Goal: Task Accomplishment & Management: Manage account settings

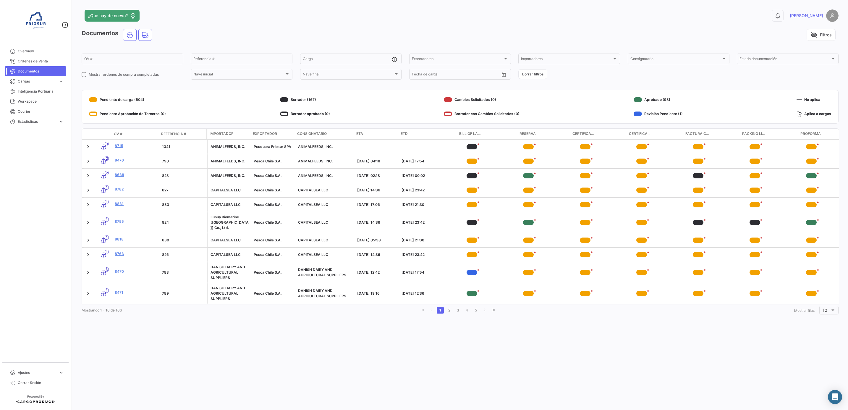
scroll to position [0, 1]
click at [35, 61] on span "Ordenes de Venta" at bounding box center [41, 61] width 46 height 5
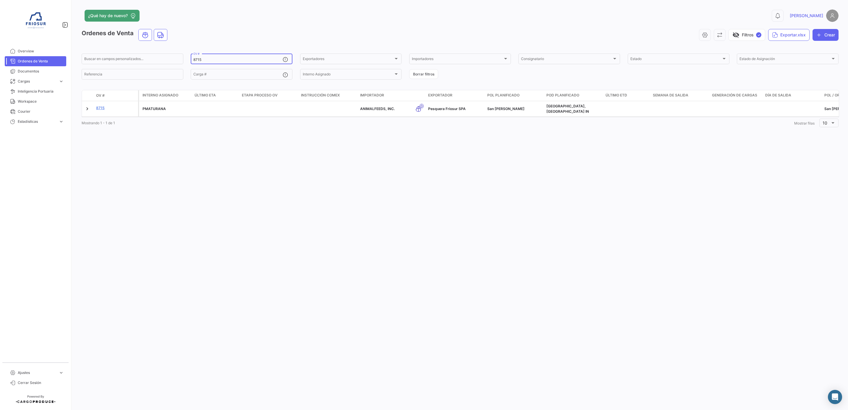
click at [219, 59] on input "8715" at bounding box center [237, 60] width 89 height 4
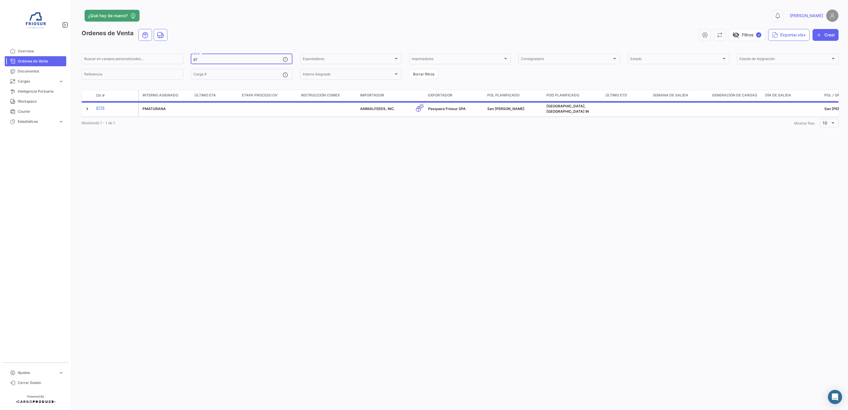
type input "8"
click at [345, 74] on div "Interno Asignado" at bounding box center [348, 75] width 91 height 4
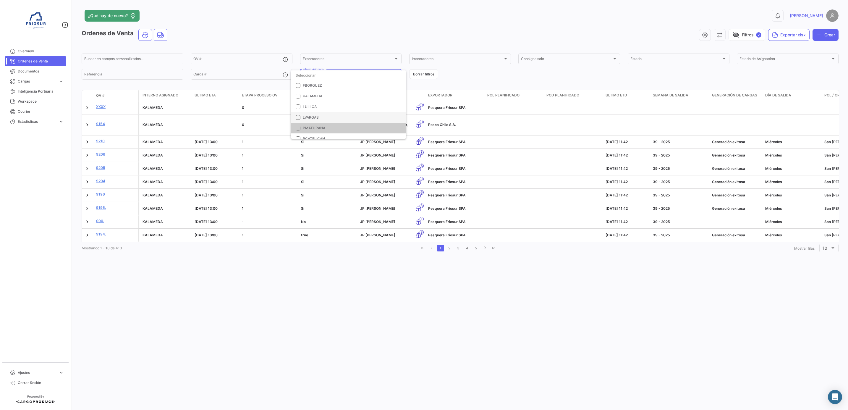
scroll to position [17, 0]
click at [312, 131] on span "RCATELICAN" at bounding box center [352, 133] width 99 height 5
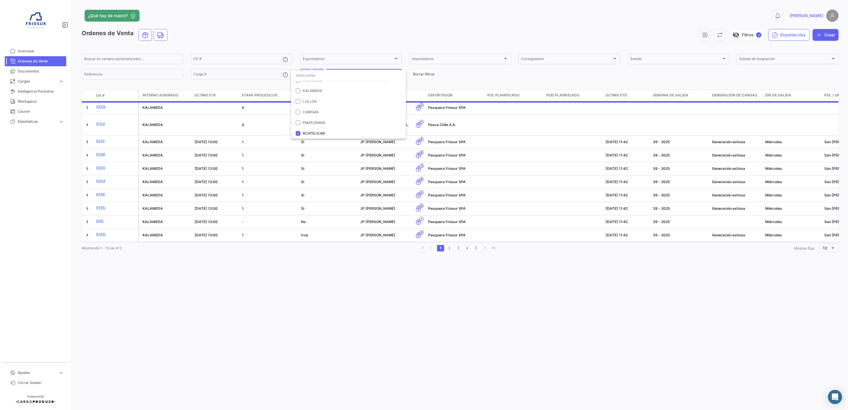
click at [448, 77] on div at bounding box center [424, 205] width 848 height 410
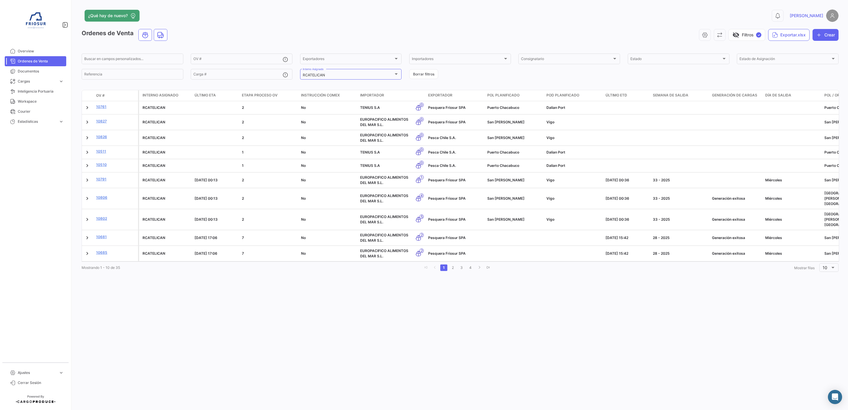
click at [382, 290] on div "¿Qué hay de nuevo? 0 [PERSON_NAME] Ordenes de Venta visibility_off Filtros ✓ Ex…" at bounding box center [460, 205] width 776 height 410
click at [48, 61] on span "Ordenes de Venta" at bounding box center [41, 61] width 46 height 5
click at [335, 351] on div "¿Qué hay de nuevo? 0 [PERSON_NAME] Ordenes de Venta visibility_off Filtros ✓ Ex…" at bounding box center [460, 205] width 776 height 410
click at [307, 301] on div "¿Qué hay de nuevo? 0 [PERSON_NAME] Ordenes de Venta visibility_off Filtros ✓ Ex…" at bounding box center [460, 205] width 776 height 410
click at [25, 61] on span "Ordenes de Venta" at bounding box center [41, 61] width 46 height 5
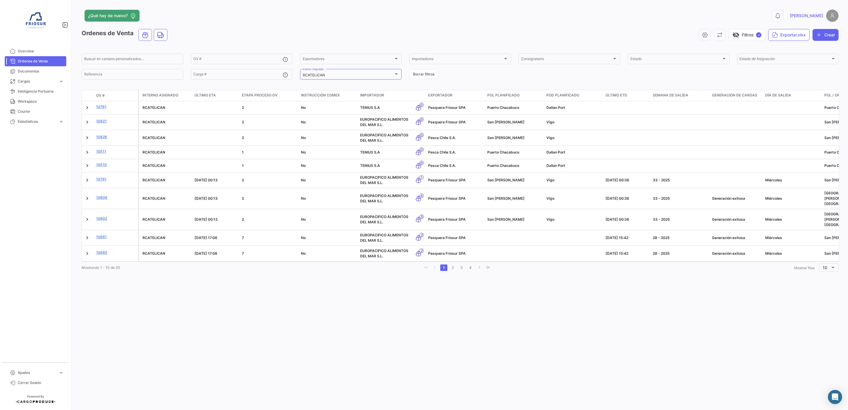
click at [357, 319] on div "¿Qué hay de nuevo? 0 [PERSON_NAME] Ordenes de Venta visibility_off Filtros ✓ Ex…" at bounding box center [460, 205] width 776 height 410
click at [323, 314] on div "¿Qué hay de nuevo? 0 [PERSON_NAME] Ordenes de Venta visibility_off Filtros ✓ Ex…" at bounding box center [460, 205] width 776 height 410
drag, startPoint x: 282, startPoint y: 288, endPoint x: 296, endPoint y: 275, distance: 19.6
click at [282, 288] on div "¿Qué hay de nuevo? 0 [PERSON_NAME] Ordenes de Venta visibility_off Filtros ✓ Ex…" at bounding box center [460, 205] width 776 height 410
click at [47, 62] on span "Ordenes de Venta" at bounding box center [41, 61] width 46 height 5
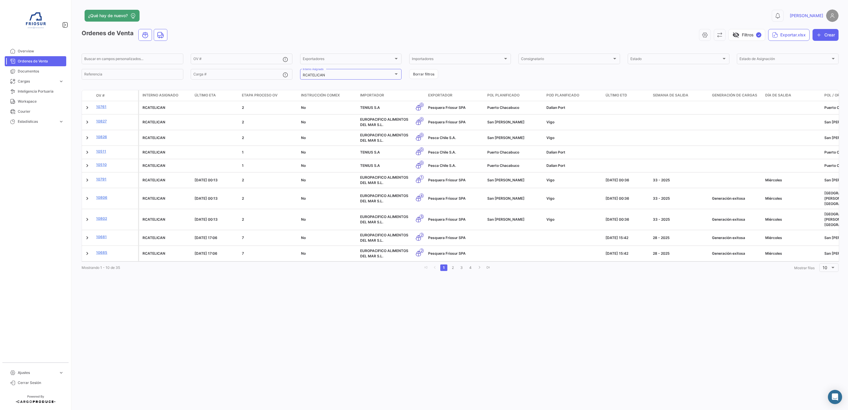
click at [309, 313] on div "¿Qué hay de nuevo? 0 [PERSON_NAME] Ordenes de Venta visibility_off Filtros ✓ Ex…" at bounding box center [460, 205] width 776 height 410
click at [839, 403] on body "Overview Ordenes de Venta Documentos Cargas expand_more Cargas Marítimas Cargas…" at bounding box center [424, 205] width 848 height 410
click at [839, 398] on div "Abrir Intercom Messenger" at bounding box center [835, 397] width 16 height 16
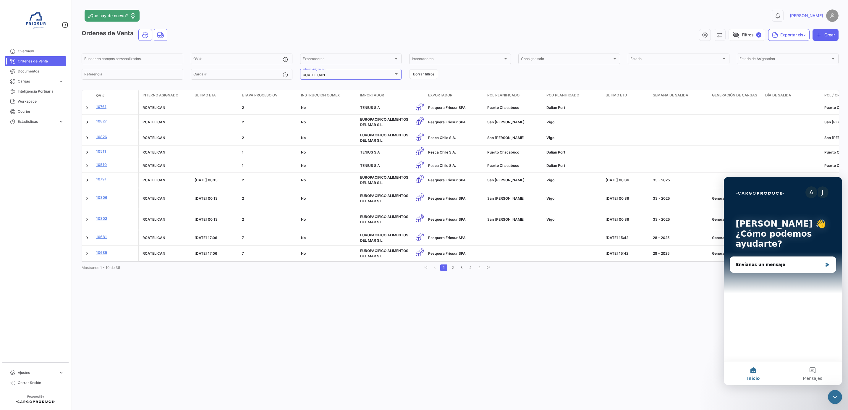
scroll to position [0, 0]
click at [770, 270] on div "Envíanos un mensaje" at bounding box center [783, 265] width 106 height 16
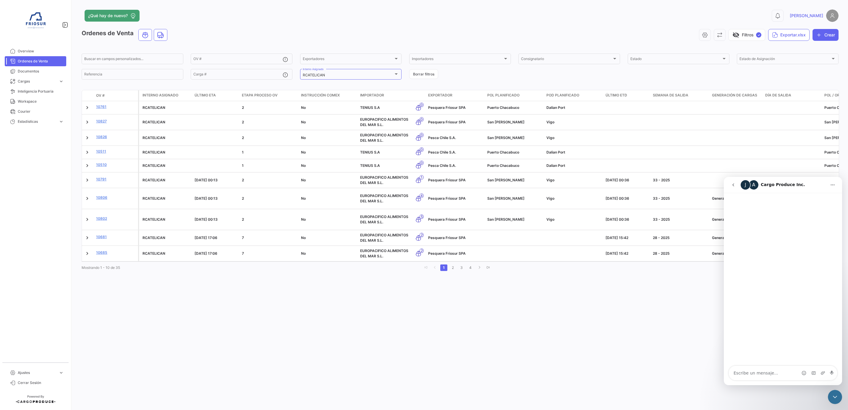
click at [751, 374] on textarea "Escribe un mensaje..." at bounding box center [783, 373] width 108 height 14
type textarea "Hola! podrían darle acceso a la plataforma a [EMAIL_ADDRESS][DOMAIN_NAME] por f…"
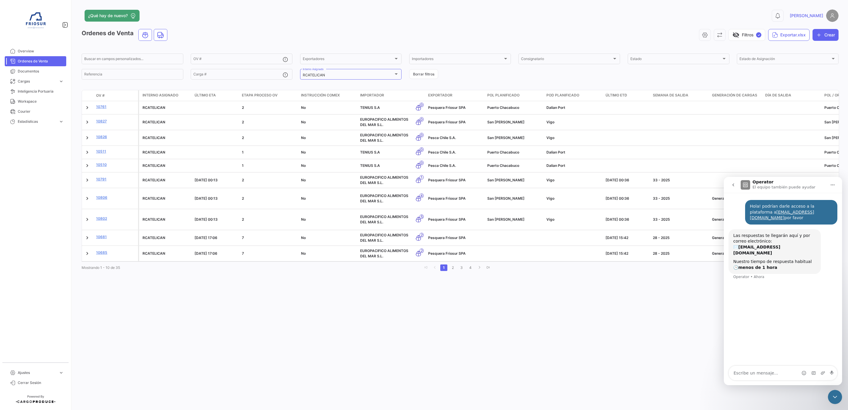
click at [547, 339] on div "¿Qué hay de nuevo? 0 [PERSON_NAME] Ordenes de Venta visibility_off Filtros ✓ Ex…" at bounding box center [460, 205] width 776 height 410
click at [545, 329] on div "¿Qué hay de nuevo? 0 [PERSON_NAME] Ordenes de Venta visibility_off Filtros ✓ Ex…" at bounding box center [460, 205] width 776 height 410
click at [836, 399] on icon "Cerrar Intercom Messenger" at bounding box center [834, 396] width 7 height 7
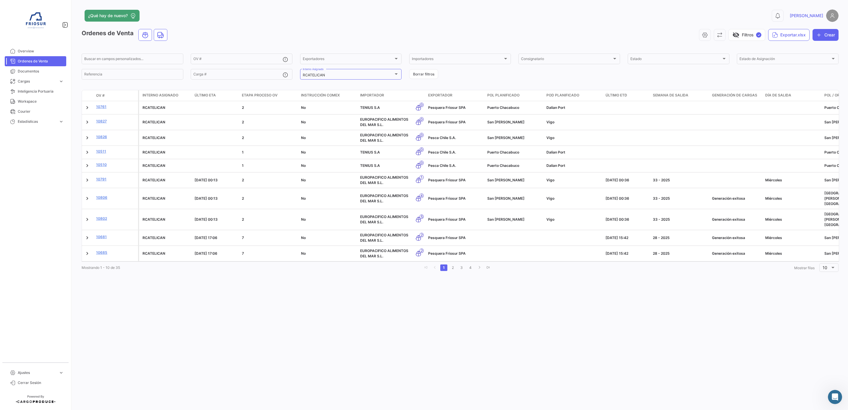
click at [540, 337] on div "¿Qué hay de nuevo? 0 [PERSON_NAME] Ordenes de Venta visibility_off Filtros ✓ Ex…" at bounding box center [460, 205] width 776 height 410
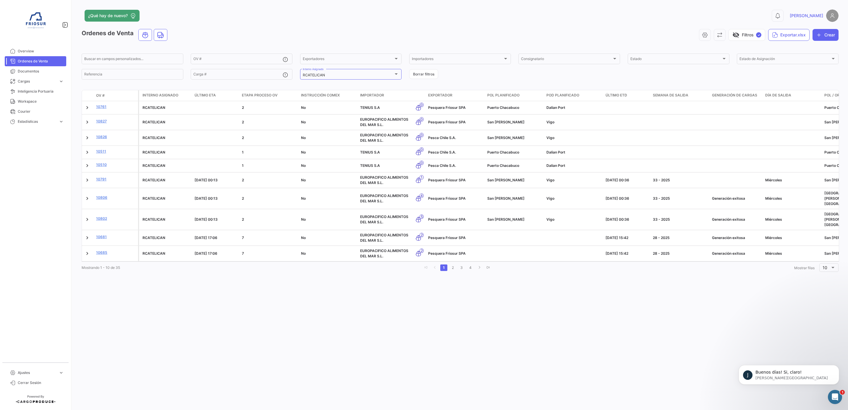
click at [304, 303] on div "¿Qué hay de nuevo? 0 [PERSON_NAME] Ordenes de Venta visibility_off Filtros ✓ Ex…" at bounding box center [460, 205] width 776 height 410
click at [37, 50] on span "Overview" at bounding box center [41, 50] width 46 height 5
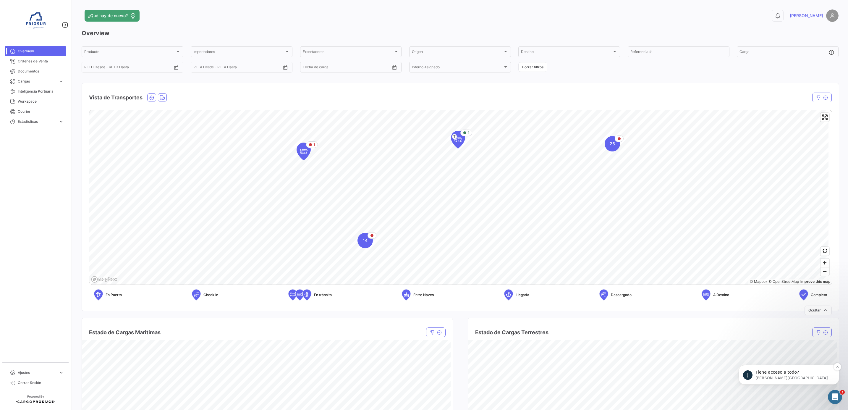
click at [771, 369] on p "Tiene acceso a todo?" at bounding box center [793, 372] width 76 height 6
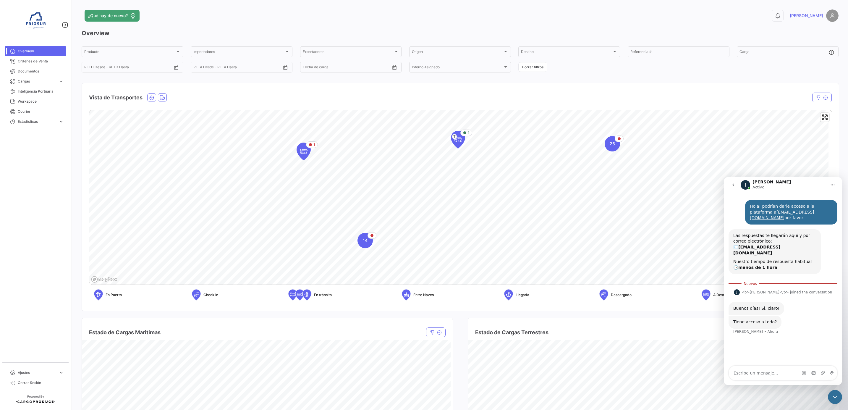
scroll to position [1, 0]
click at [765, 369] on textarea "Escribe un mensaje..." at bounding box center [783, 373] width 108 height 14
type textarea "Si por favor"
type textarea "ella es interno de la empresa"
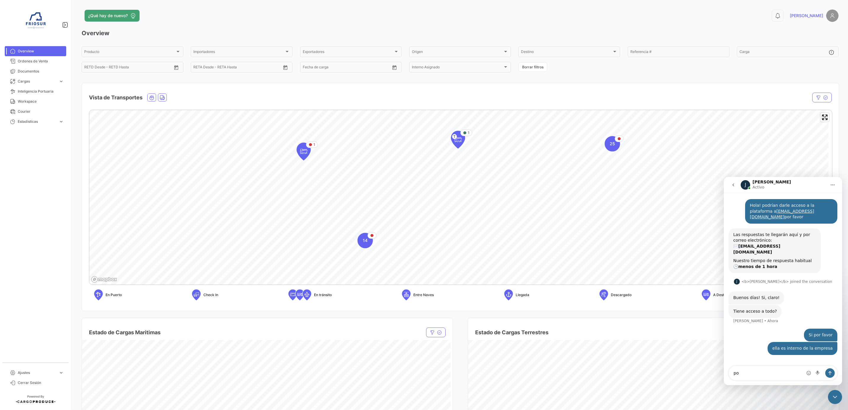
type textarea "p"
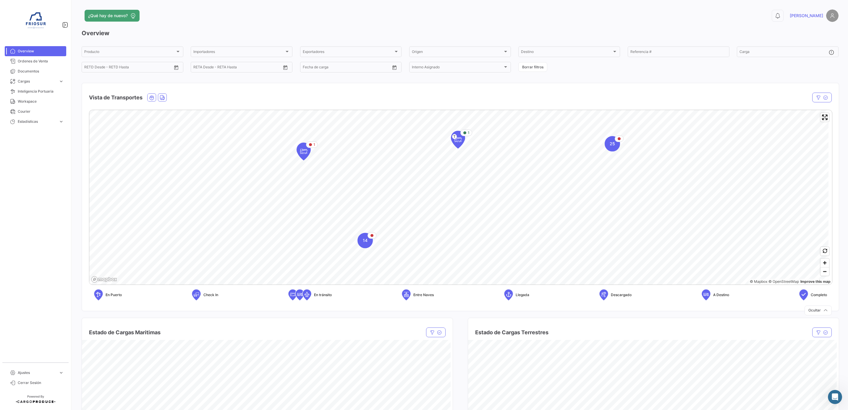
click at [72, 192] on app-menu "Overview Ordenes de Venta Documentos Cargas expand_more Cargas Marítimas Cargas…" at bounding box center [36, 205] width 72 height 410
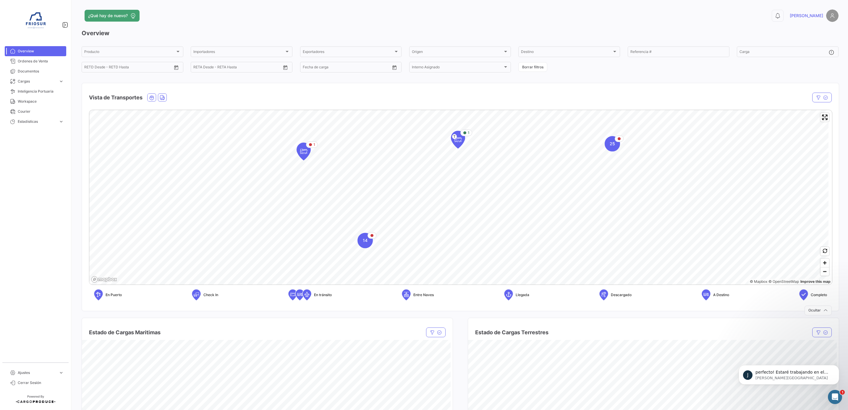
scroll to position [25, 0]
click at [784, 379] on p "[PERSON_NAME][GEOGRAPHIC_DATA]" at bounding box center [793, 377] width 76 height 5
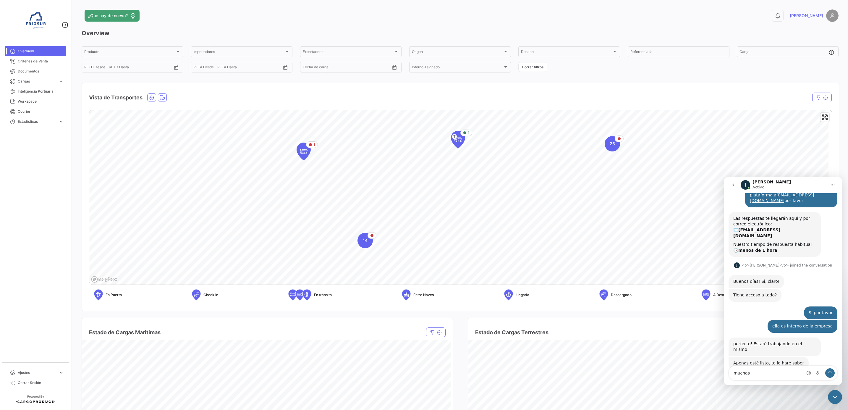
scroll to position [16, 0]
type textarea "muchas gracias!"
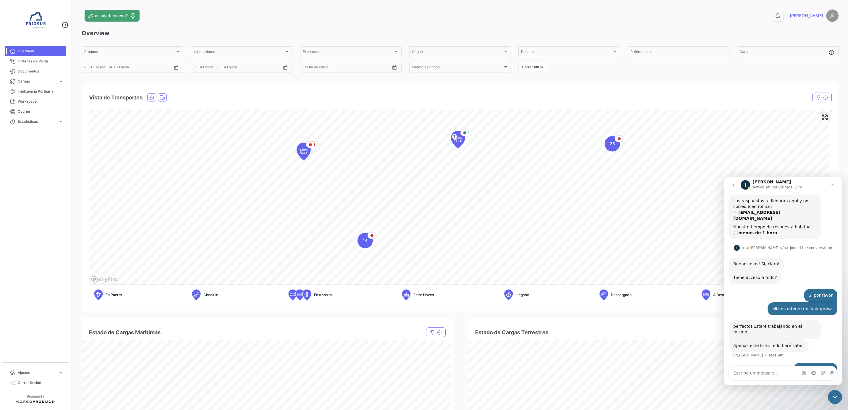
click at [460, 99] on div "Vista de Transportes" at bounding box center [349, 97] width 520 height 15
click at [836, 143] on div "¿Qué hay de nuevo? 0 [PERSON_NAME] Overview Producto Producto Importadores Impo…" at bounding box center [460, 205] width 776 height 410
click at [834, 398] on icon "Cerrar Intercom Messenger" at bounding box center [834, 396] width 7 height 7
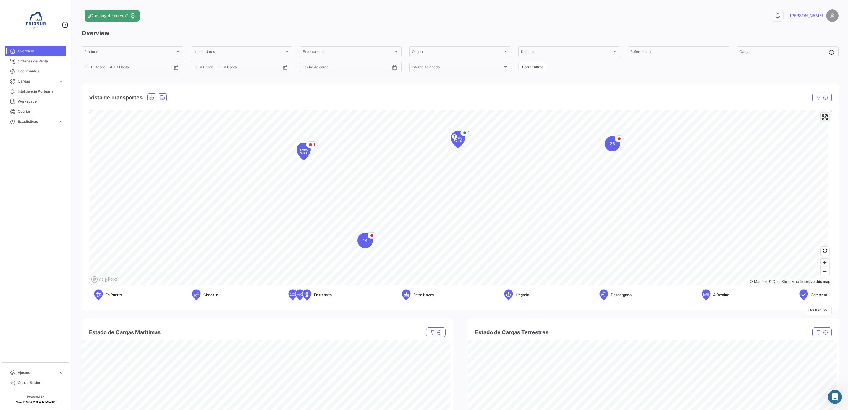
click at [820, 116] on span "Enter fullscreen" at bounding box center [824, 117] width 9 height 9
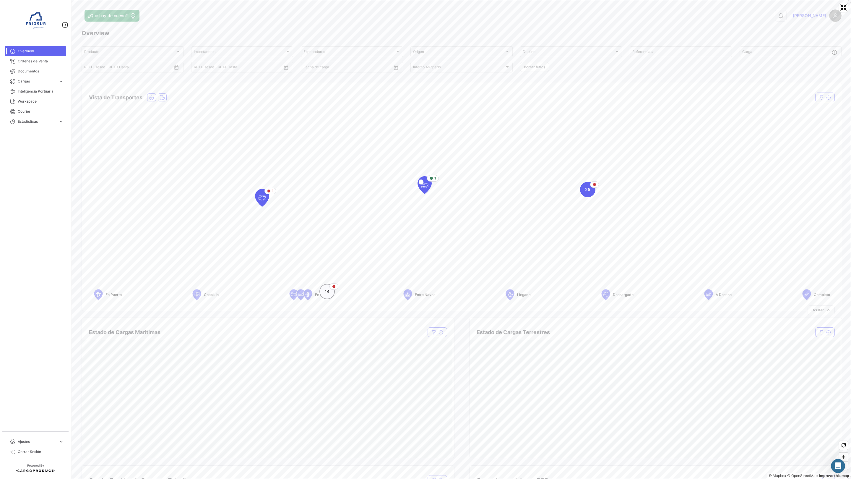
click at [335, 285] on icon "Map marker" at bounding box center [334, 287] width 4 height 4
click at [844, 409] on span "Zoom in" at bounding box center [843, 456] width 9 height 9
click at [450, 231] on icon "Map marker" at bounding box center [452, 231] width 4 height 4
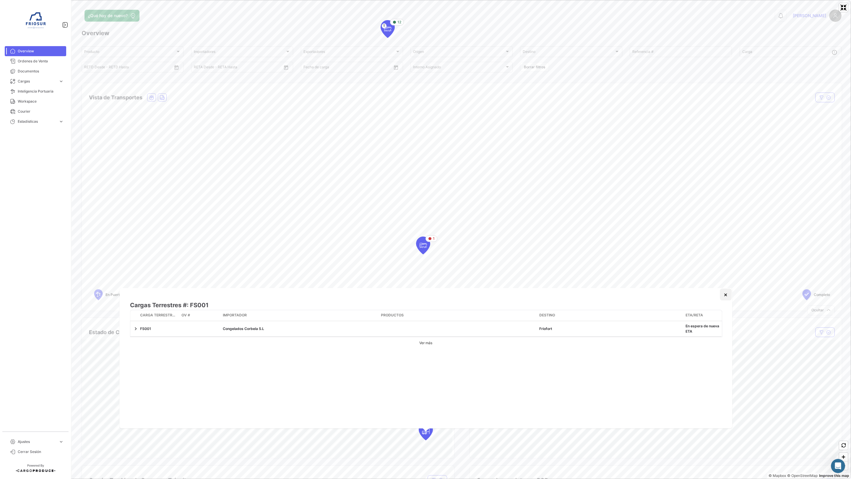
click at [723, 297] on button "×" at bounding box center [726, 294] width 12 height 12
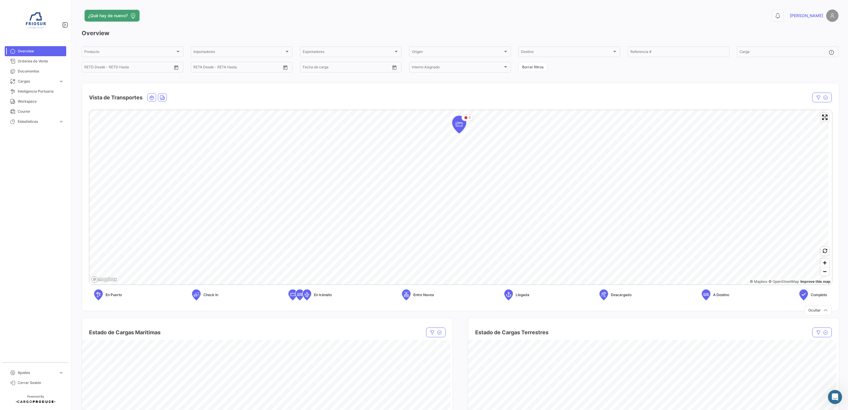
click at [412, 93] on div "Vista de Transportes" at bounding box center [349, 97] width 520 height 15
click at [403, 98] on div "Vista de Transportes" at bounding box center [349, 97] width 520 height 15
click at [536, 101] on div "Vista de Transportes" at bounding box center [349, 97] width 520 height 15
click at [447, 99] on div "Vista de Transportes" at bounding box center [349, 97] width 520 height 15
click at [164, 95] on icon "Land" at bounding box center [162, 97] width 5 height 5
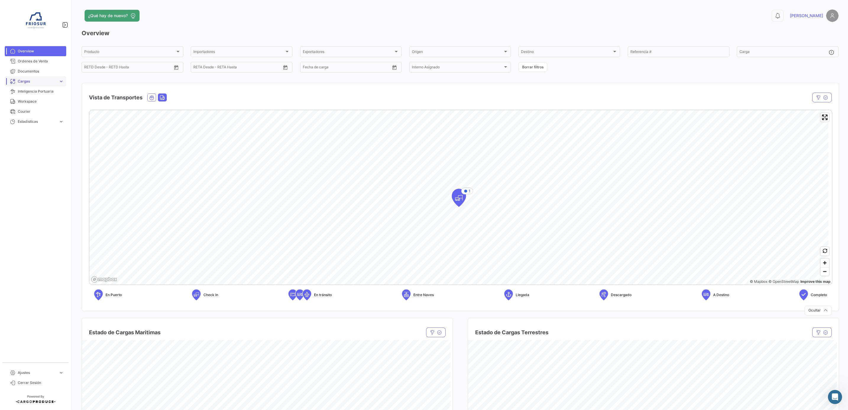
click at [32, 80] on span "Cargas" at bounding box center [37, 81] width 38 height 5
click at [44, 104] on span "Cargas Terrestres" at bounding box center [30, 103] width 30 height 5
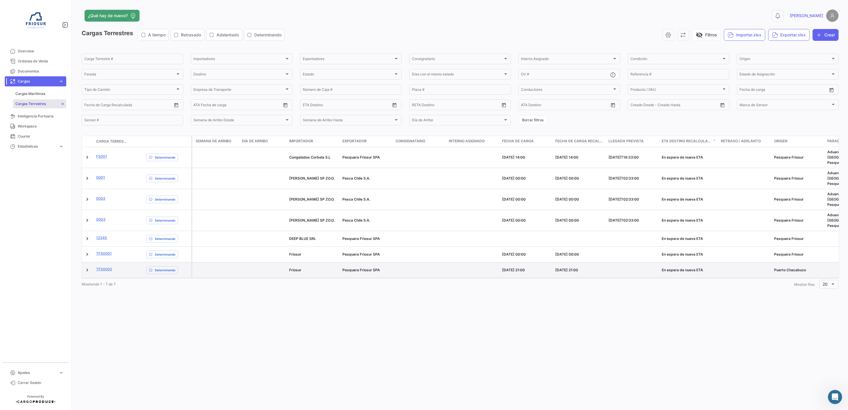
scroll to position [49, 0]
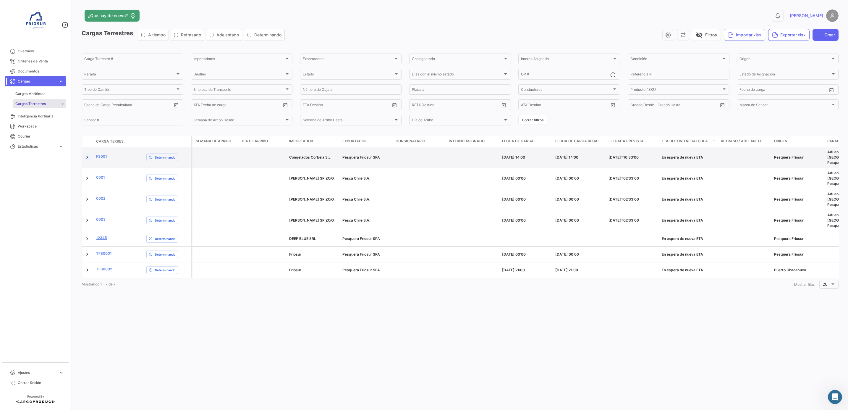
click at [87, 154] on link at bounding box center [87, 157] width 6 height 6
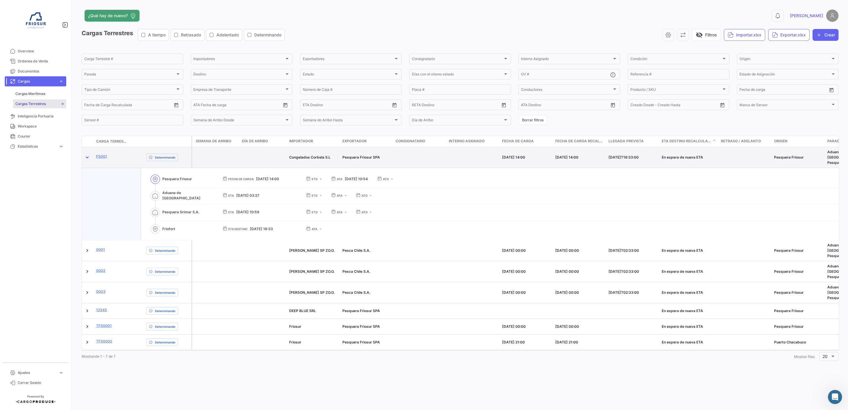
click at [87, 155] on link at bounding box center [87, 157] width 6 height 6
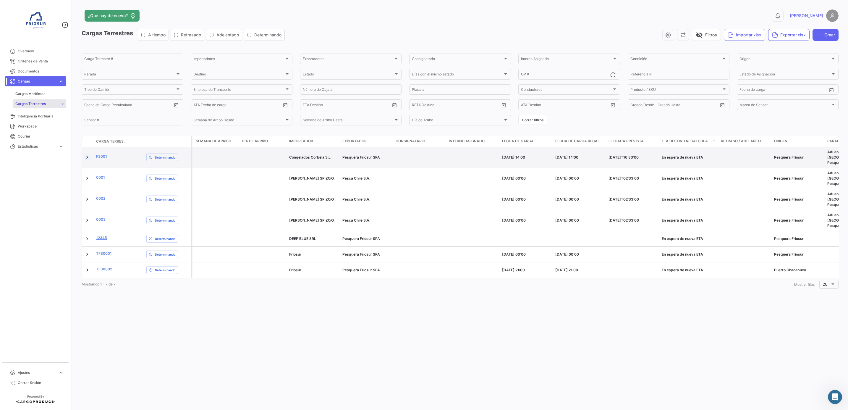
click at [87, 155] on link at bounding box center [87, 157] width 6 height 6
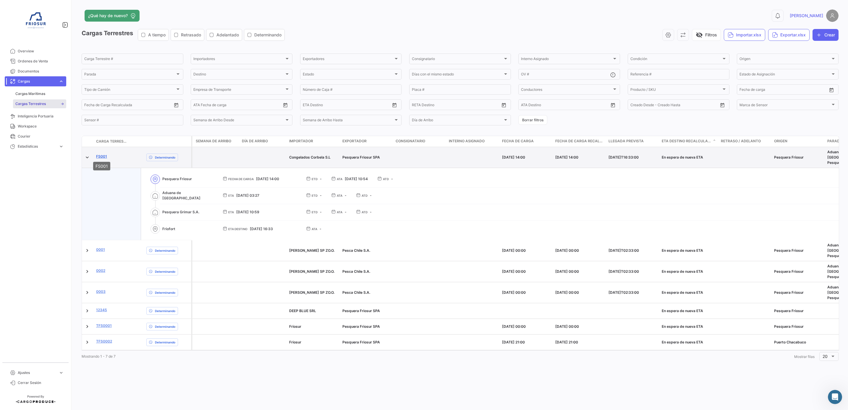
click at [103, 155] on link "FS001" at bounding box center [101, 156] width 11 height 5
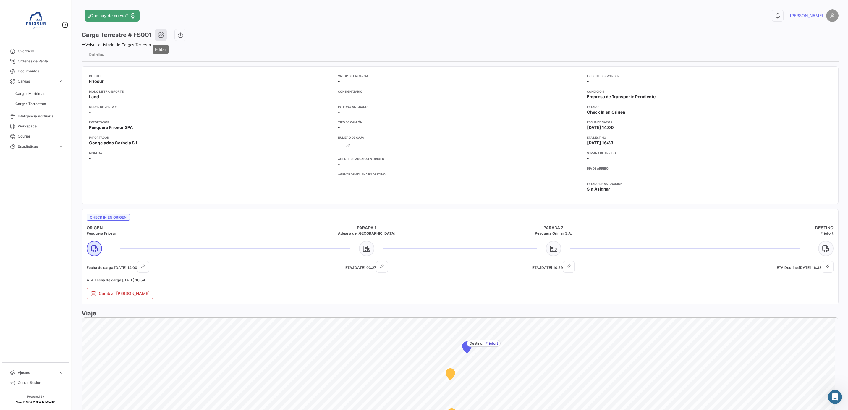
scroll to position [34, 0]
click at [161, 38] on button "button" at bounding box center [161, 35] width 12 height 12
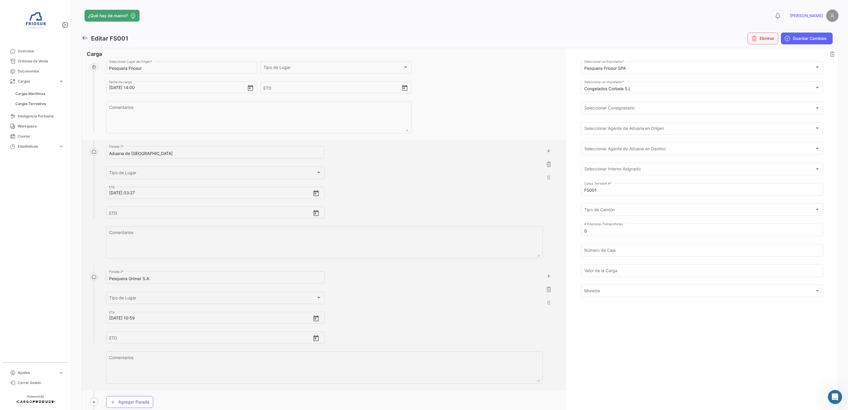
click at [757, 40] on button "Eliminar" at bounding box center [762, 39] width 31 height 12
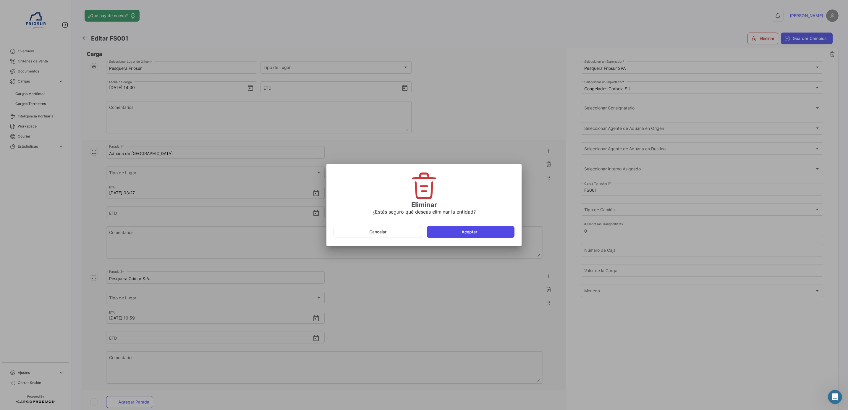
click at [457, 233] on button "Aceptar" at bounding box center [470, 232] width 88 height 12
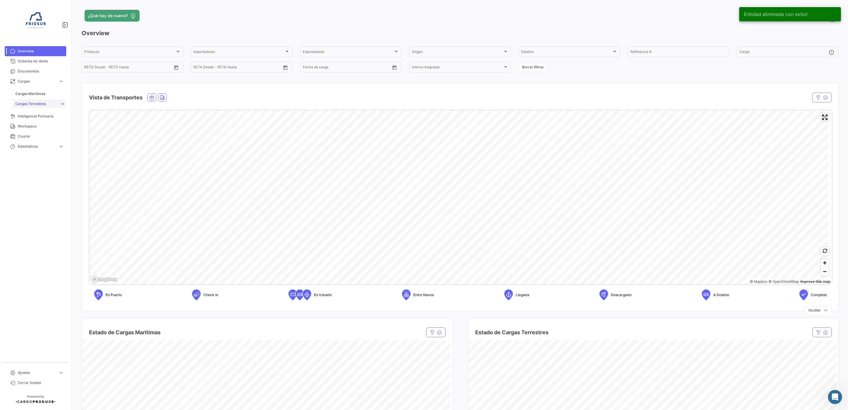
click at [43, 103] on span "Cargas Terrestres" at bounding box center [30, 103] width 30 height 5
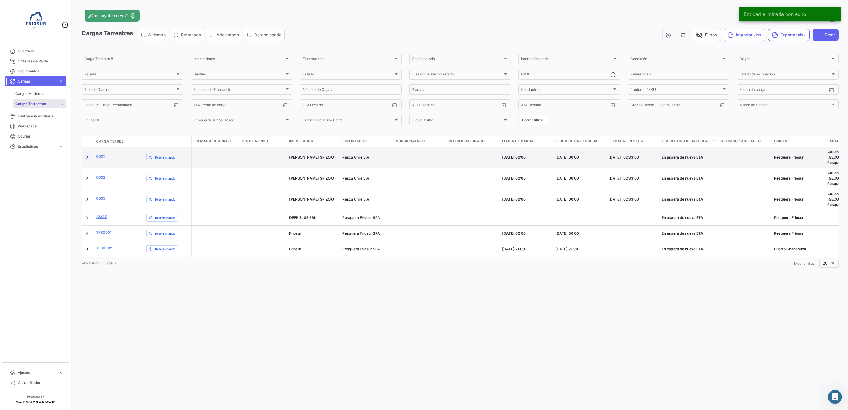
click at [88, 155] on link at bounding box center [87, 157] width 6 height 6
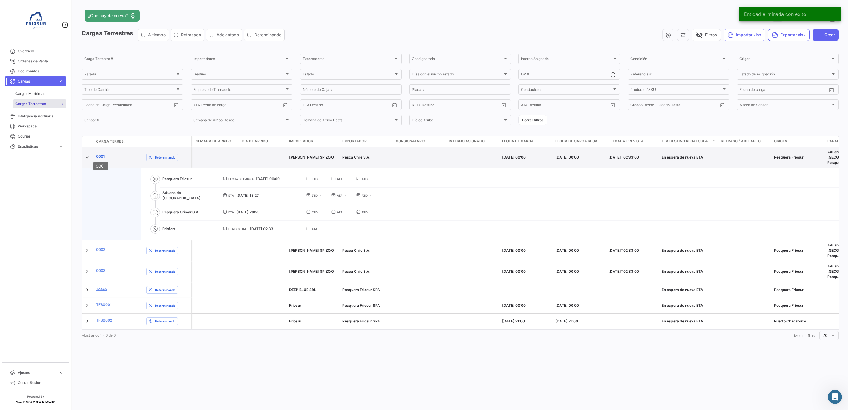
click at [101, 155] on link "0001" at bounding box center [100, 156] width 9 height 5
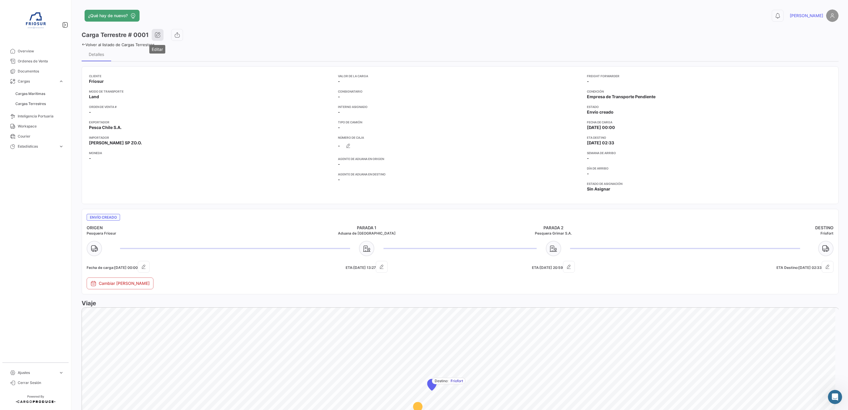
click at [157, 37] on icon "button" at bounding box center [158, 35] width 6 height 6
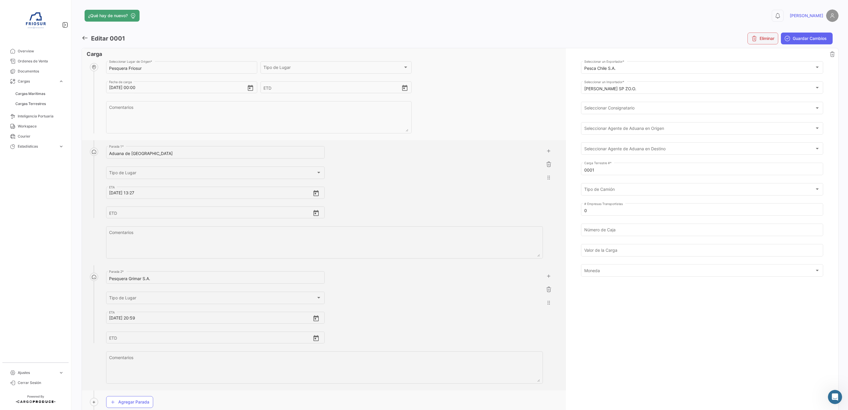
click at [759, 36] on button "Eliminar" at bounding box center [762, 39] width 31 height 12
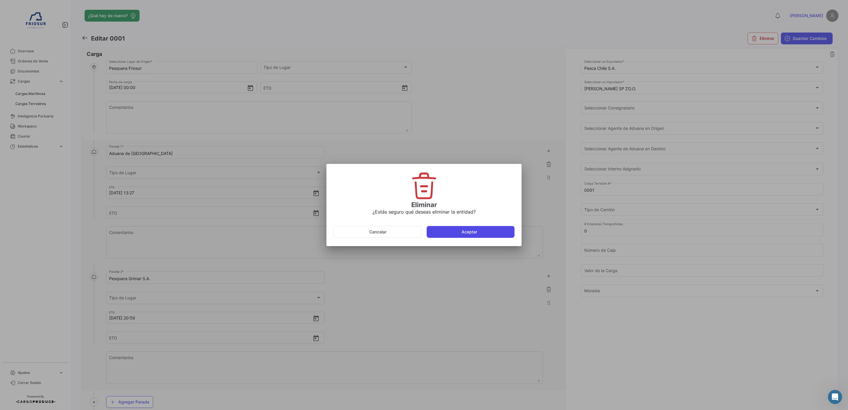
click at [450, 230] on button "Aceptar" at bounding box center [470, 232] width 88 height 12
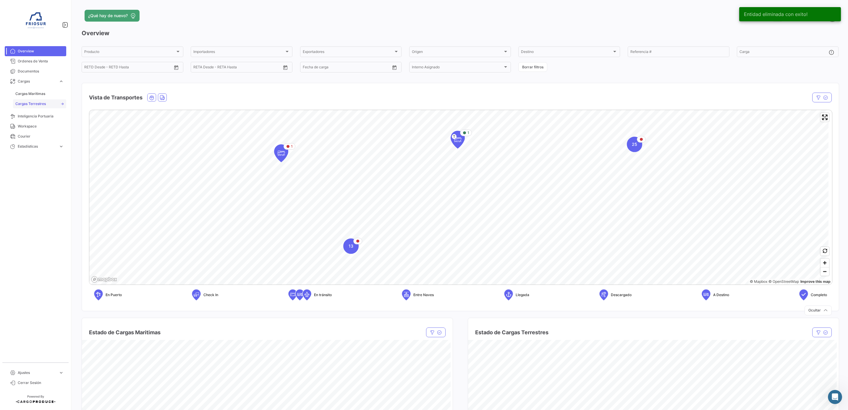
click at [33, 105] on span "Cargas Terrestres" at bounding box center [30, 103] width 30 height 5
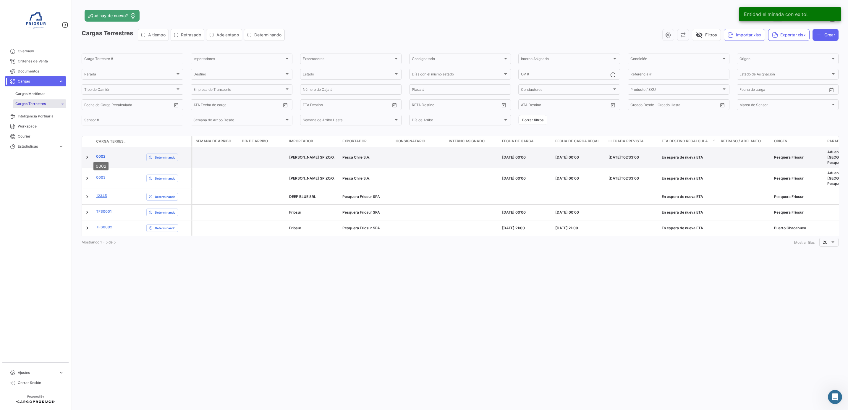
click at [96, 154] on link "0002" at bounding box center [100, 156] width 9 height 5
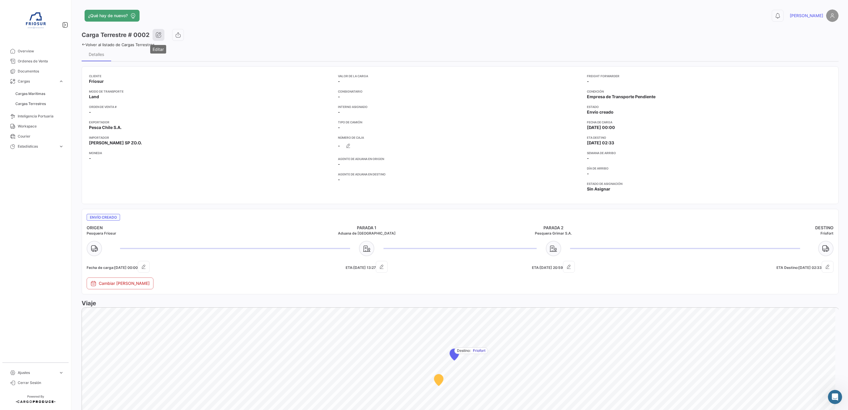
click at [158, 33] on icon "button" at bounding box center [158, 35] width 6 height 6
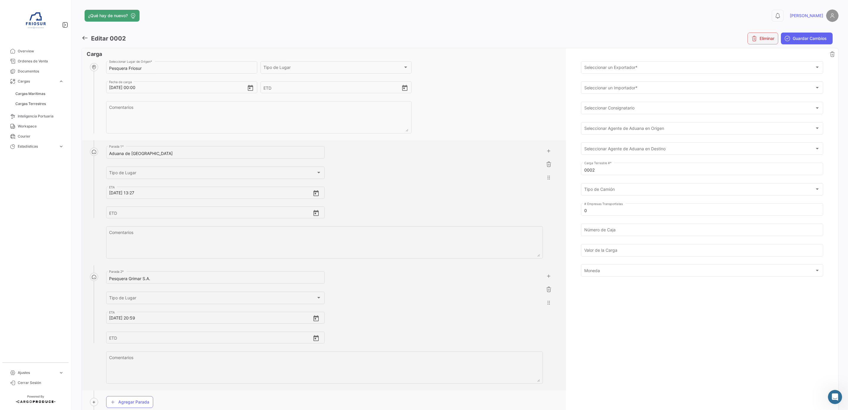
click at [757, 40] on button "Eliminar" at bounding box center [762, 39] width 31 height 12
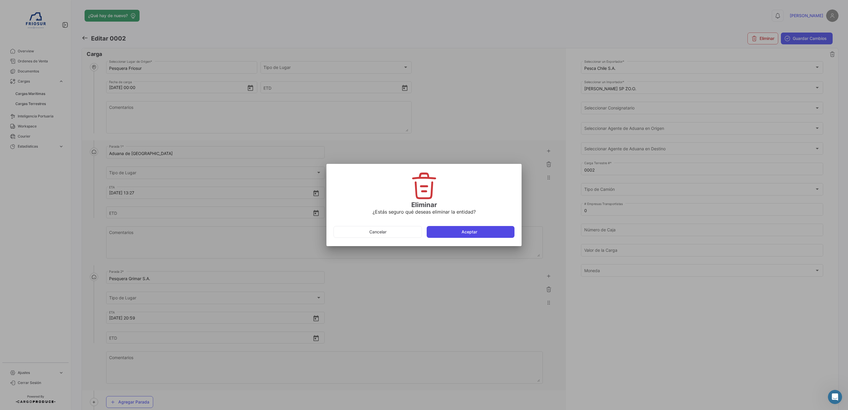
click at [439, 230] on button "Aceptar" at bounding box center [470, 232] width 88 height 12
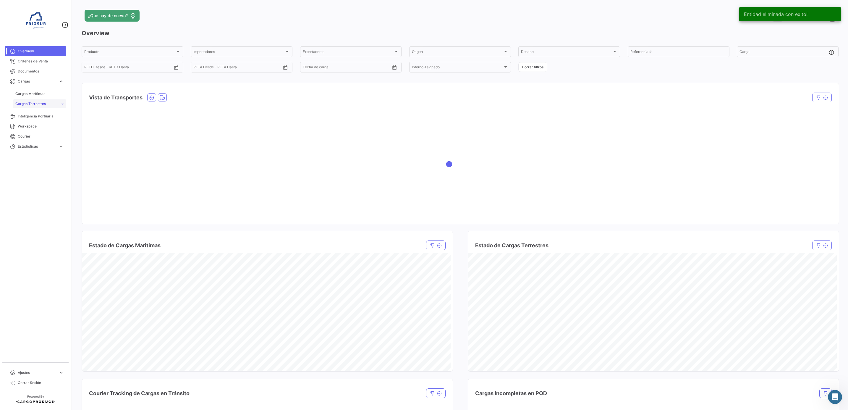
click at [48, 102] on link "Cargas Terrestres" at bounding box center [39, 103] width 53 height 9
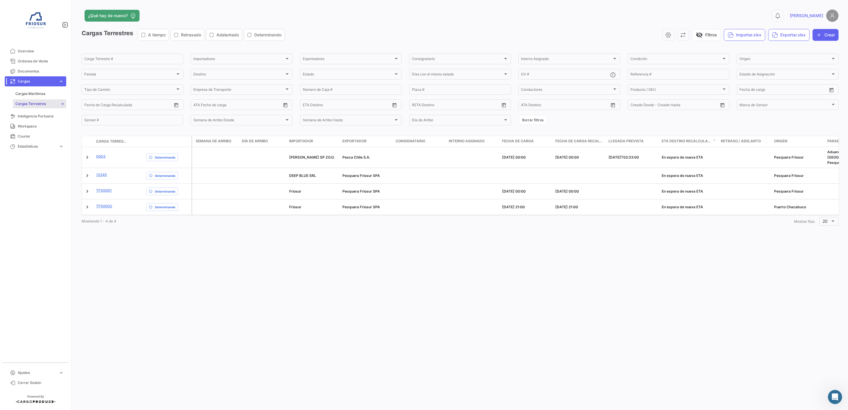
click at [458, 295] on div "¿Qué hay de nuevo? 0 [PERSON_NAME] Terrestres A tiempo Retrasado Adelantado Det…" at bounding box center [460, 205] width 776 height 410
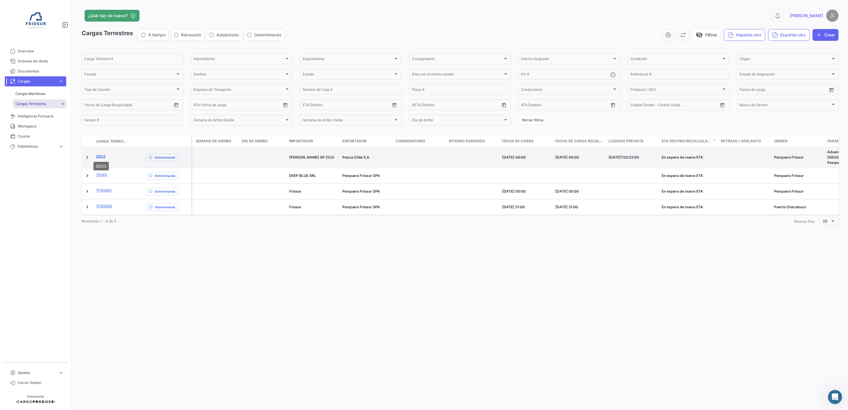
click at [100, 155] on link "0003" at bounding box center [100, 156] width 9 height 5
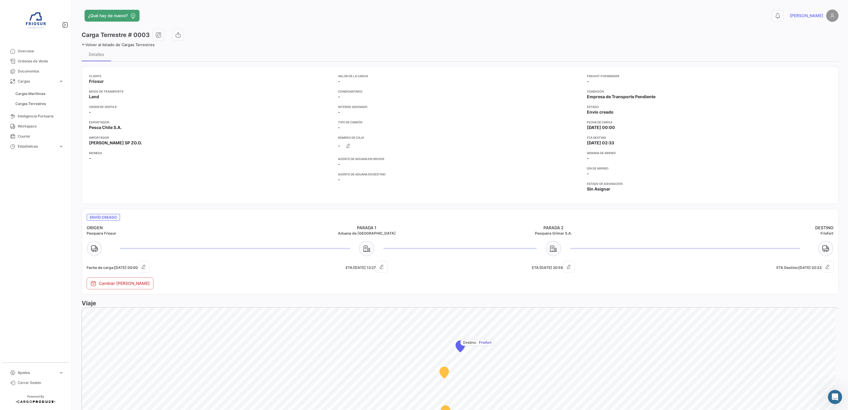
click at [152, 35] on div "Carga Terrestre # 0003" at bounding box center [460, 35] width 757 height 12
click at [156, 35] on icon "button" at bounding box center [158, 35] width 6 height 6
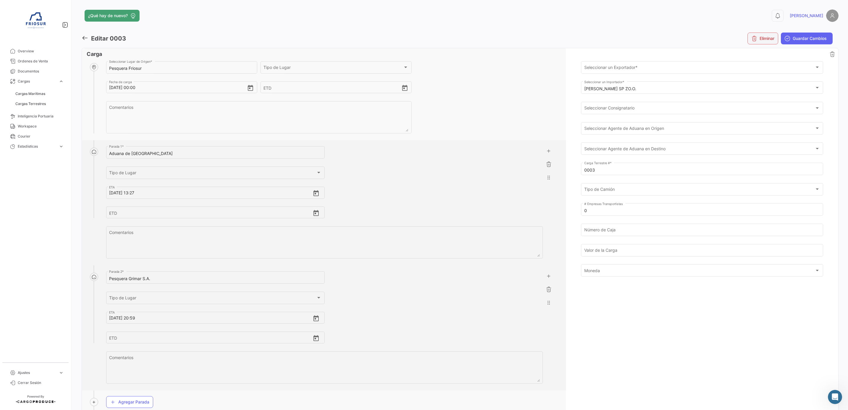
click at [758, 39] on button "Eliminar" at bounding box center [762, 39] width 31 height 12
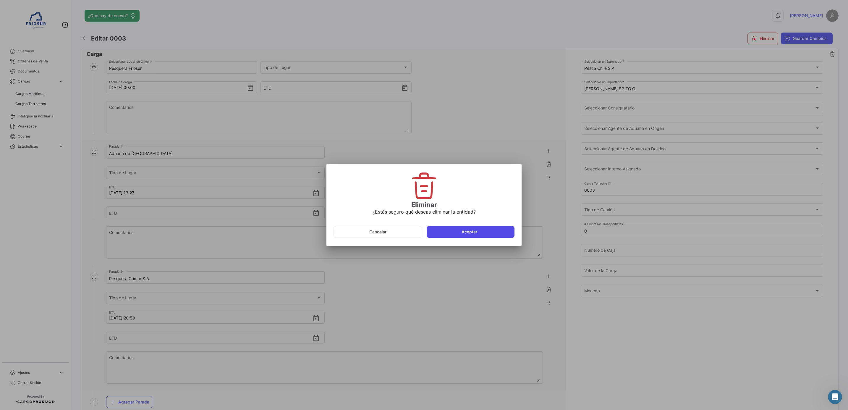
click at [445, 235] on button "Aceptar" at bounding box center [470, 232] width 88 height 12
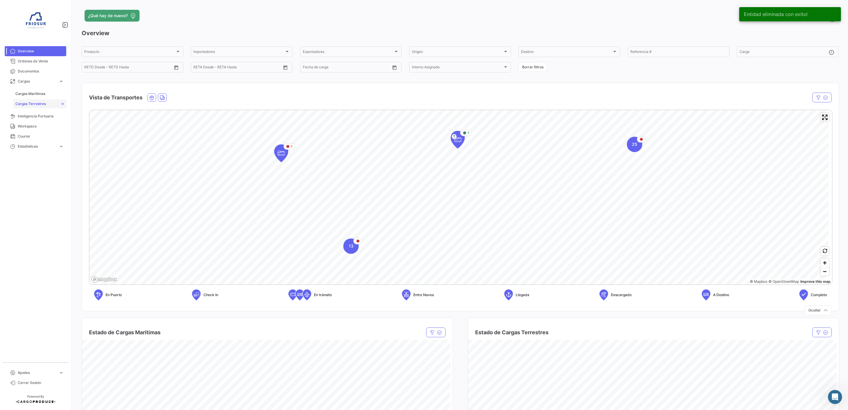
click at [48, 105] on link "Cargas Terrestres" at bounding box center [39, 103] width 53 height 9
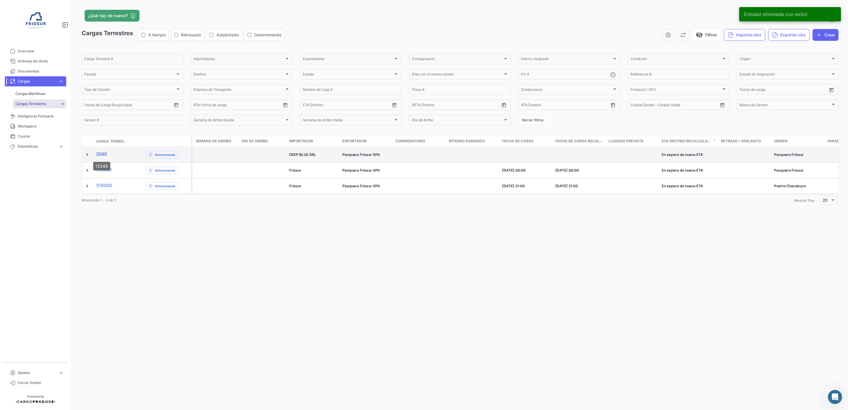
click at [97, 154] on link "12345" at bounding box center [101, 153] width 11 height 5
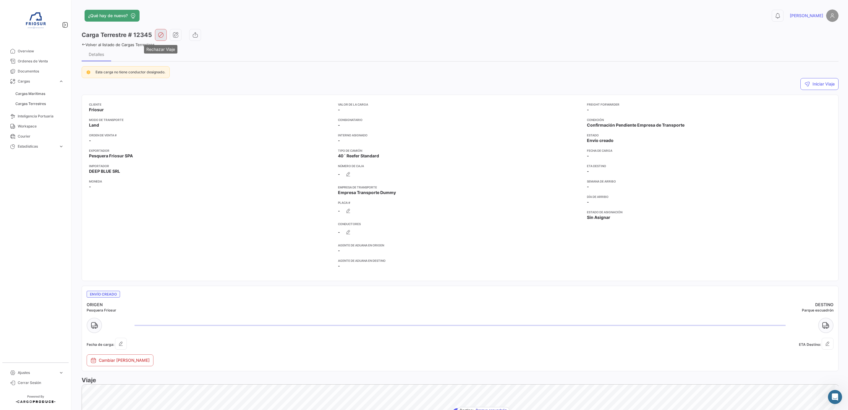
click at [159, 35] on icon "button" at bounding box center [161, 35] width 6 height 6
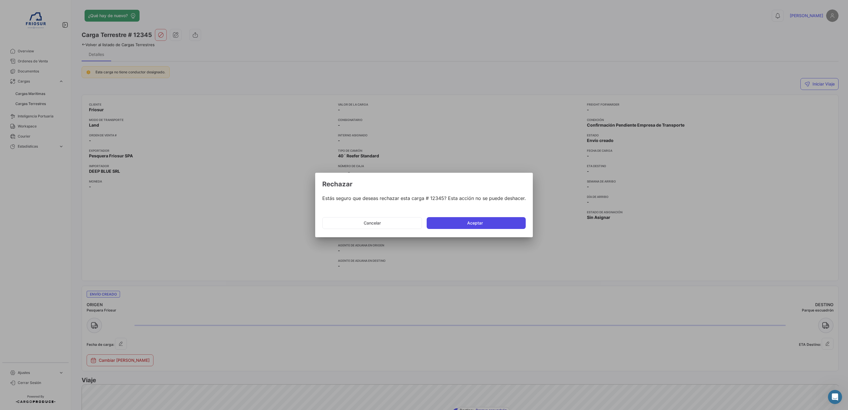
click at [446, 227] on button "Aceptar" at bounding box center [475, 223] width 99 height 12
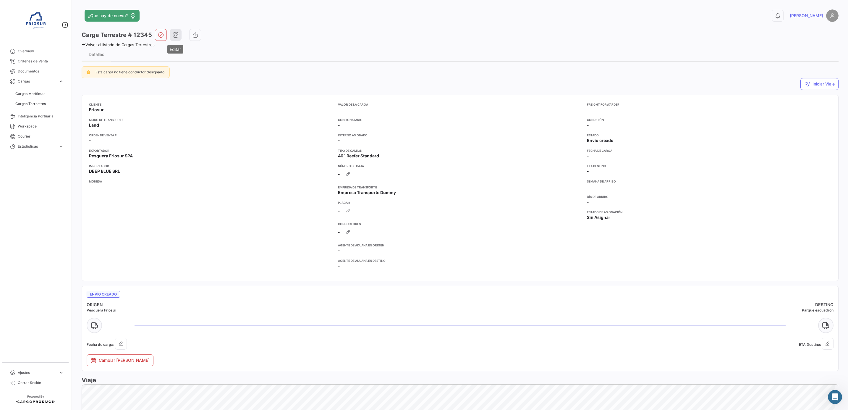
click at [176, 38] on icon "button" at bounding box center [176, 35] width 6 height 6
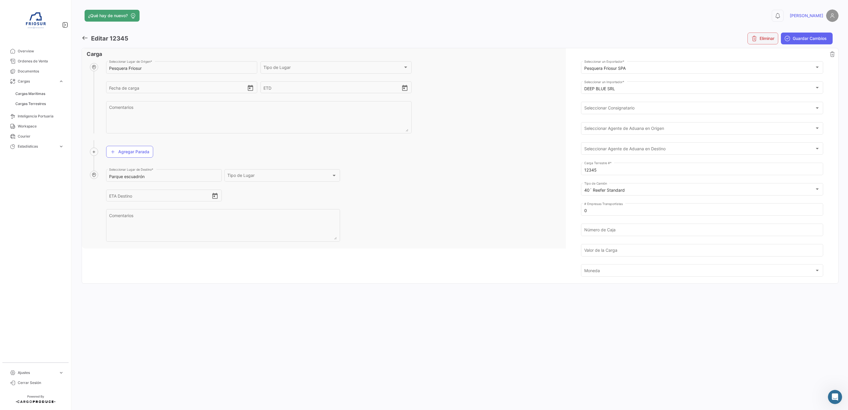
click at [760, 40] on button "Eliminar" at bounding box center [762, 39] width 31 height 12
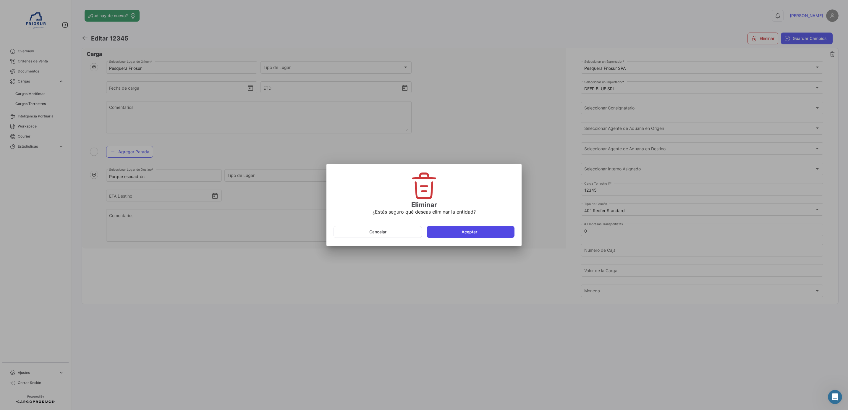
click at [440, 228] on button "Aceptar" at bounding box center [470, 232] width 88 height 12
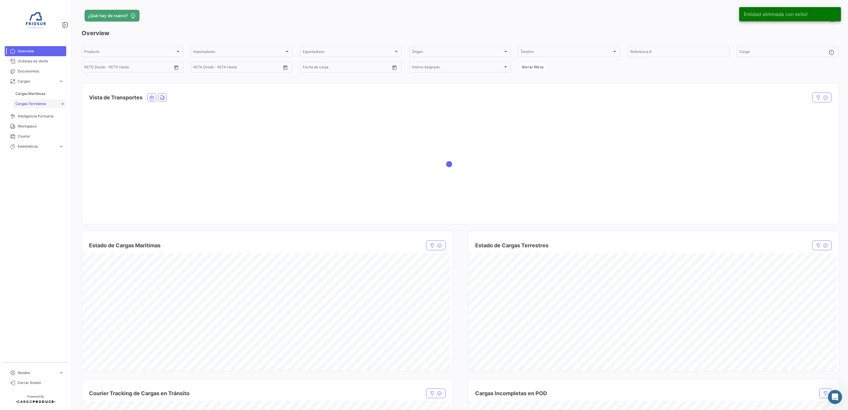
click at [33, 105] on span "Cargas Terrestres" at bounding box center [30, 103] width 30 height 5
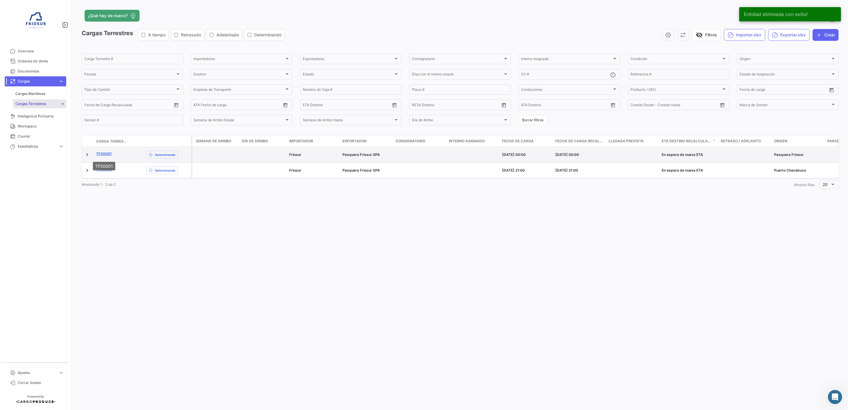
click at [101, 155] on link "TFS0001" at bounding box center [104, 153] width 16 height 5
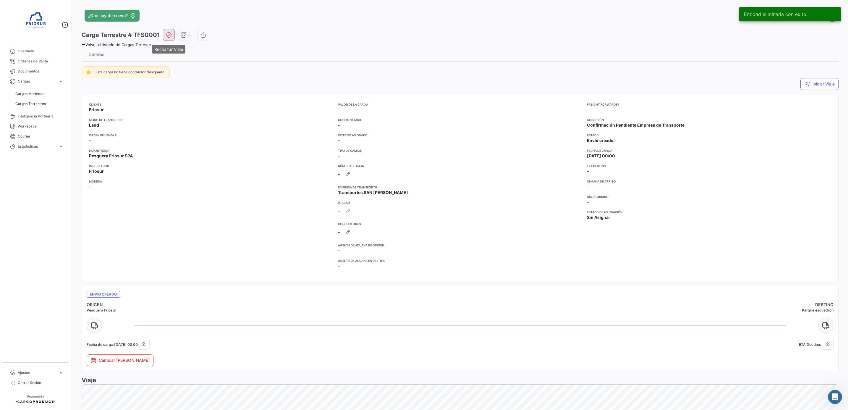
click at [168, 37] on icon "button" at bounding box center [169, 35] width 6 height 6
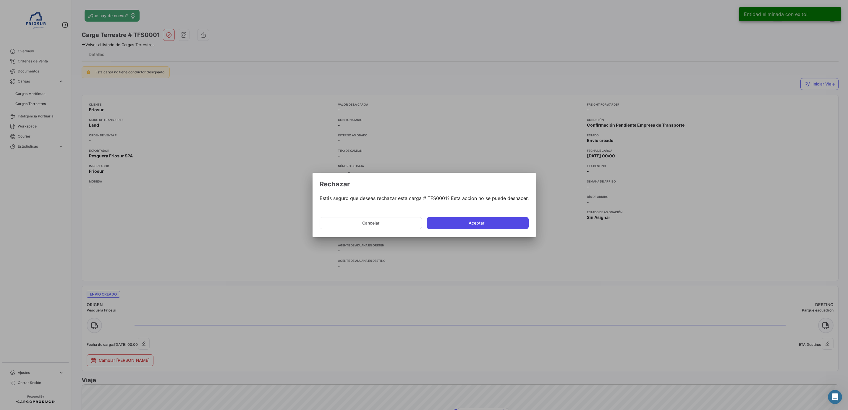
click at [450, 221] on button "Aceptar" at bounding box center [477, 223] width 102 height 12
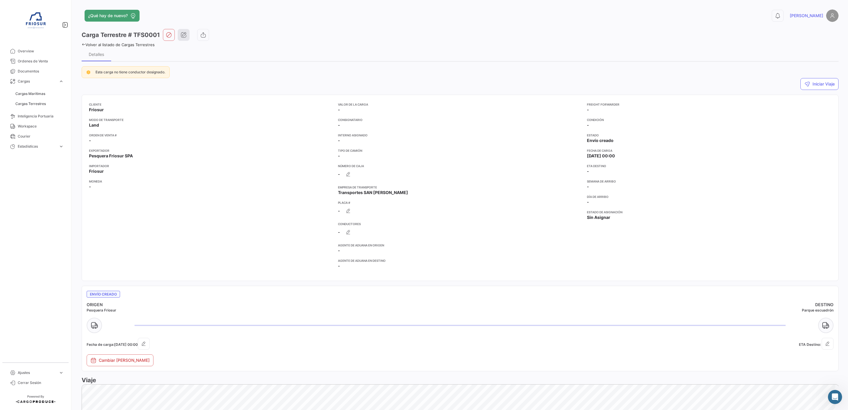
click at [182, 37] on icon "button" at bounding box center [184, 35] width 6 height 6
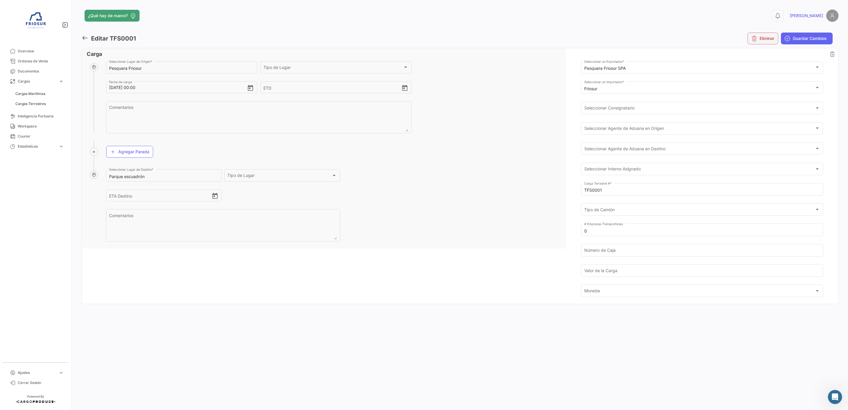
click at [772, 40] on button "Eliminar" at bounding box center [762, 39] width 31 height 12
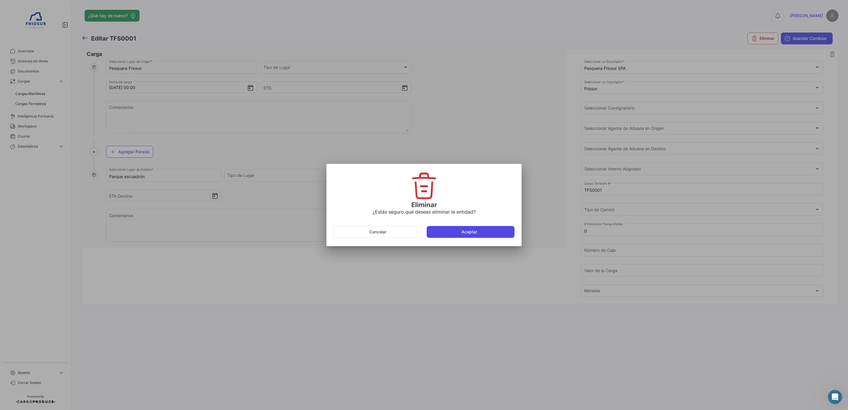
click at [454, 231] on button "Aceptar" at bounding box center [470, 232] width 88 height 12
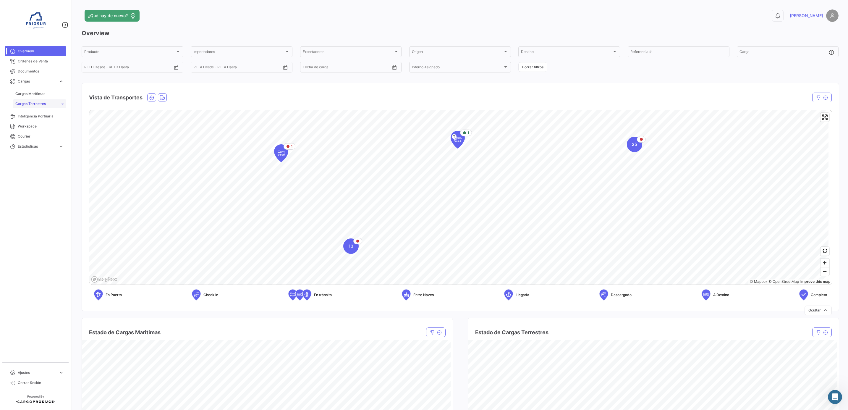
click at [33, 102] on span "Cargas Terrestres" at bounding box center [30, 103] width 30 height 5
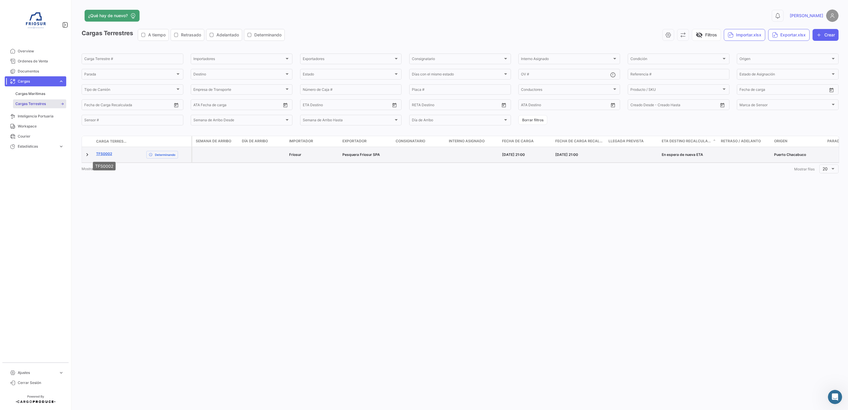
click at [102, 153] on link "TFS0002" at bounding box center [104, 153] width 16 height 5
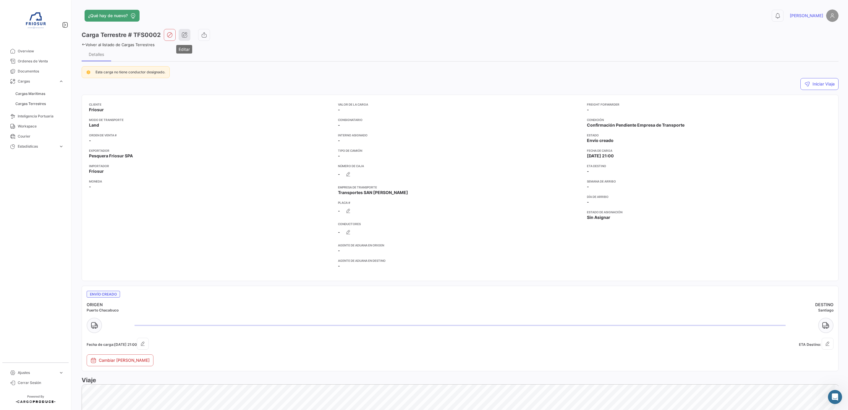
click at [183, 34] on icon "button" at bounding box center [184, 35] width 6 height 6
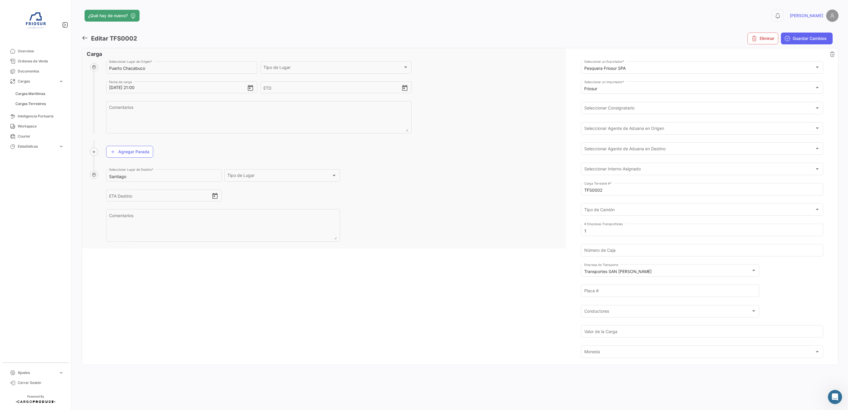
click at [453, 106] on div "Puerto Chacabuco Seleccionar Lugar de Origen * Tipo de Lugar Tipo de Lugar [DAT…" at bounding box center [336, 100] width 460 height 80
click at [753, 33] on button "Eliminar" at bounding box center [762, 39] width 31 height 12
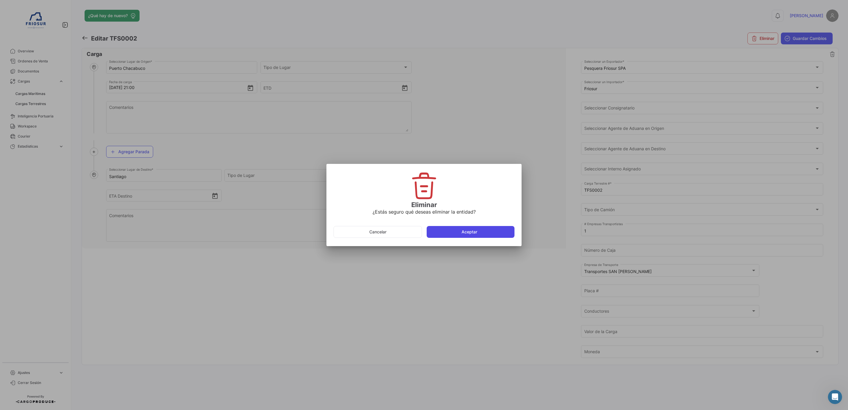
click at [436, 235] on button "Aceptar" at bounding box center [470, 232] width 88 height 12
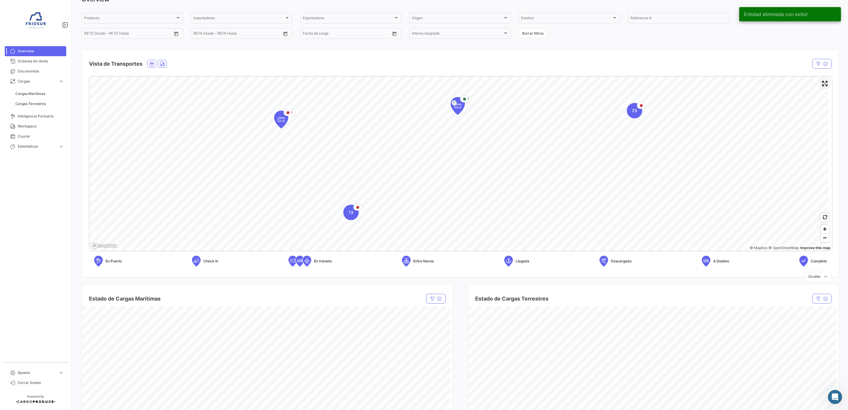
scroll to position [89, 0]
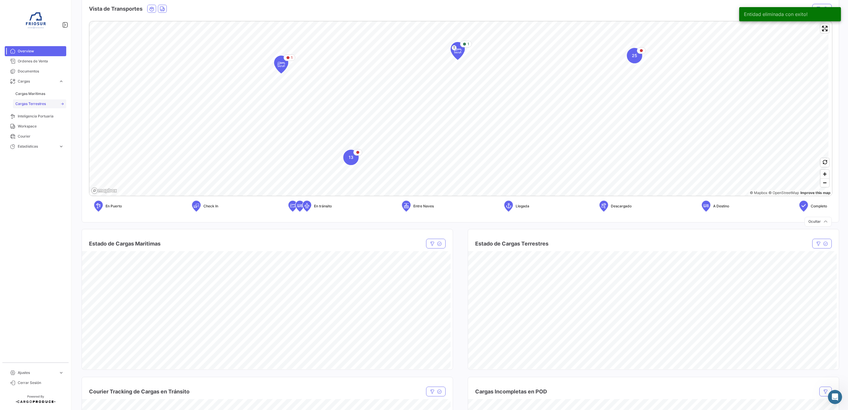
click at [40, 105] on span "Cargas Terrestres" at bounding box center [30, 103] width 30 height 5
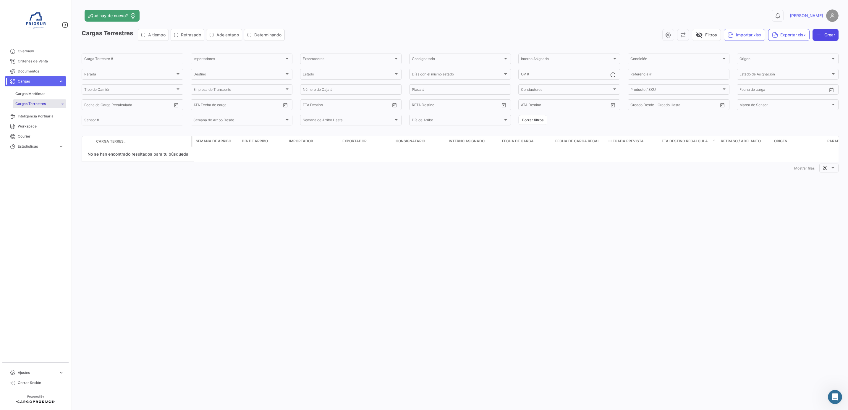
click at [822, 36] on button "Crear" at bounding box center [825, 35] width 26 height 12
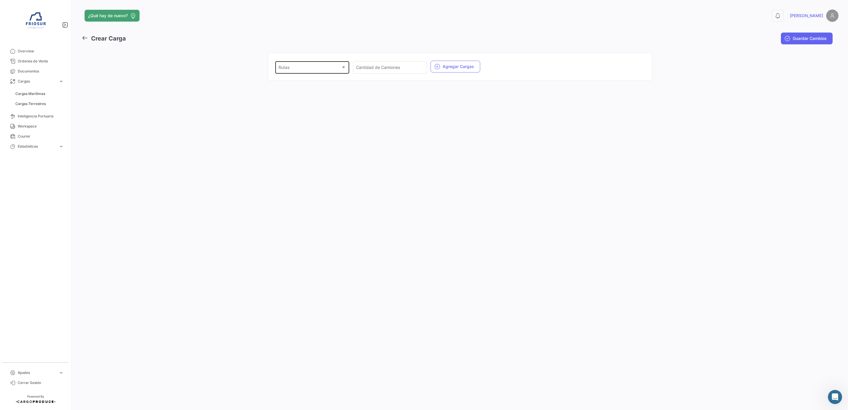
click at [339, 70] on div "Rutas" at bounding box center [309, 68] width 62 height 5
click at [321, 93] on span "Chacabuco [PERSON_NAME]" at bounding box center [319, 93] width 83 height 12
click at [391, 63] on div "Cantidad de Camiones" at bounding box center [390, 67] width 68 height 14
type input "4"
click at [444, 69] on button "Agregar Cargas" at bounding box center [455, 67] width 50 height 12
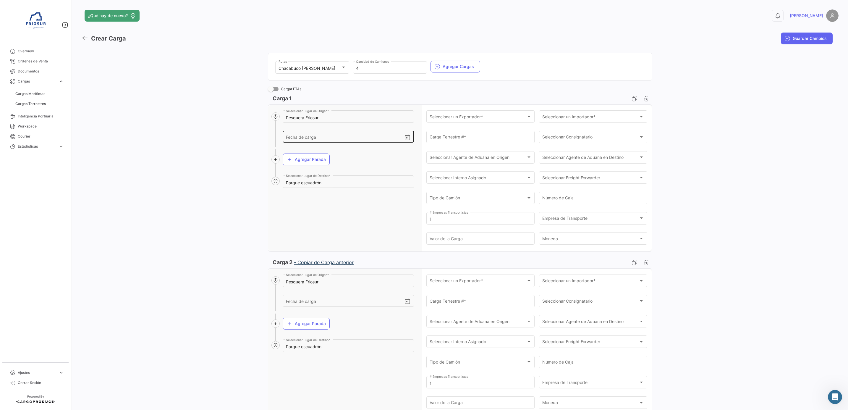
click at [313, 135] on input "Fecha de carga" at bounding box center [345, 136] width 118 height 21
click at [485, 119] on div "Seleccionar un Exportador *" at bounding box center [477, 117] width 97 height 5
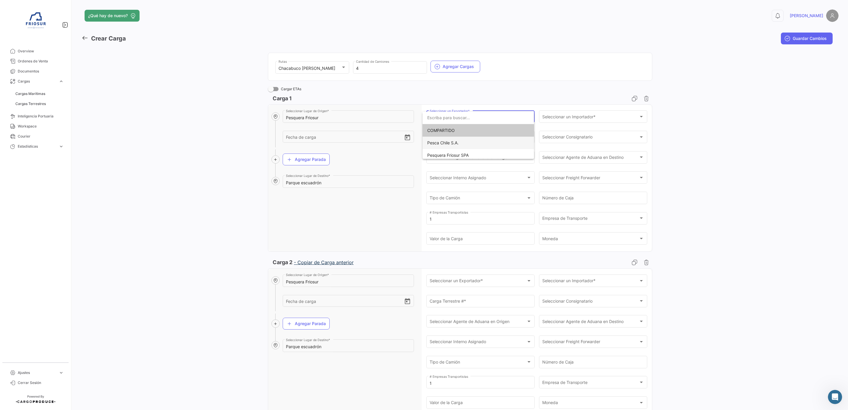
scroll to position [3, 0]
click at [730, 141] on div at bounding box center [424, 205] width 848 height 410
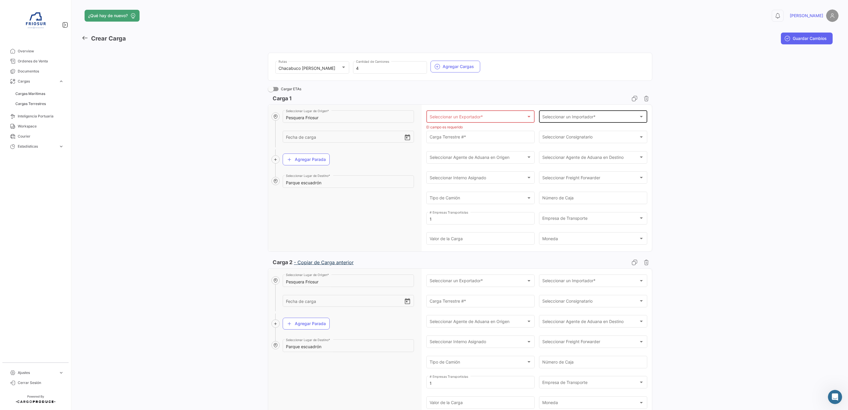
click at [574, 117] on span "Seleccionar un Importador *" at bounding box center [590, 117] width 97 height 5
click at [574, 117] on input "dropdown search" at bounding box center [590, 117] width 111 height 12
click at [679, 142] on div at bounding box center [424, 205] width 848 height 410
click at [491, 138] on input "Carga Terrestre # *" at bounding box center [480, 137] width 102 height 5
click at [581, 137] on span "Seleccionar Consignatario" at bounding box center [590, 137] width 97 height 5
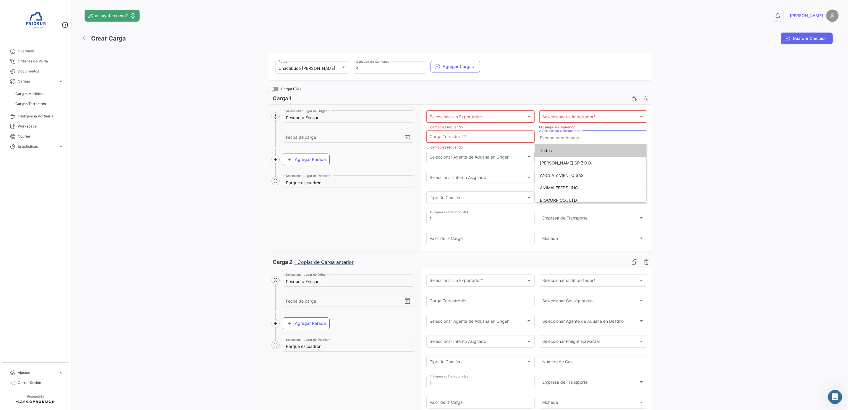
click at [692, 137] on div at bounding box center [424, 205] width 848 height 410
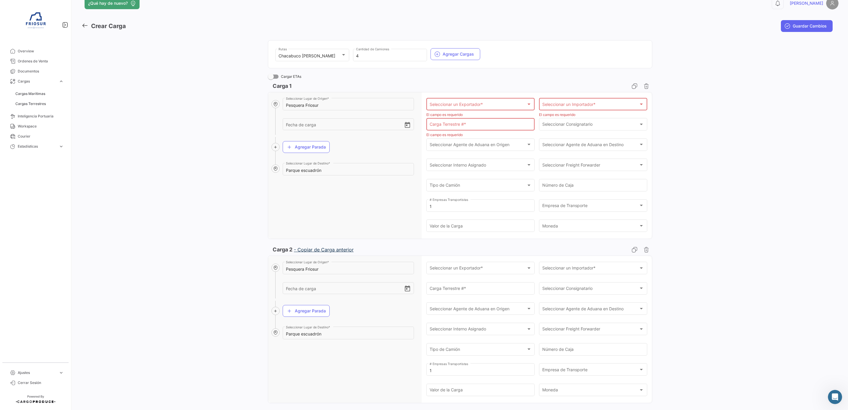
scroll to position [0, 0]
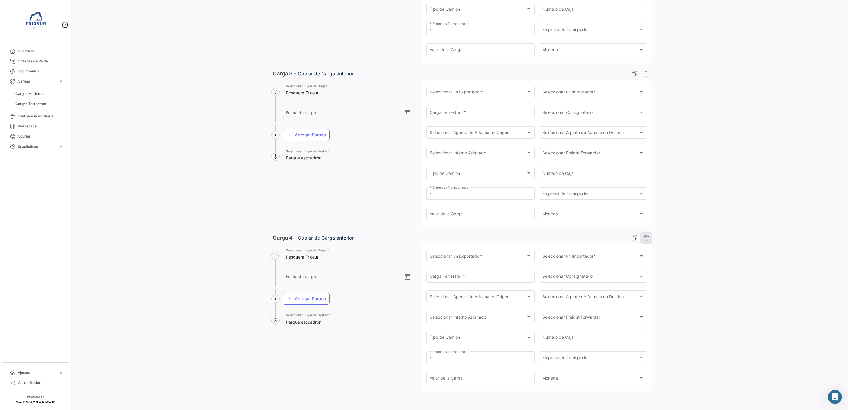
click at [643, 239] on icon "button" at bounding box center [646, 238] width 6 height 6
click at [644, 240] on icon "button" at bounding box center [646, 237] width 6 height 6
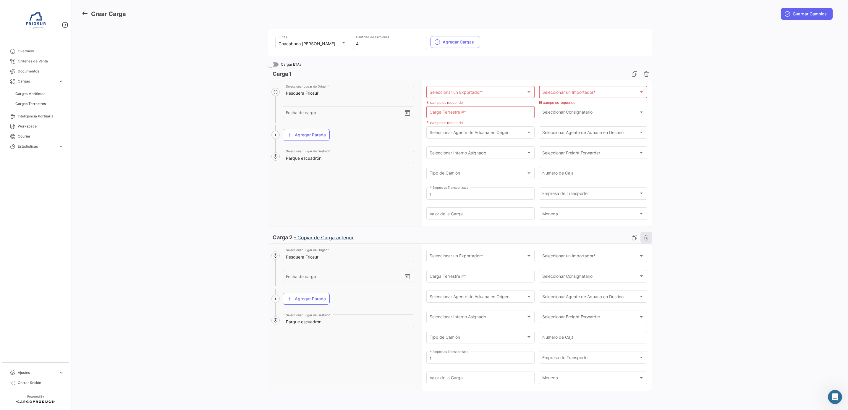
click at [644, 237] on icon "button" at bounding box center [646, 237] width 6 height 6
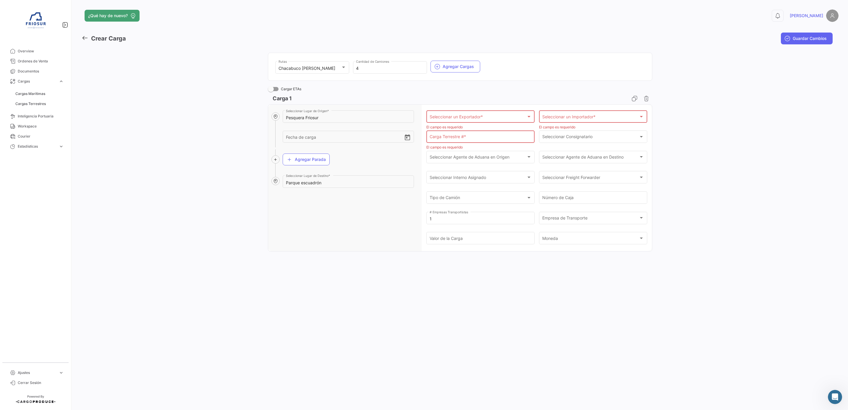
click at [672, 227] on div "Chacabuco [PERSON_NAME] Rutas 4 Cantidad de Camiones Agregar Cargas Cargar ETAs…" at bounding box center [460, 152] width 757 height 208
click at [486, 285] on div "¿Qué hay de nuevo? 0 [PERSON_NAME] Carga Guardar Cambios Chacabuco [PERSON_NAME…" at bounding box center [460, 205] width 776 height 410
click at [525, 196] on div "Tipo de Camión Tipo de Camión" at bounding box center [480, 197] width 102 height 14
click at [593, 278] on div at bounding box center [424, 205] width 848 height 410
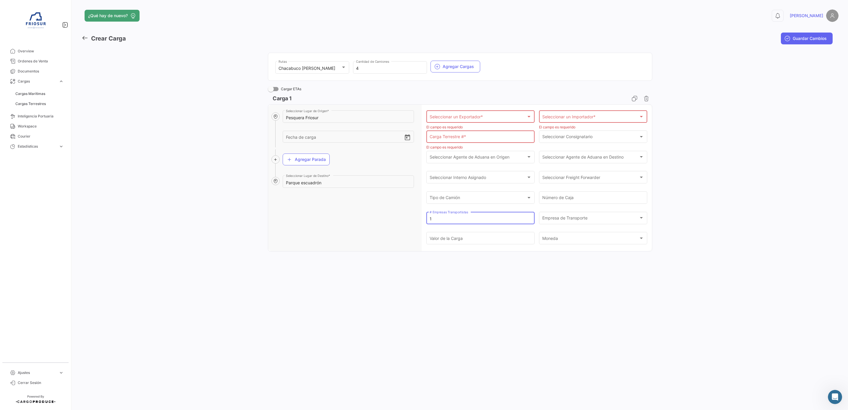
click at [497, 217] on input "1" at bounding box center [480, 218] width 102 height 5
click at [547, 218] on span "Empresa de Transporte" at bounding box center [590, 218] width 97 height 5
click at [678, 218] on div at bounding box center [424, 205] width 848 height 410
click at [507, 235] on div "Valor de la Carga" at bounding box center [480, 238] width 102 height 14
click at [569, 268] on div "¿Qué hay de nuevo? 0 [PERSON_NAME] Carga Guardar Cambios Chacabuco [PERSON_NAME…" at bounding box center [460, 205] width 776 height 410
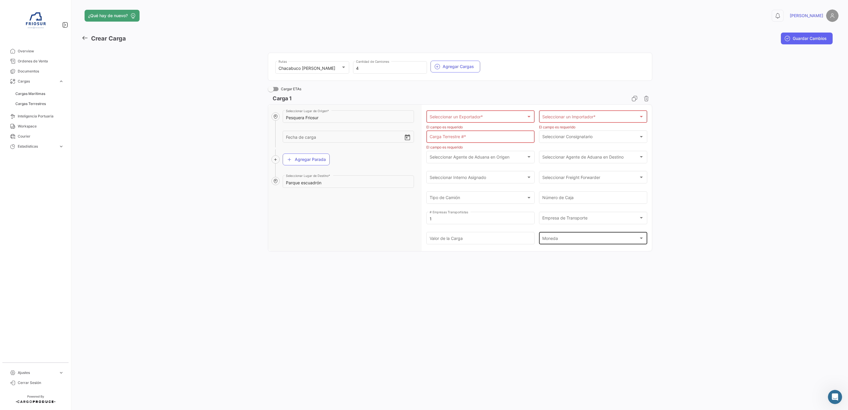
click at [575, 242] on div "[PERSON_NAME]" at bounding box center [593, 238] width 102 height 14
click at [714, 242] on div at bounding box center [424, 205] width 848 height 410
click at [472, 311] on div "¿Qué hay de nuevo? 0 [PERSON_NAME] Carga Guardar Cambios Chacabuco [PERSON_NAME…" at bounding box center [460, 205] width 776 height 410
click at [838, 398] on div "Abrir Intercom Messenger" at bounding box center [835, 397] width 20 height 20
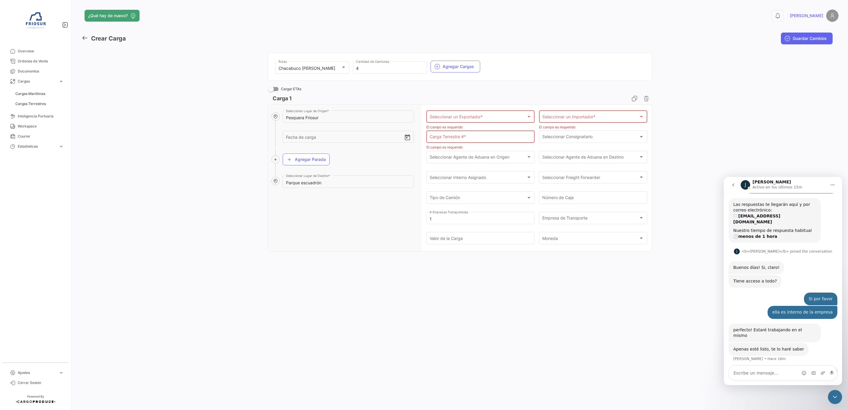
scroll to position [34, 0]
click at [733, 186] on icon "go back" at bounding box center [733, 184] width 5 height 5
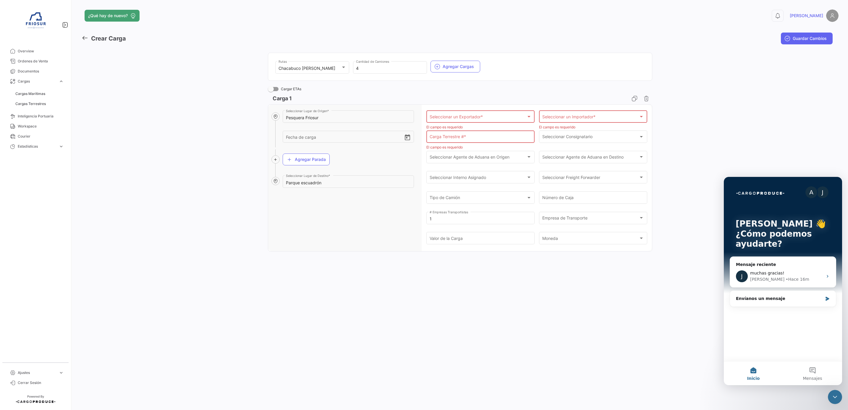
scroll to position [0, 0]
click at [773, 297] on div "Envíanos un mensaje" at bounding box center [779, 298] width 87 height 6
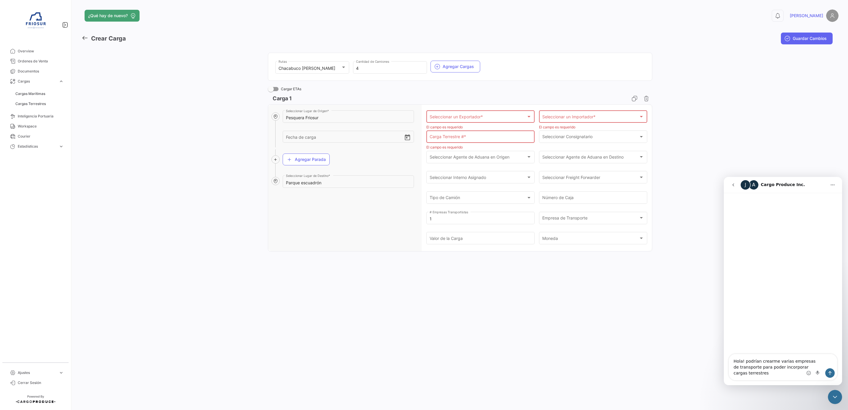
type textarea "Hola! podrían crearme varias empresas de transporte para poder incorporar carga…"
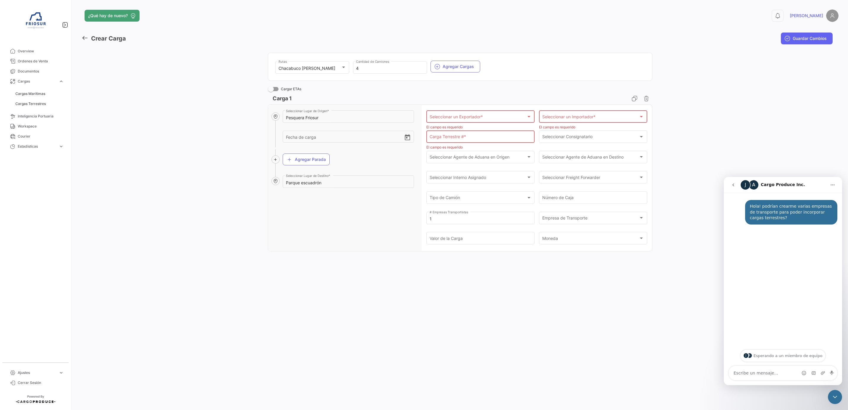
click at [367, 293] on div "¿Qué hay de nuevo? 0 [PERSON_NAME] Carga Guardar Cambios Chacabuco [PERSON_NAME…" at bounding box center [460, 205] width 776 height 410
click at [477, 258] on div "¿Qué hay de nuevo? 0 [PERSON_NAME] Carga Guardar Cambios Chacabuco [PERSON_NAME…" at bounding box center [460, 205] width 776 height 410
click at [513, 341] on div "¿Qué hay de nuevo? 0 [PERSON_NAME] Carga Guardar Cambios Chacabuco [PERSON_NAME…" at bounding box center [460, 205] width 776 height 410
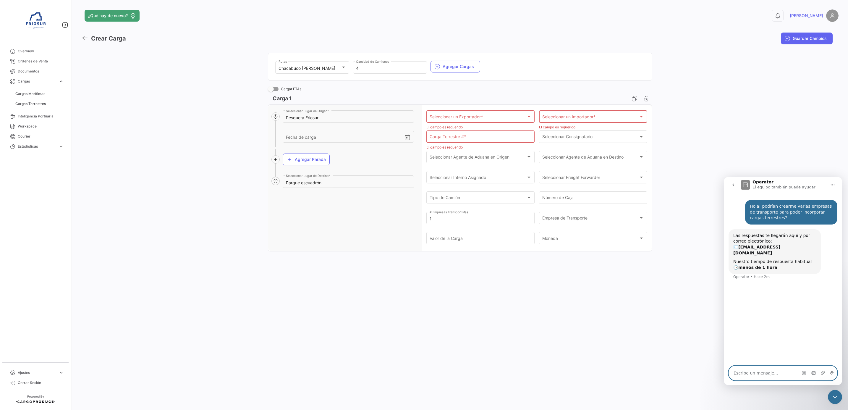
click at [765, 371] on textarea "Escribe un mensaje..." at bounding box center [783, 373] width 108 height 14
paste textarea "TRANSPORTES SAN [PERSON_NAME] LTDA TOPTAINER SPA TRANSP. [PERSON_NAME] EIRL INV…"
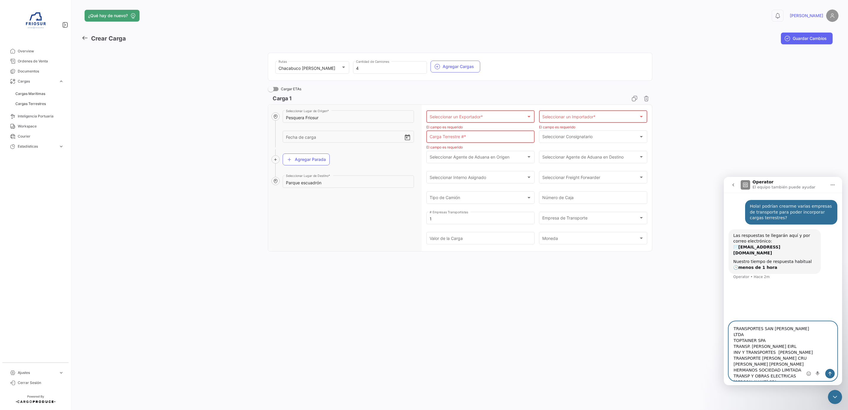
scroll to position [163, 0]
type textarea "TRANSPORTES SAN [PERSON_NAME] LTDA TOPTAINER SPA TRANSP. [PERSON_NAME] EIRL INV…"
click at [831, 375] on icon "Enviar un mensaje…" at bounding box center [829, 373] width 5 height 5
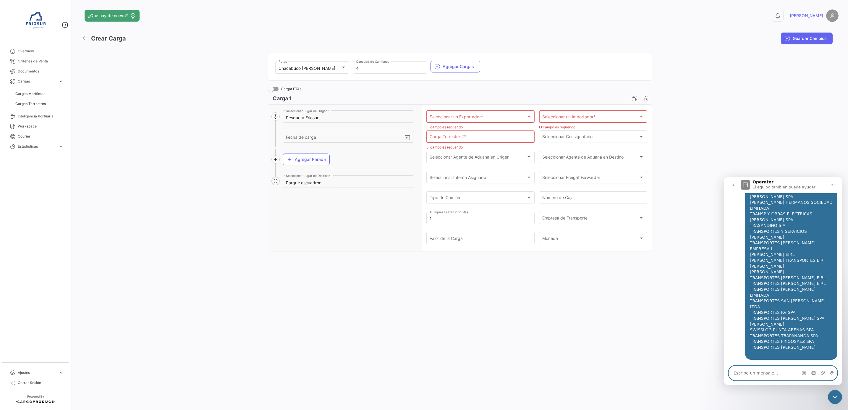
scroll to position [135, 0]
click at [398, 300] on div "¿Qué hay de nuevo? 0 [PERSON_NAME] Carga Guardar Cambios Chacabuco [PERSON_NAME…" at bounding box center [460, 205] width 776 height 410
drag, startPoint x: 838, startPoint y: 398, endPoint x: 1469, endPoint y: 737, distance: 715.9
click at [838, 398] on div "Cerrar Intercom Messenger" at bounding box center [835, 397] width 14 height 14
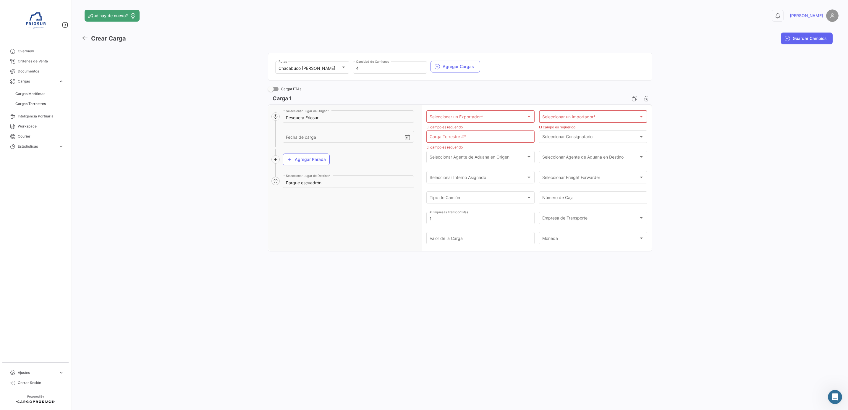
click at [576, 322] on div "¿Qué hay de nuevo? 0 [PERSON_NAME] Carga Guardar Cambios Chacabuco [PERSON_NAME…" at bounding box center [460, 205] width 776 height 410
click at [331, 68] on div "Chacabuco [PERSON_NAME]" at bounding box center [309, 68] width 62 height 5
click at [390, 45] on div at bounding box center [424, 205] width 848 height 410
click at [832, 398] on icon "Abrir Intercom Messenger" at bounding box center [835, 397] width 10 height 10
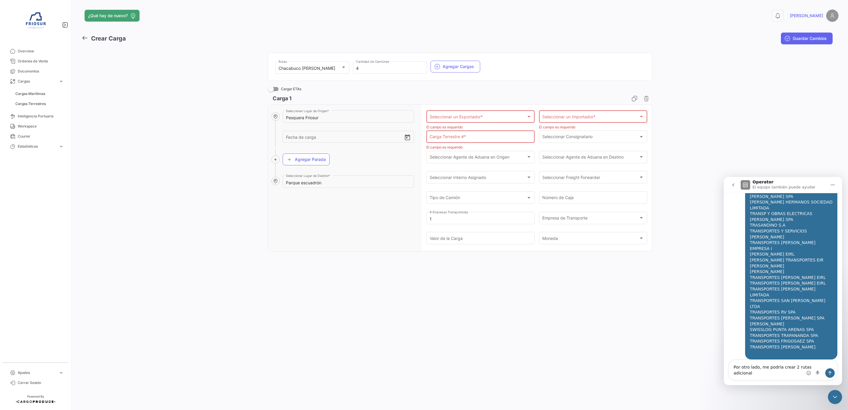
scroll to position [141, 0]
type textarea "Por otro lado, me podría crear 2 rutas adicionales"
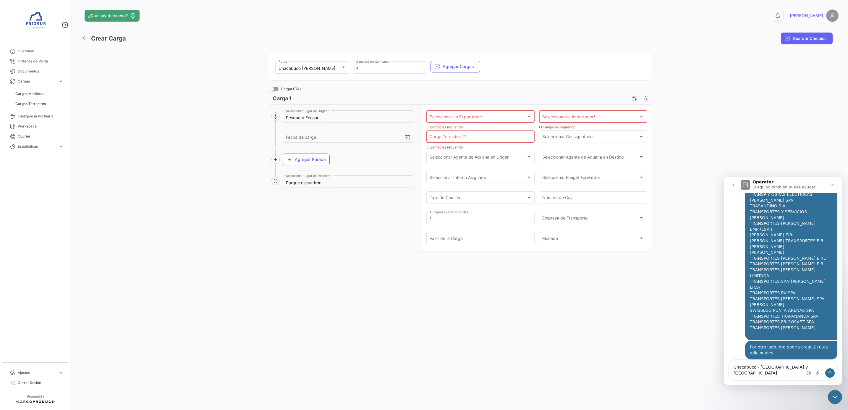
type textarea "Chacabuco - [GEOGRAPHIC_DATA] y [GEOGRAPHIC_DATA]"
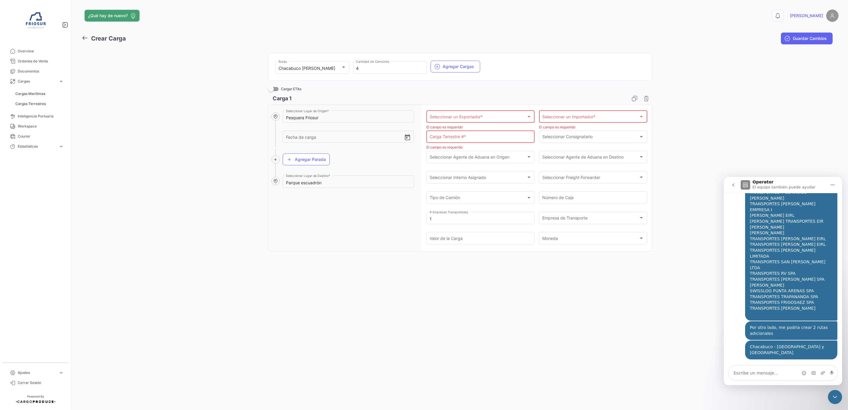
click at [768, 372] on textarea "Escribe un mensaje..." at bounding box center [783, 373] width 108 height 14
click at [840, 400] on div "Cerrar Intercom Messenger" at bounding box center [835, 397] width 14 height 14
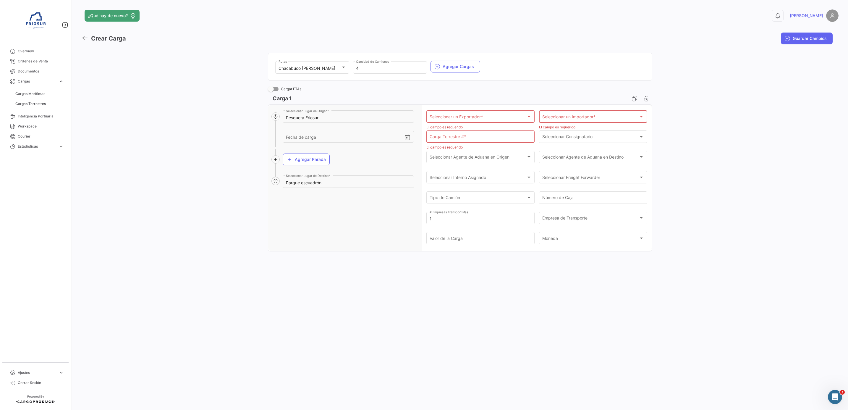
click at [481, 287] on div "¿Qué hay de nuevo? 0 [PERSON_NAME] Carga Guardar Cambios Chacabuco [PERSON_NAME…" at bounding box center [460, 205] width 776 height 410
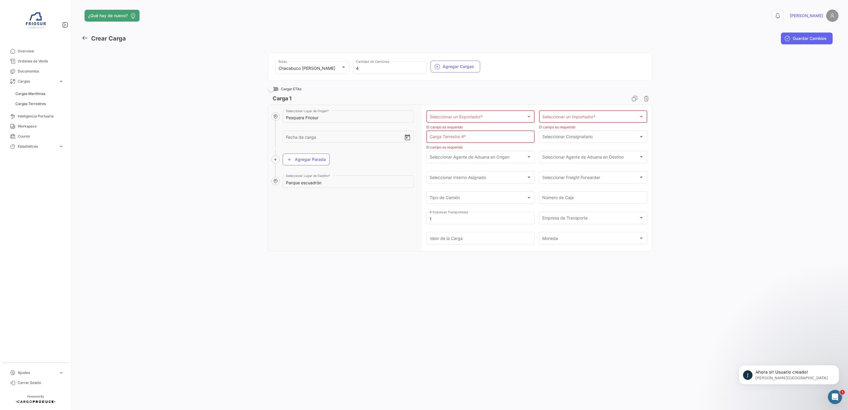
click at [481, 287] on div "¿Qué hay de nuevo? 0 [PERSON_NAME] Carga Guardar Cambios Chacabuco [PERSON_NAME…" at bounding box center [460, 205] width 776 height 410
click at [367, 62] on div "4 Cantidad de Camiones" at bounding box center [390, 67] width 68 height 14
type input "1"
click at [345, 270] on div "¿Qué hay de nuevo? 0 [PERSON_NAME] Carga Guardar Cambios Chacabuco [PERSON_NAME…" at bounding box center [460, 205] width 776 height 410
click at [834, 390] on div "Abrir Intercom Messenger" at bounding box center [835, 397] width 20 height 20
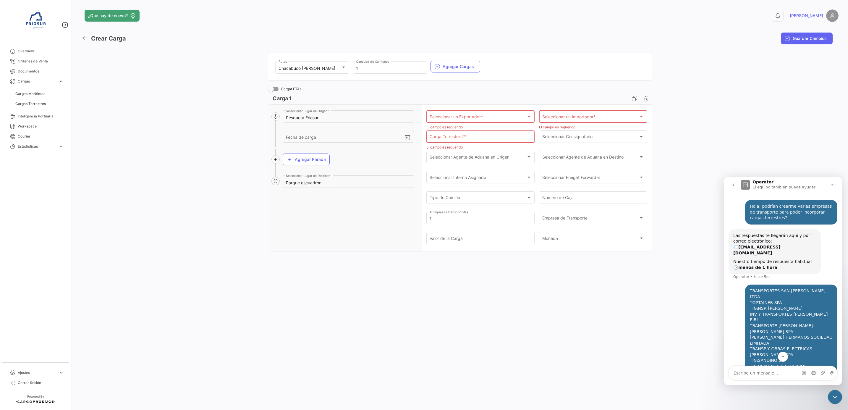
click at [732, 184] on icon "go back" at bounding box center [733, 184] width 5 height 5
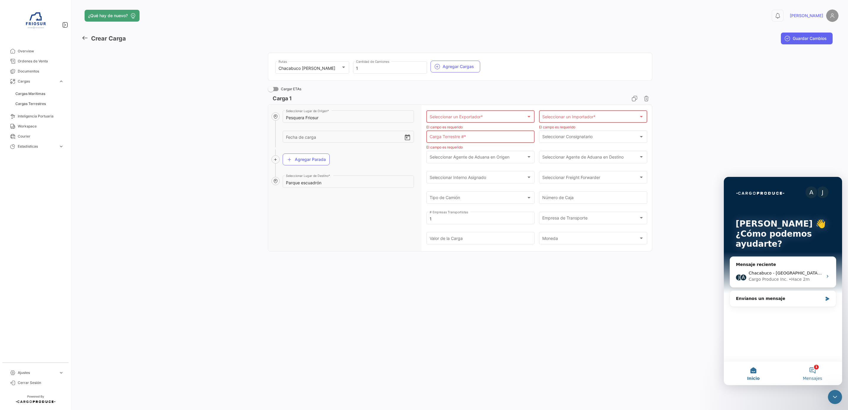
click at [809, 374] on button "1 Mensajes" at bounding box center [812, 373] width 59 height 24
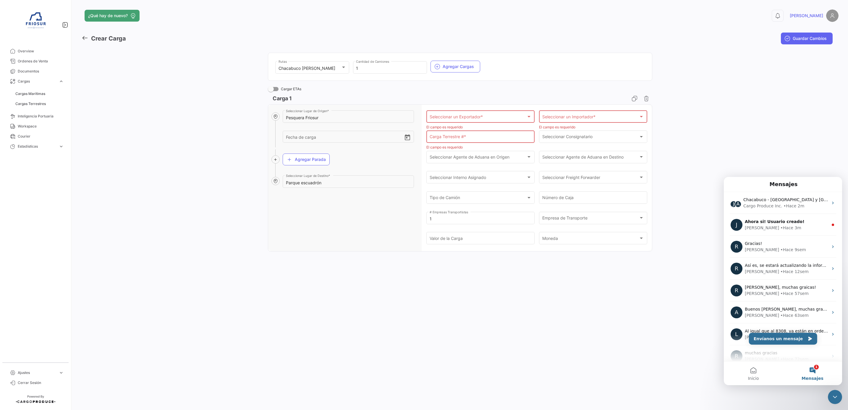
click at [630, 299] on div "¿Qué hay de nuevo? 0 [PERSON_NAME] Carga Guardar Cambios Chacabuco [PERSON_NAME…" at bounding box center [460, 205] width 776 height 410
drag, startPoint x: 400, startPoint y: 332, endPoint x: 435, endPoint y: 409, distance: 84.9
click at [401, 335] on div "¿Qué hay de nuevo? 0 [PERSON_NAME] Carga Guardar Cambios Chacabuco [PERSON_NAME…" at bounding box center [460, 205] width 776 height 410
click at [788, 205] on div "• Hace 3m" at bounding box center [793, 206] width 21 height 6
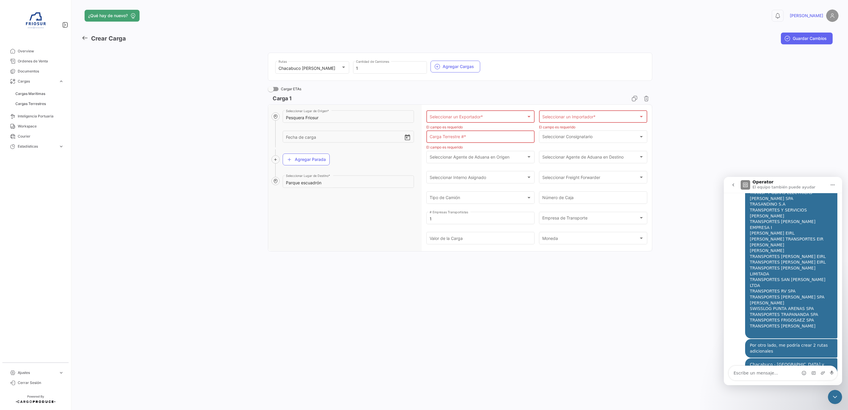
scroll to position [174, 0]
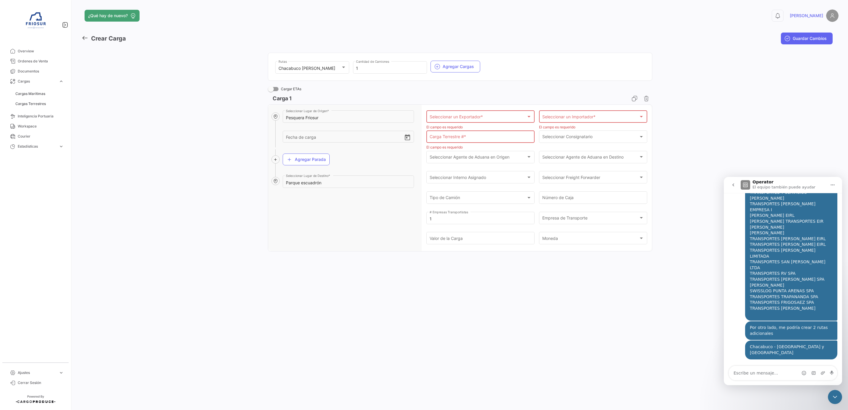
drag, startPoint x: 566, startPoint y: 353, endPoint x: 562, endPoint y: 321, distance: 32.4
click at [565, 351] on div "¿Qué hay de nuevo? 0 [PERSON_NAME] Carga Guardar Cambios Chacabuco [PERSON_NAME…" at bounding box center [460, 205] width 776 height 410
drag, startPoint x: 829, startPoint y: 392, endPoint x: 1570, endPoint y: 772, distance: 831.9
click at [829, 392] on div "Cerrar Intercom Messenger" at bounding box center [835, 397] width 14 height 14
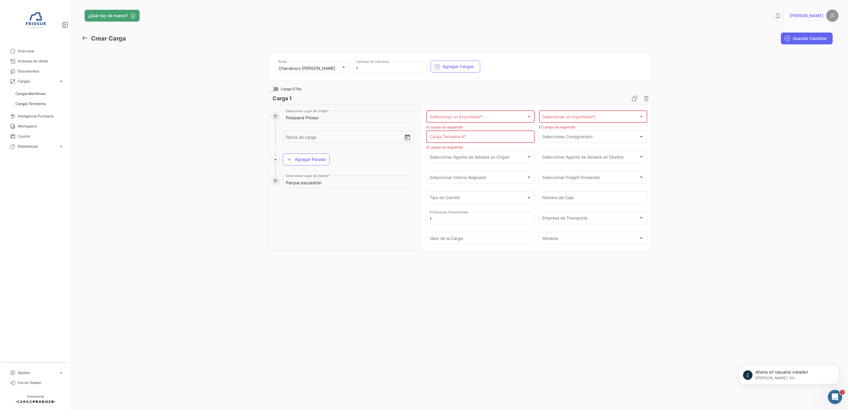
scroll to position [0, 0]
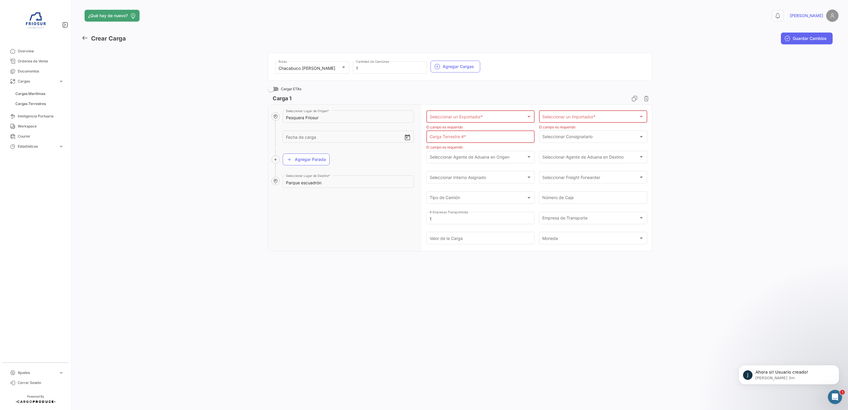
click at [469, 120] on div "Seleccionar un Exportador *" at bounding box center [477, 117] width 97 height 5
click at [467, 155] on span "Pesquera Friosur SPA" at bounding box center [449, 155] width 41 height 5
click at [553, 117] on span "Seleccionar un Importador *" at bounding box center [569, 117] width 54 height 5
type input "frio"
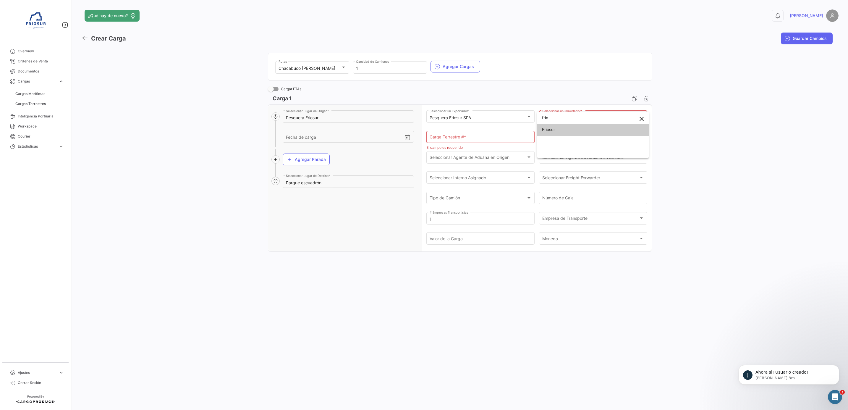
click at [580, 131] on span "Friosur" at bounding box center [593, 129] width 102 height 12
click at [492, 139] on input "Carga Terrestre # *" at bounding box center [480, 138] width 102 height 5
type input "52030"
click at [562, 138] on span "Seleccionar Consignatario" at bounding box center [567, 137] width 50 height 5
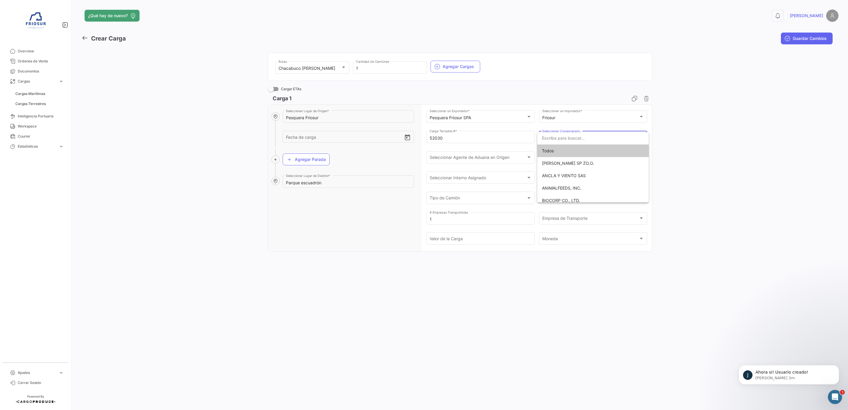
click at [717, 145] on div at bounding box center [424, 205] width 848 height 410
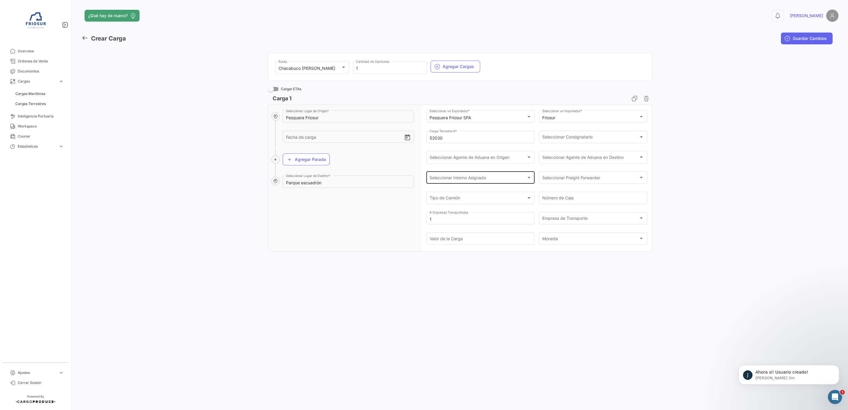
click at [520, 180] on div "Seleccionar Interno Asignado" at bounding box center [477, 178] width 97 height 5
drag, startPoint x: 580, startPoint y: 268, endPoint x: 587, endPoint y: 260, distance: 10.5
click at [581, 268] on div at bounding box center [424, 205] width 848 height 410
click at [512, 202] on div "Tipo de Camión Tipo de Camión" at bounding box center [480, 197] width 102 height 14
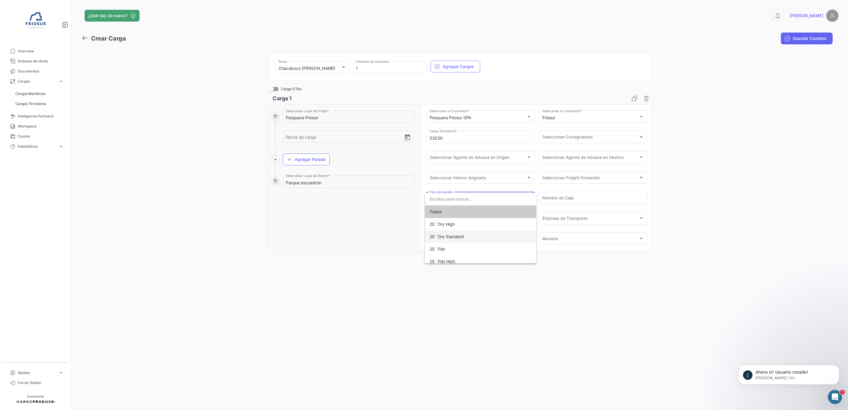
scroll to position [166, 0]
click at [459, 245] on span "Reefer Truck" at bounding box center [480, 244] width 102 height 12
drag, startPoint x: 613, startPoint y: 293, endPoint x: 600, endPoint y: 223, distance: 72.0
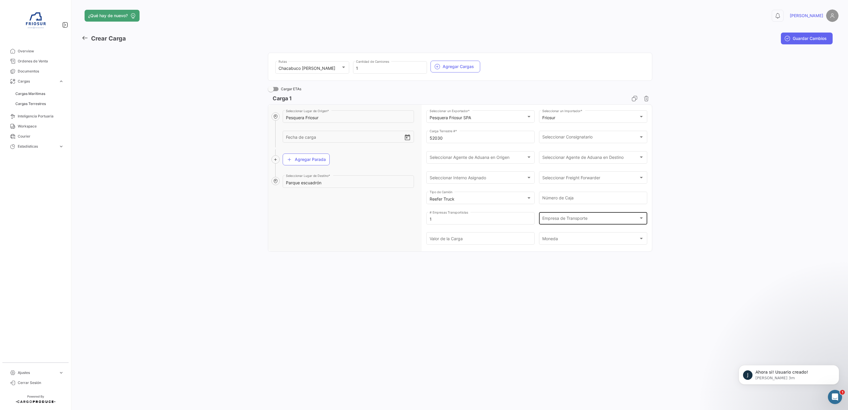
click at [614, 290] on div "¿Qué hay de nuevo? 0 [PERSON_NAME] Carga Guardar Cambios Chacabuco [PERSON_NAME…" at bounding box center [460, 205] width 776 height 410
click at [590, 197] on input "Número de Caja" at bounding box center [593, 199] width 102 height 5
click at [537, 268] on div "¿Qué hay de nuevo? 0 [PERSON_NAME] Carga Guardar Cambios Chacabuco [PERSON_NAME…" at bounding box center [460, 205] width 776 height 410
click at [582, 222] on span "Empresa de Transporte" at bounding box center [590, 219] width 97 height 5
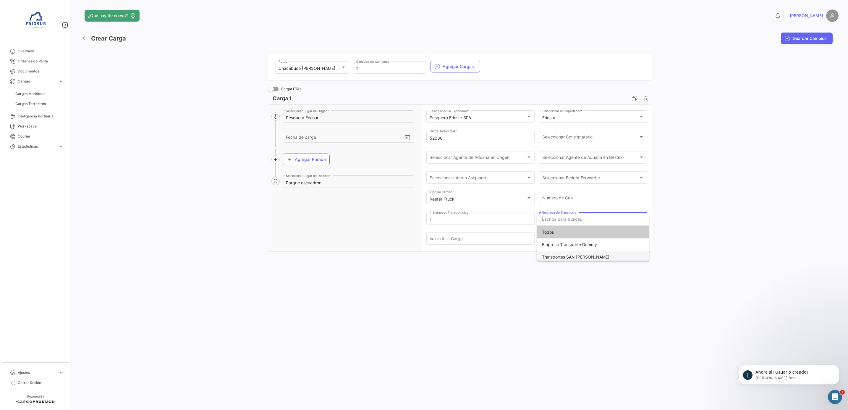
click at [592, 252] on span "Transportes SAN [PERSON_NAME]" at bounding box center [593, 257] width 102 height 12
click at [583, 259] on div "¿Qué hay de nuevo? 0 [PERSON_NAME] Carga Guardar Cambios Chacabuco [PERSON_NAME…" at bounding box center [460, 205] width 776 height 410
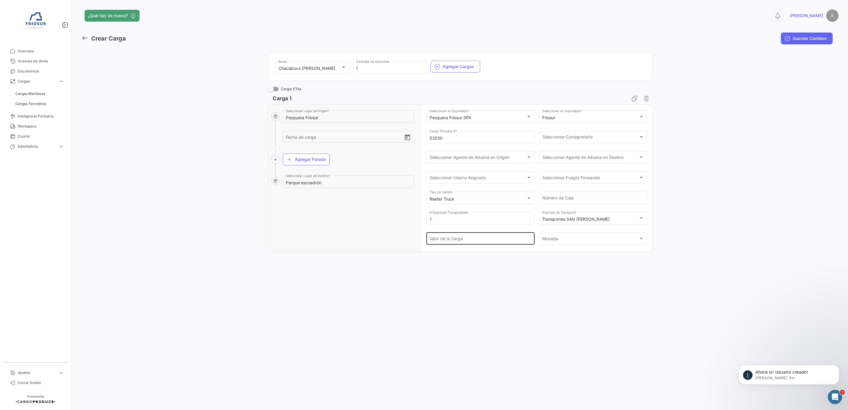
click at [511, 239] on input "Valor de la Carga" at bounding box center [480, 239] width 102 height 5
type input "1635000"
click at [544, 236] on div "[PERSON_NAME]" at bounding box center [593, 238] width 102 height 14
click at [571, 290] on span "CLP" at bounding box center [593, 289] width 102 height 12
click at [568, 288] on div "¿Qué hay de nuevo? 0 [PERSON_NAME] Carga Guardar Cambios Chacabuco [PERSON_NAME…" at bounding box center [460, 205] width 776 height 410
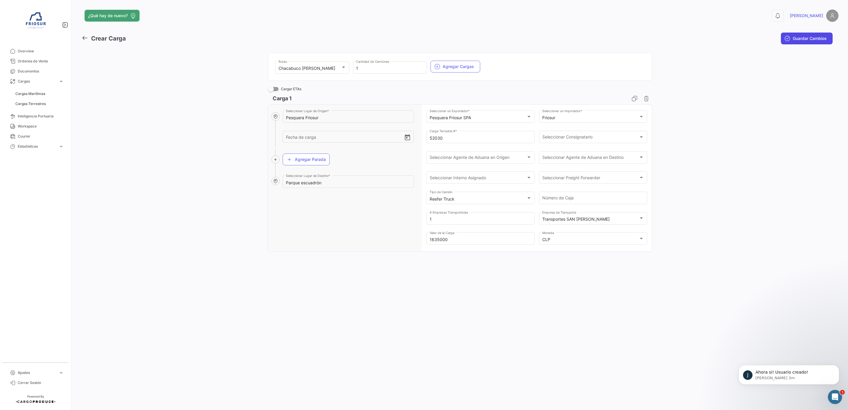
click at [800, 37] on span "Guardar Cambios" at bounding box center [809, 38] width 34 height 6
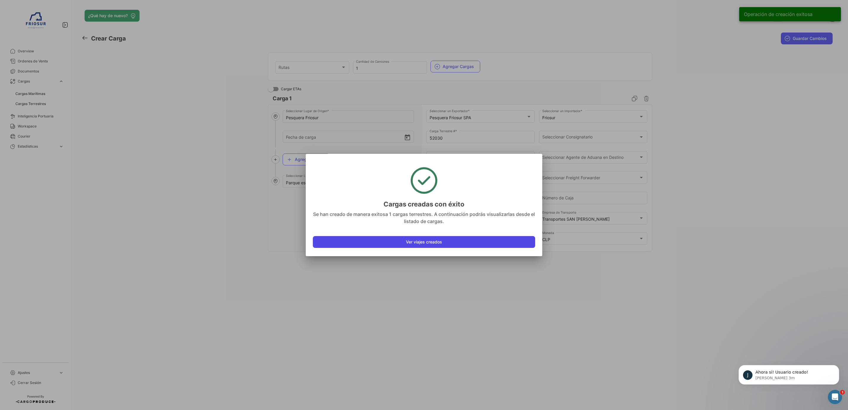
click at [417, 241] on button "Ver viajes creados" at bounding box center [424, 242] width 222 height 12
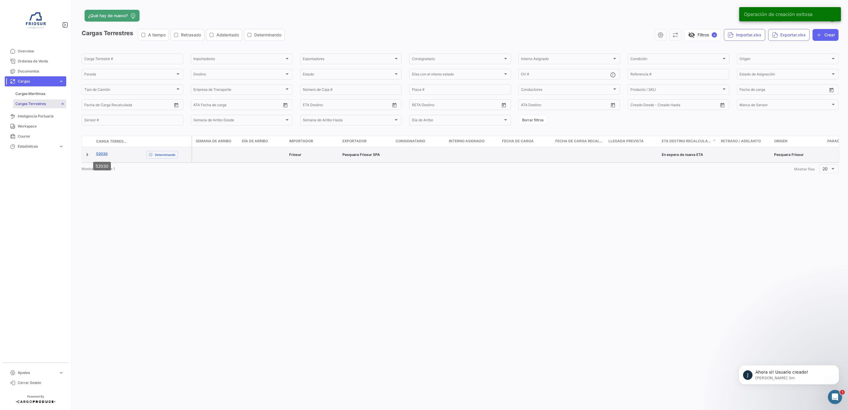
click at [102, 153] on link "52030" at bounding box center [102, 153] width 12 height 5
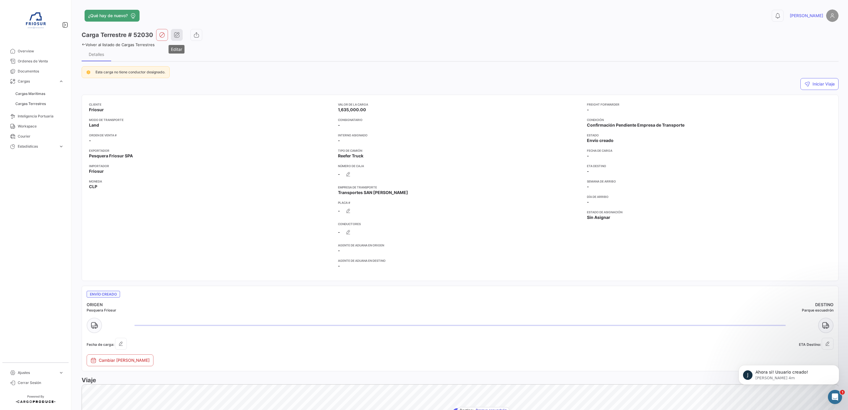
click at [175, 34] on icon "button" at bounding box center [177, 35] width 6 height 6
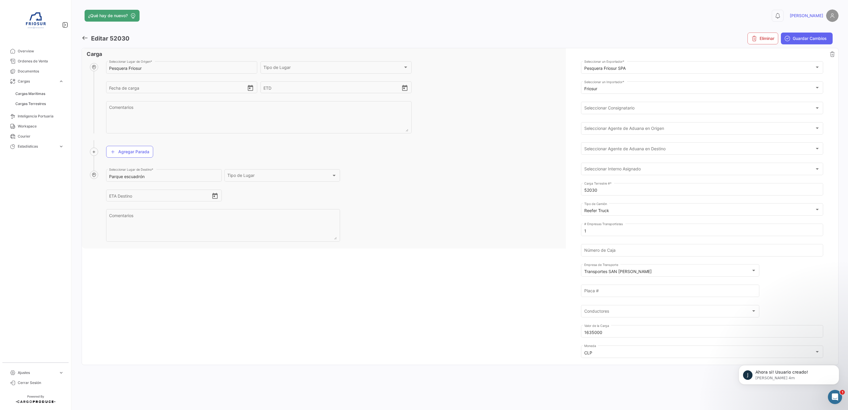
click at [291, 289] on div "Pesquera Friosur Seleccionar Lugar de Origen * Tipo de Lugar Tipo de Lugar Fech…" at bounding box center [460, 212] width 756 height 304
click at [763, 369] on div "Ahora si! Usuario creado!" at bounding box center [793, 372] width 78 height 8
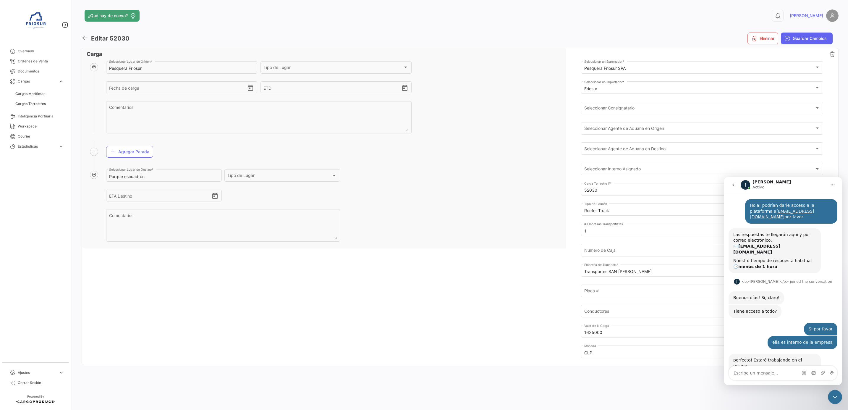
scroll to position [61, 0]
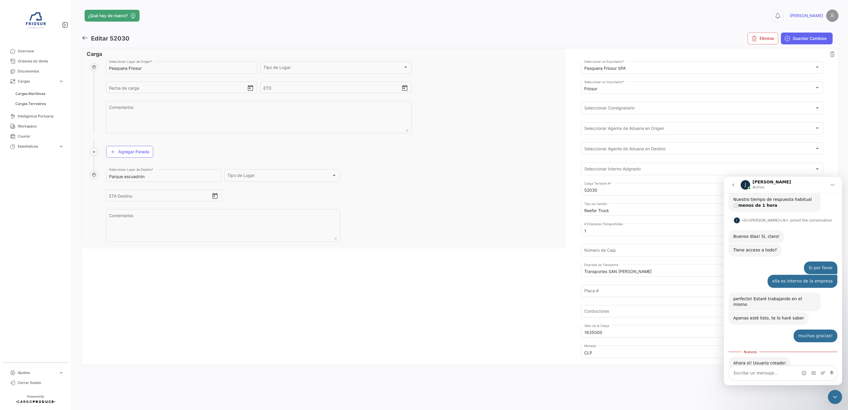
click at [769, 371] on textarea "Escribe un mensaje..." at bounding box center [783, 373] width 108 height 14
type textarea "muchas gracias!"
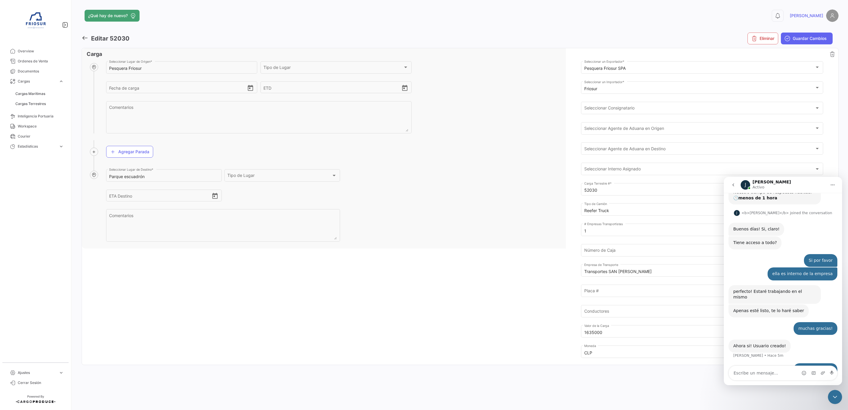
click at [562, 324] on div "Pesquera Friosur Seleccionar Lugar de Origen * Tipo de Lugar Tipo de Lugar Fech…" at bounding box center [460, 212] width 756 height 304
click at [838, 396] on div "Cerrar Intercom Messenger" at bounding box center [835, 397] width 14 height 14
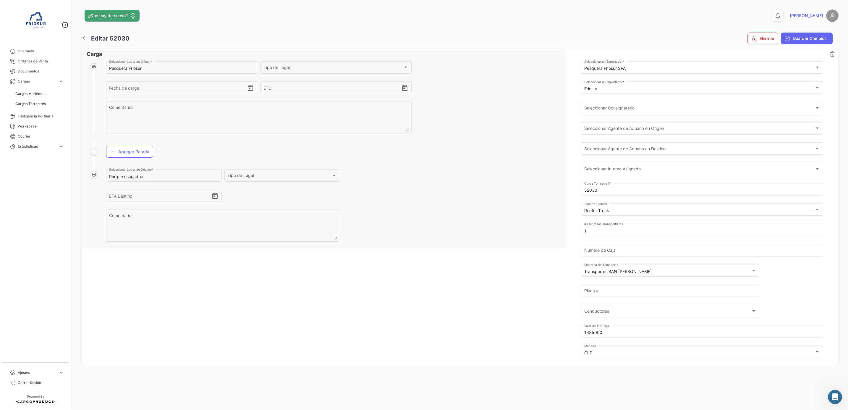
click at [418, 336] on div "Pesquera Friosur Seleccionar Lugar de Origen * Tipo de Lugar Tipo de Lugar Fech…" at bounding box center [460, 212] width 756 height 304
click at [654, 289] on input "Placa #" at bounding box center [670, 291] width 172 height 5
click at [509, 296] on div "Pesquera Friosur Seleccionar Lugar de Origen * Tipo de Lugar Tipo de Lugar Fech…" at bounding box center [460, 212] width 756 height 304
click at [659, 312] on div "Conductores" at bounding box center [667, 311] width 167 height 5
click at [537, 311] on div at bounding box center [424, 205] width 848 height 410
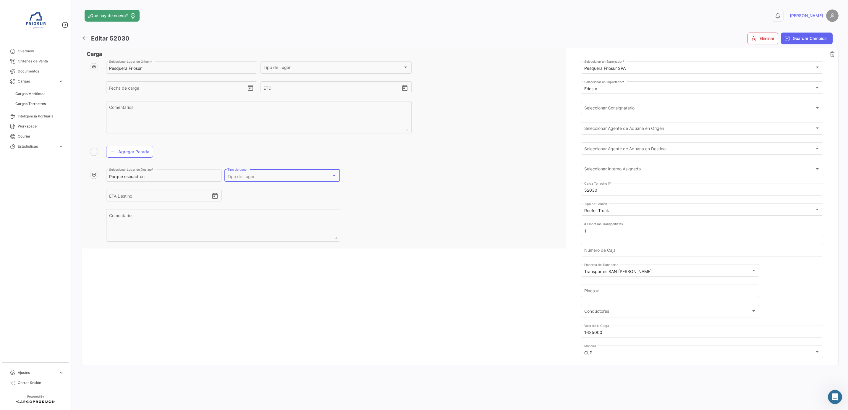
click at [246, 176] on span "Tipo de Lugar" at bounding box center [240, 176] width 27 height 5
click at [417, 175] on div at bounding box center [424, 205] width 848 height 410
click at [290, 65] on div "Tipo de Lugar Tipo de Lugar" at bounding box center [335, 67] width 145 height 14
click at [290, 65] on input "dropdown search" at bounding box center [324, 68] width 146 height 12
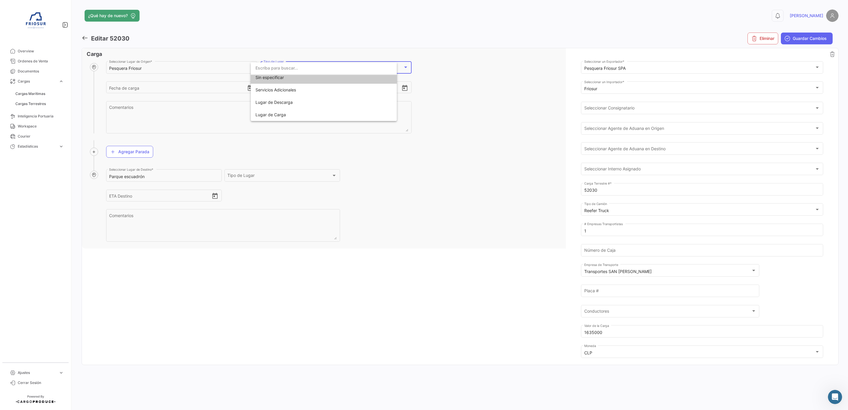
click at [431, 77] on div at bounding box center [424, 205] width 848 height 410
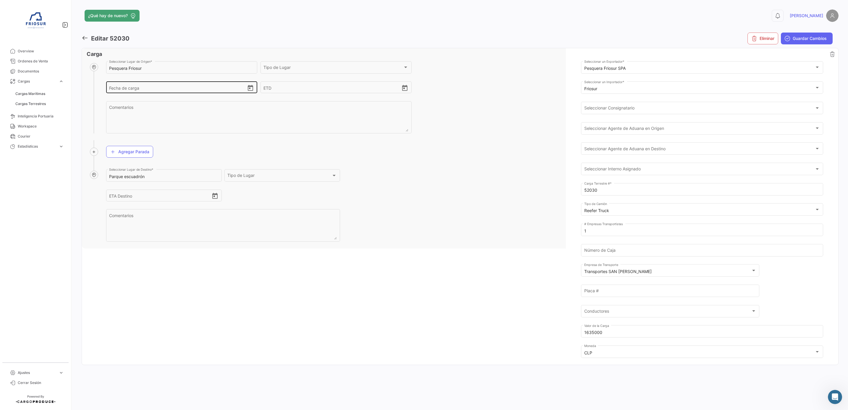
click at [248, 88] on icon "Open calendar" at bounding box center [250, 88] width 5 height 6
click at [166, 171] on div "26" at bounding box center [165, 172] width 9 height 11
click at [163, 169] on div "26" at bounding box center [165, 172] width 9 height 11
click at [469, 168] on div at bounding box center [424, 205] width 848 height 410
click at [760, 38] on button "Eliminar" at bounding box center [762, 39] width 31 height 12
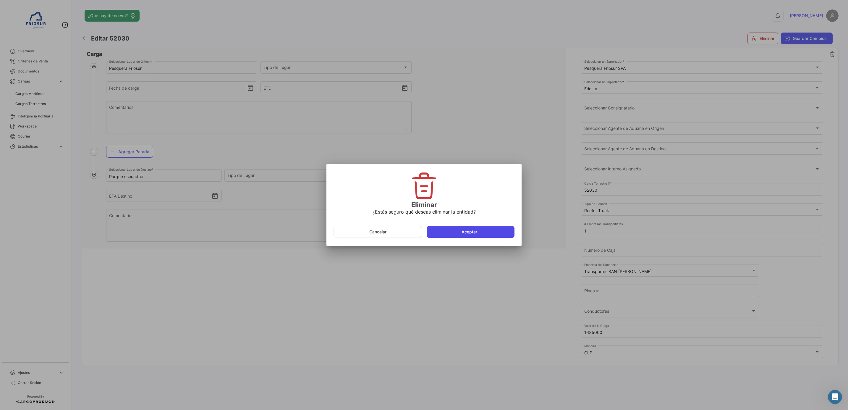
click at [480, 229] on button "Aceptar" at bounding box center [470, 232] width 88 height 12
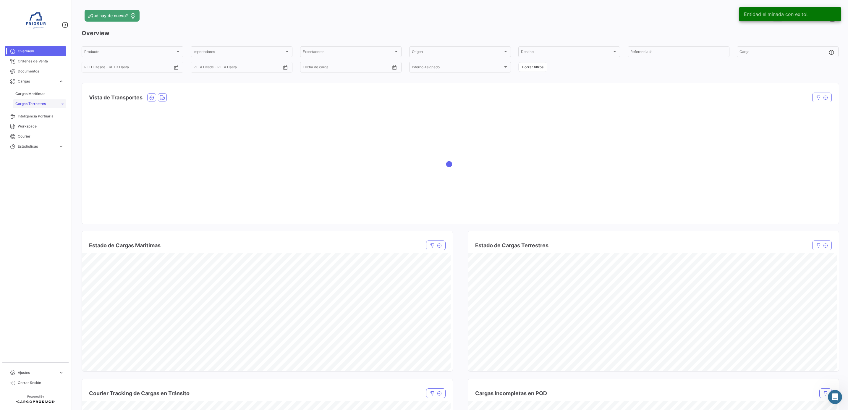
click at [31, 101] on span "Cargas Terrestres" at bounding box center [30, 103] width 30 height 5
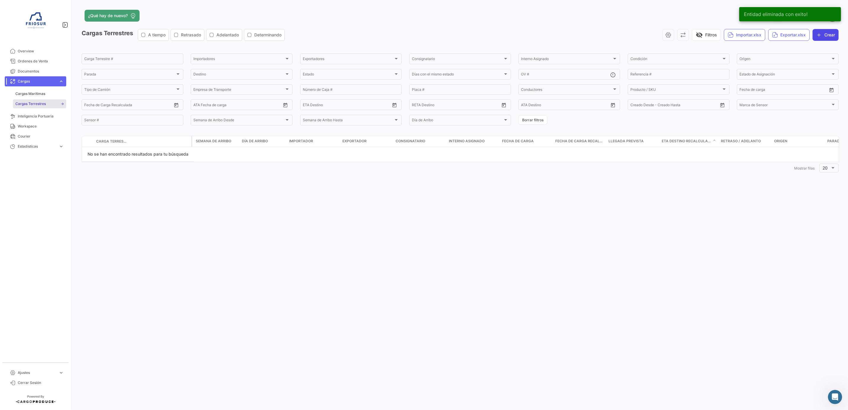
click at [819, 37] on icon "button" at bounding box center [819, 35] width 6 height 6
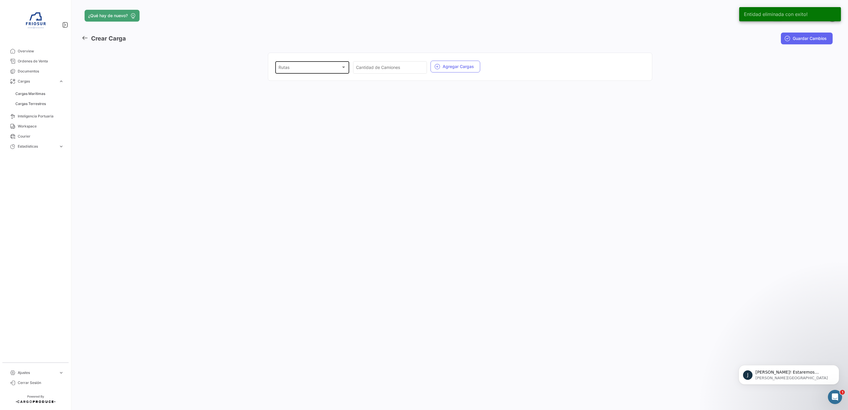
click at [327, 65] on div "Rutas Rutas" at bounding box center [312, 67] width 68 height 14
click at [316, 91] on span "Chacabuco [PERSON_NAME]" at bounding box center [306, 93] width 57 height 5
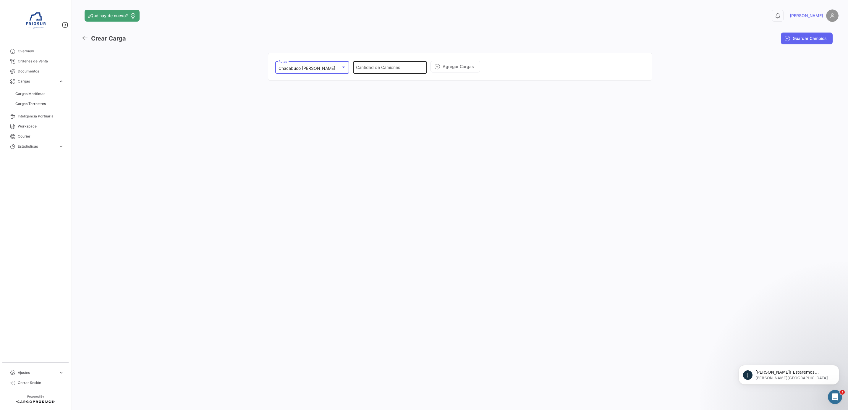
click at [395, 67] on input "Cantidad de Camiones" at bounding box center [390, 68] width 68 height 5
type input "1"
drag, startPoint x: 454, startPoint y: 85, endPoint x: 455, endPoint y: 77, distance: 8.0
click at [454, 85] on div "Chacabuco [PERSON_NAME] Rutas 1 Cantidad de Camiones Agregar Cargas" at bounding box center [460, 67] width 384 height 38
click at [458, 68] on button "Agregar Cargas" at bounding box center [455, 67] width 50 height 12
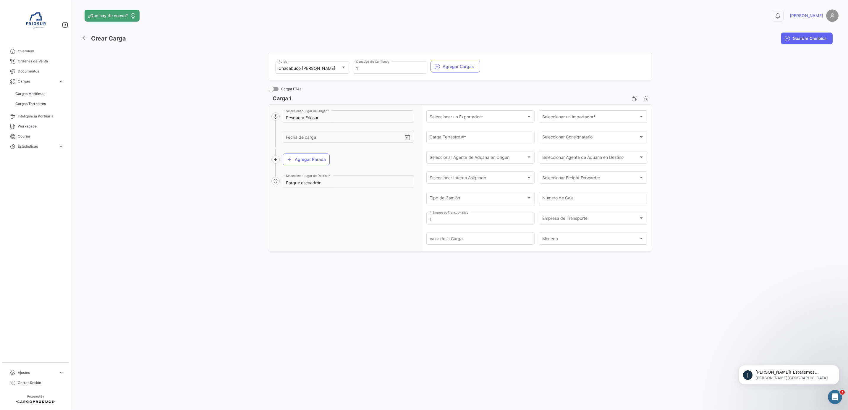
click at [277, 89] on span at bounding box center [273, 89] width 11 height 4
click at [271, 91] on input "Cargar ETAs" at bounding box center [270, 91] width 0 height 0
checkbox input "true"
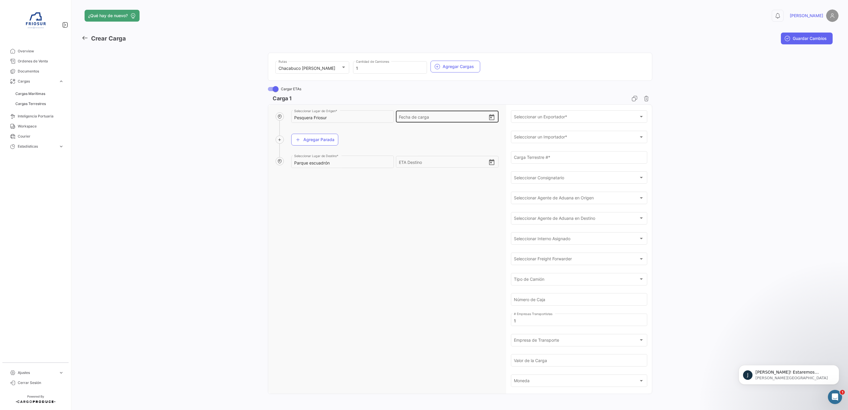
click at [489, 120] on icon "Open calendar" at bounding box center [491, 117] width 5 height 6
click at [715, 126] on div at bounding box center [424, 205] width 848 height 410
click at [448, 250] on div "Pesquera Friosur Seleccionar Lugar de Origen * Fecha de carga Agregar Parada Pa…" at bounding box center [383, 249] width 230 height 289
click at [488, 117] on icon "Open calendar" at bounding box center [491, 117] width 7 height 7
click at [452, 200] on div "26" at bounding box center [453, 202] width 9 height 11
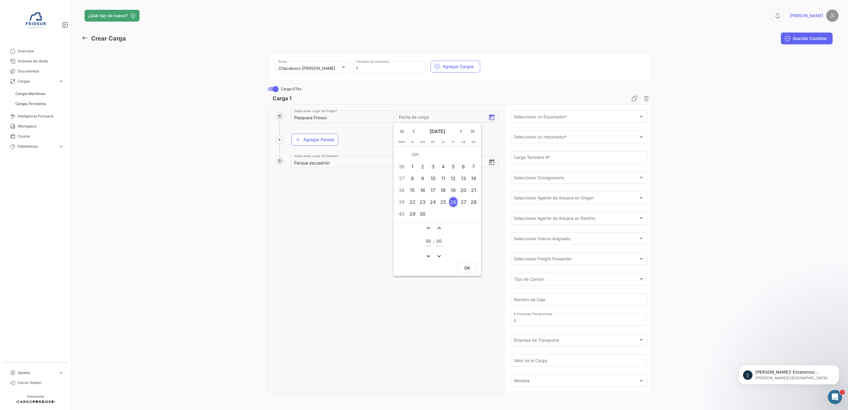
click at [427, 233] on div "00" at bounding box center [428, 240] width 6 height 14
click at [426, 228] on mat-icon "expand_less" at bounding box center [428, 227] width 7 height 7
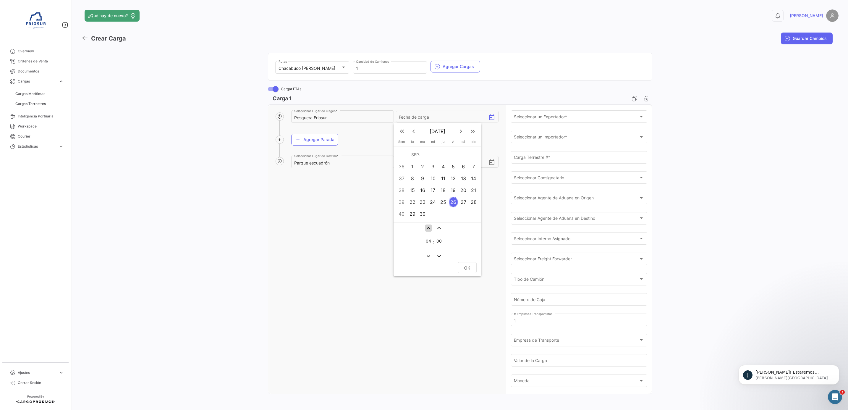
click at [426, 228] on mat-icon "expand_less" at bounding box center [428, 227] width 7 height 7
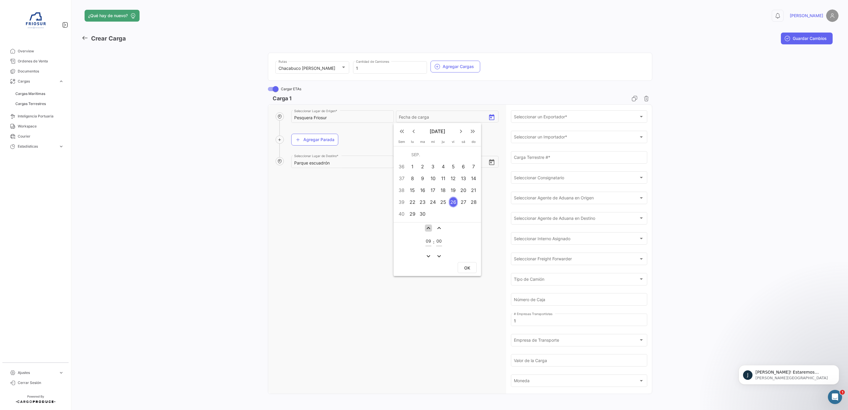
click at [426, 228] on mat-icon "expand_less" at bounding box center [428, 227] width 7 height 7
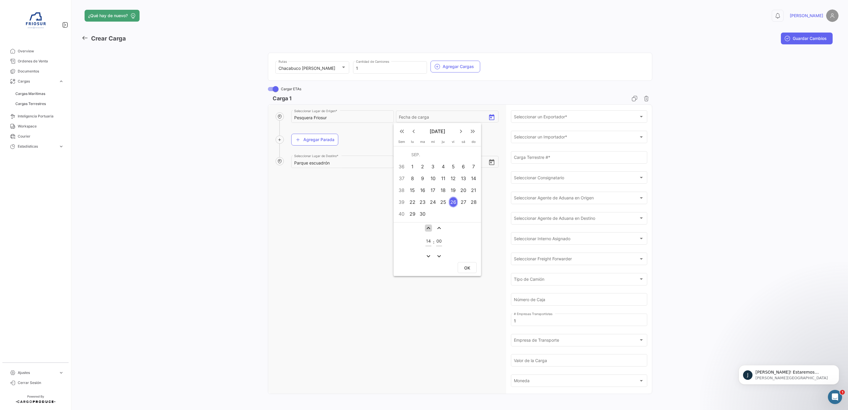
click at [426, 228] on mat-icon "expand_less" at bounding box center [428, 227] width 7 height 7
type input "16"
click at [470, 267] on button "OK" at bounding box center [467, 267] width 19 height 11
type input "[DATE] 16:00"
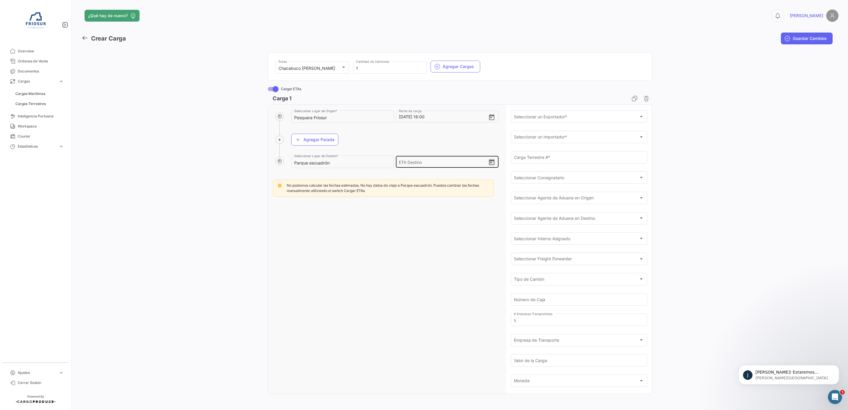
click at [491, 162] on icon "Open calendar" at bounding box center [491, 162] width 7 height 7
click at [413, 258] on div "29" at bounding box center [412, 259] width 9 height 11
click at [465, 311] on span "OK" at bounding box center [467, 313] width 6 height 5
type input "[DATE] 12:00"
click at [419, 244] on div "Pesquera Friosur Seleccionar Lugar de Origen * [DATE] 16:00 Fecha de carga Agre…" at bounding box center [383, 249] width 230 height 289
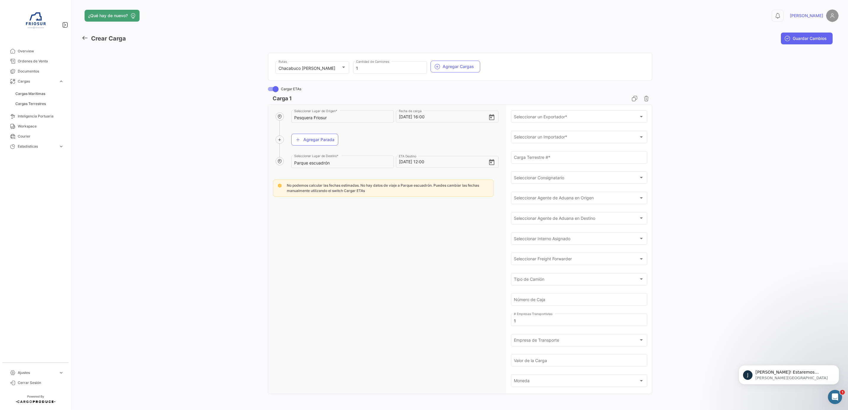
click at [440, 214] on div "Pesquera Friosur Seleccionar Lugar de Origen * [DATE] 16:00 Fecha de carga Agre…" at bounding box center [383, 249] width 230 height 289
click at [554, 111] on div "Seleccionar un Exportador * Seleccionar un Exportador *" at bounding box center [579, 116] width 130 height 14
click at [547, 154] on span "Pesquera Friosur SPA" at bounding box center [532, 155] width 41 height 5
click at [556, 140] on span "Seleccionar un Importador *" at bounding box center [541, 137] width 54 height 5
click at [561, 135] on input "friosur" at bounding box center [576, 138] width 139 height 12
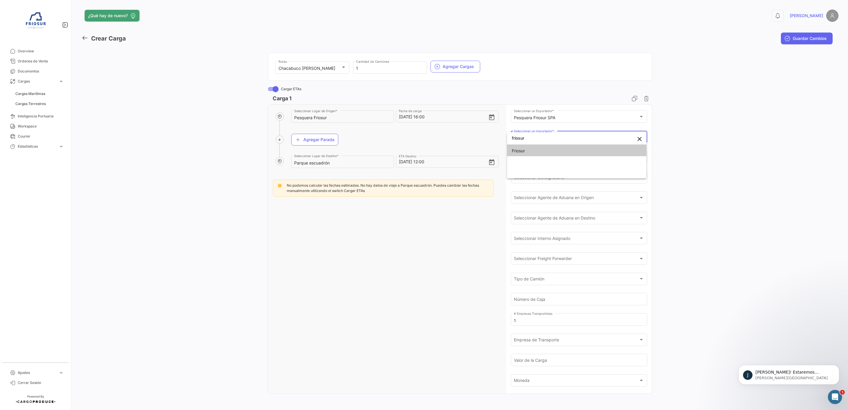
type input "friosur"
click at [545, 146] on span "Friosur" at bounding box center [577, 151] width 130 height 12
drag, startPoint x: 721, startPoint y: 157, endPoint x: 573, endPoint y: 152, distance: 148.2
click at [706, 155] on div "Chacabuco [PERSON_NAME] Rutas 1 Cantidad de Camiones Agregar Cargas Cargar ETAs…" at bounding box center [460, 223] width 757 height 351
click at [573, 156] on input "Carga Terrestre # *" at bounding box center [579, 158] width 130 height 5
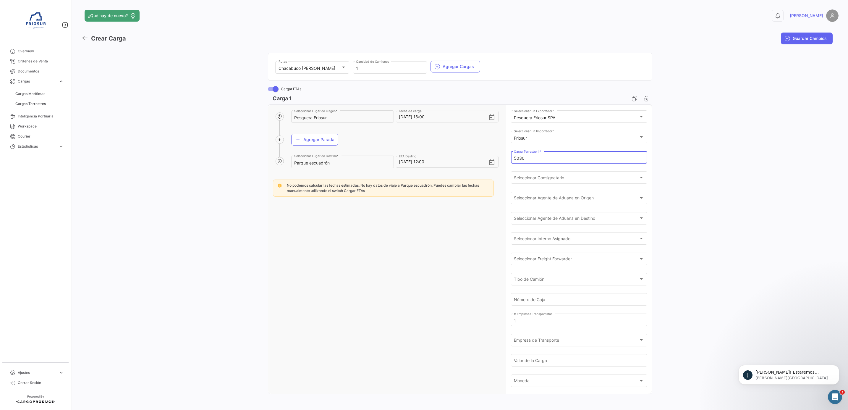
type input "5030"
click at [694, 184] on div "Chacabuco [PERSON_NAME] Rutas 1 Cantidad de Camiones Agregar Cargas Cargar ETAs…" at bounding box center [460, 223] width 757 height 351
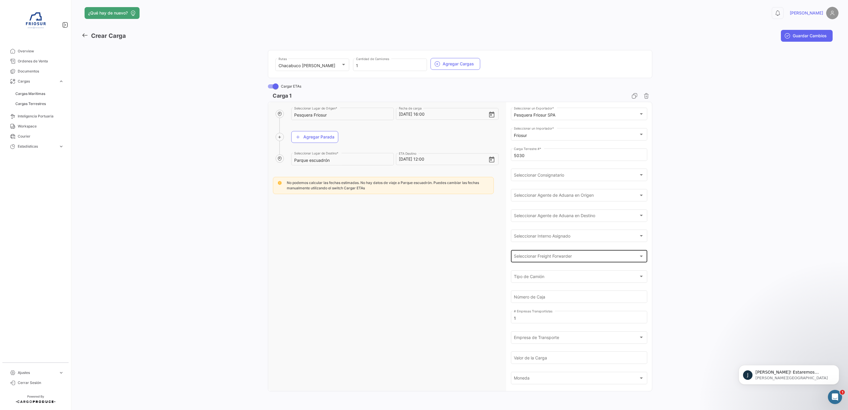
scroll to position [4, 0]
click at [564, 276] on div "Tipo de Camión" at bounding box center [576, 277] width 125 height 5
click at [534, 320] on span "Reefer Truck" at bounding box center [524, 321] width 25 height 5
drag, startPoint x: 704, startPoint y: 289, endPoint x: 701, endPoint y: 280, distance: 10.1
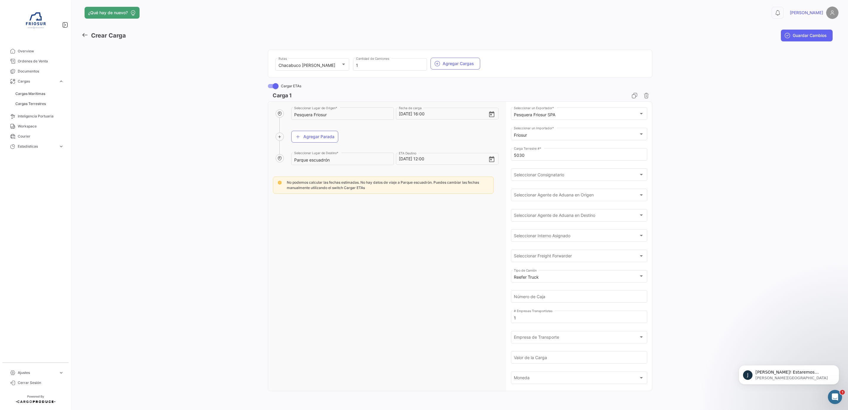
click at [703, 289] on div "Chacabuco [PERSON_NAME] Rutas 1 Cantidad de Camiones Agregar Cargas Cargar ETAs…" at bounding box center [460, 220] width 757 height 351
click at [575, 300] on input "Número de Caja" at bounding box center [579, 297] width 130 height 5
type input "1200"
click at [675, 274] on div "Chacabuco [PERSON_NAME] Rutas 1 Cantidad de Camiones Agregar Cargas Cargar ETAs…" at bounding box center [460, 220] width 757 height 351
click at [790, 373] on p "[PERSON_NAME]! Estaremos trabajando en los mismos" at bounding box center [793, 372] width 76 height 6
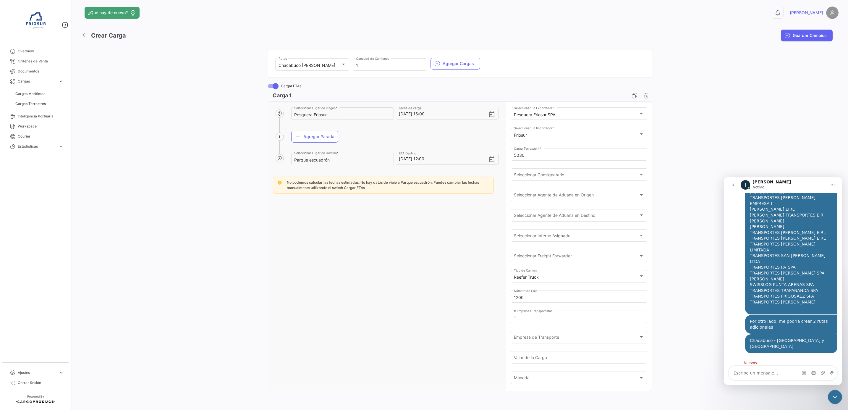
scroll to position [215, 0]
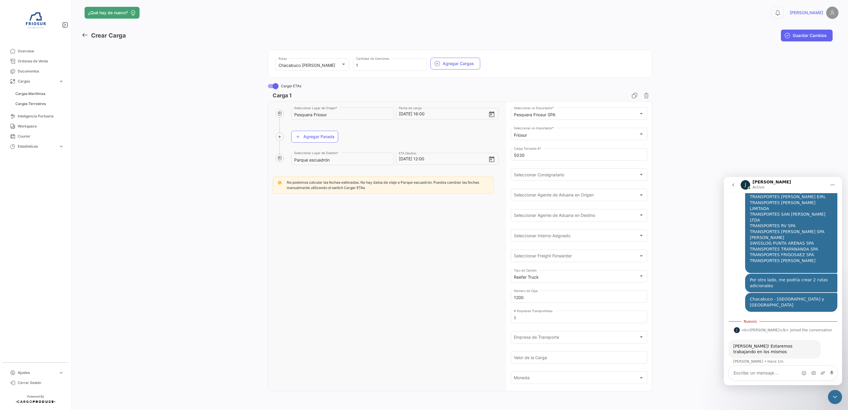
click at [788, 370] on textarea "Escribe un mensaje..." at bounding box center [783, 373] width 108 height 14
type textarea "muchas gracias"
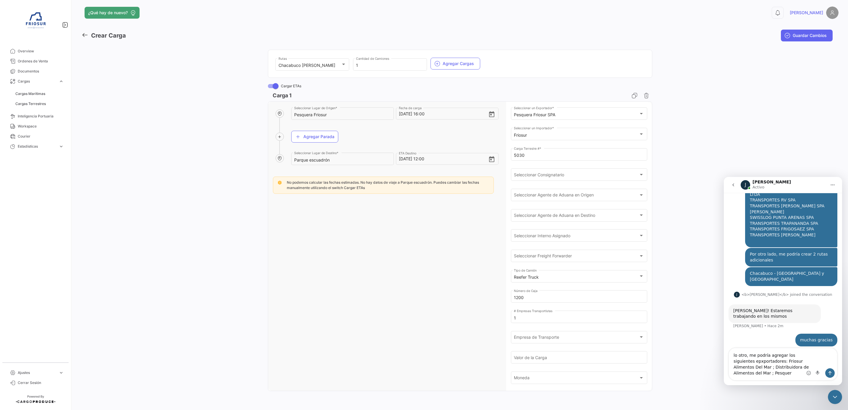
scroll to position [234, 0]
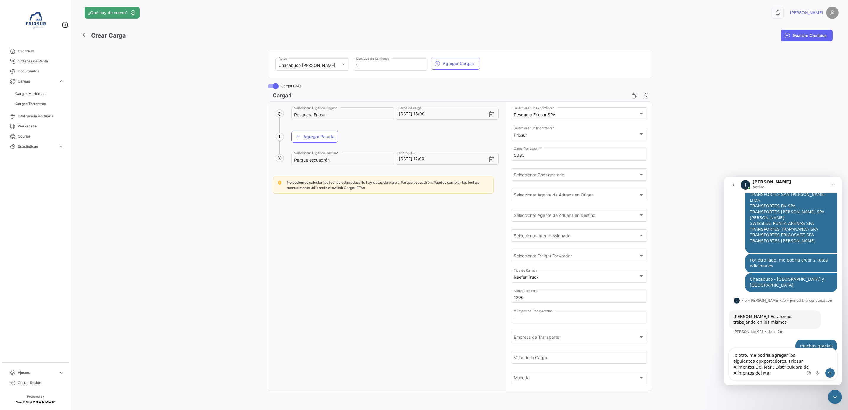
type textarea "lo otro, me podría agregar los siguientes epxportadores: Friosur Alimentos Del …"
click at [831, 374] on icon "Enviar un mensaje…" at bounding box center [829, 372] width 5 height 5
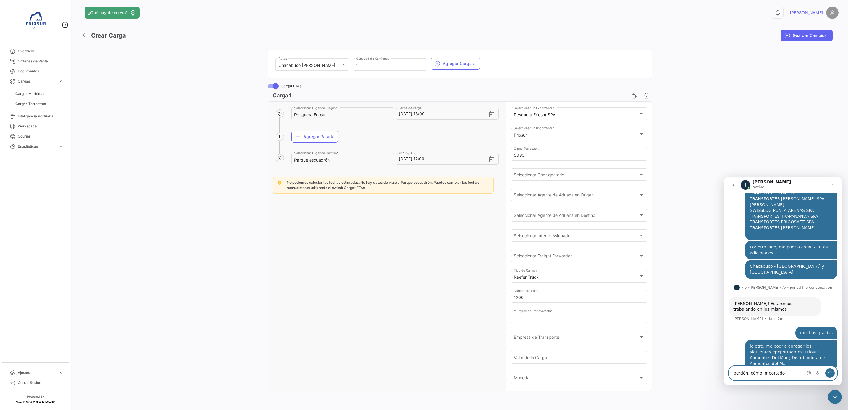
type textarea "perdón, cómo importador"
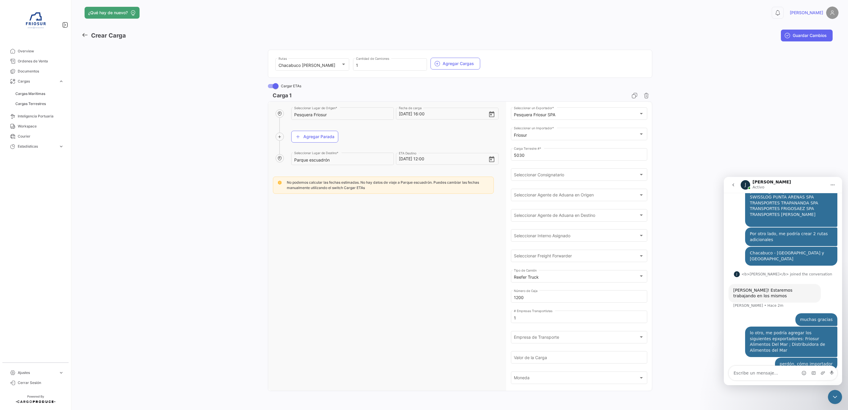
click at [307, 306] on div "Pesquera Friosur Seleccionar Lugar de Origen * [DATE] 16:00 Fecha de carga Agre…" at bounding box center [383, 246] width 230 height 289
click at [801, 138] on div "Chacabuco [PERSON_NAME] Rutas 1 Cantidad de Camiones Agregar Cargas Cargar ETAs…" at bounding box center [460, 220] width 757 height 351
click at [560, 336] on div "Empresa de Transporte" at bounding box center [576, 337] width 125 height 5
click at [549, 371] on span "Transportes SAN [PERSON_NAME]" at bounding box center [577, 375] width 130 height 12
click at [543, 379] on div "Moneda" at bounding box center [576, 378] width 125 height 5
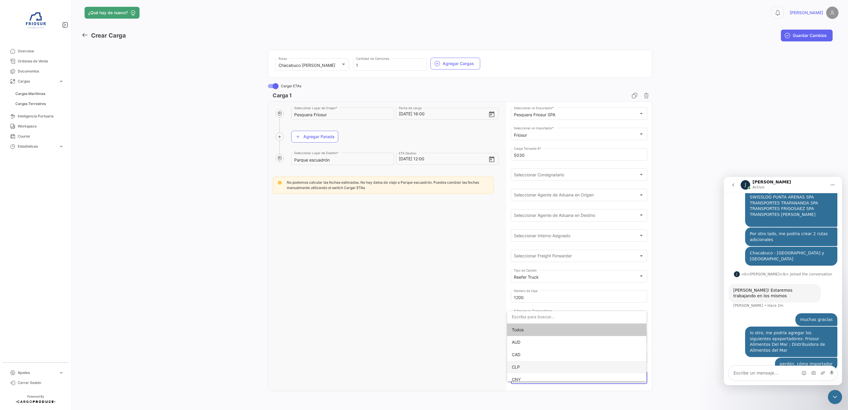
click at [532, 364] on span "CLP" at bounding box center [577, 367] width 130 height 12
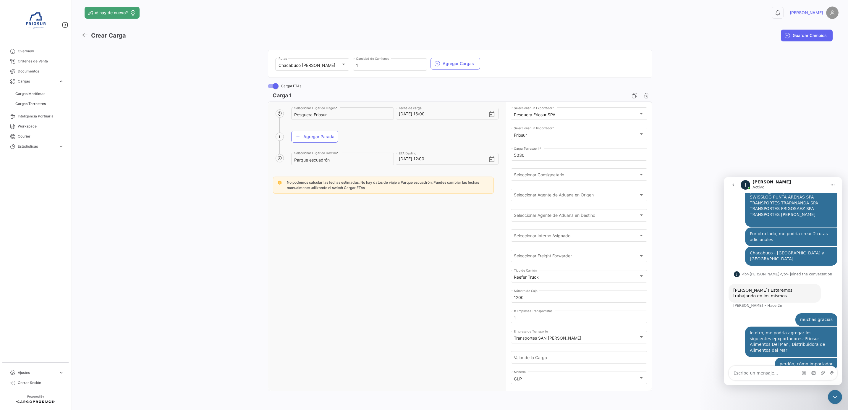
click at [428, 323] on div "Pesquera Friosur Seleccionar Lugar de Origen * [DATE] 16:00 Fecha de carga Agre…" at bounding box center [383, 246] width 230 height 289
click at [828, 394] on div "Cerrar Intercom Messenger" at bounding box center [835, 397] width 14 height 14
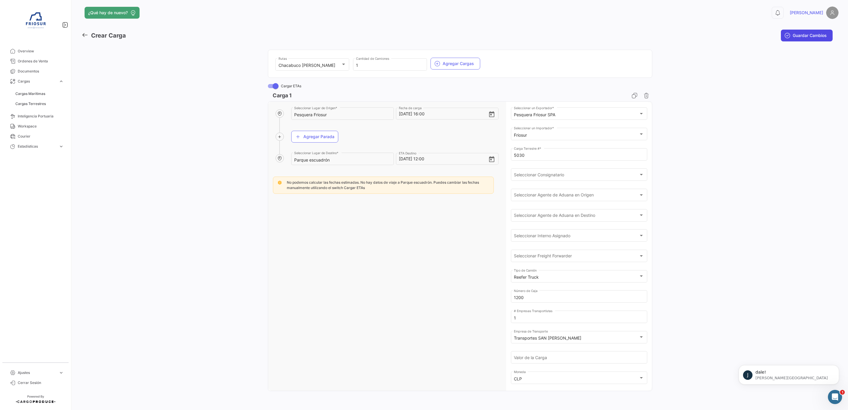
scroll to position [278, 0]
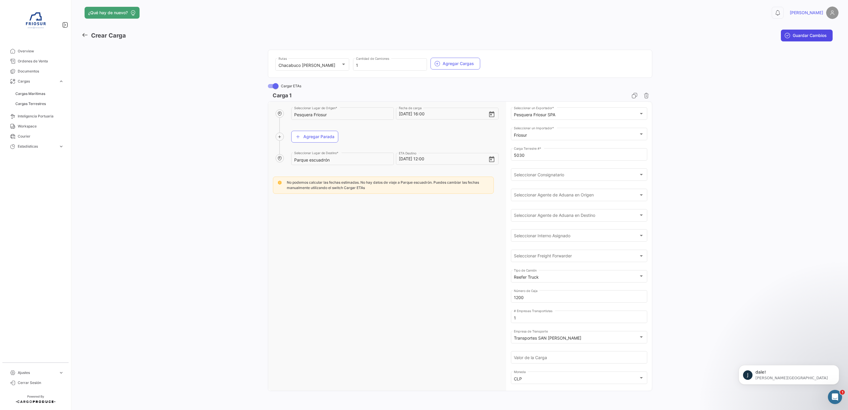
click at [796, 30] on button "Guardar Cambios" at bounding box center [807, 36] width 52 height 12
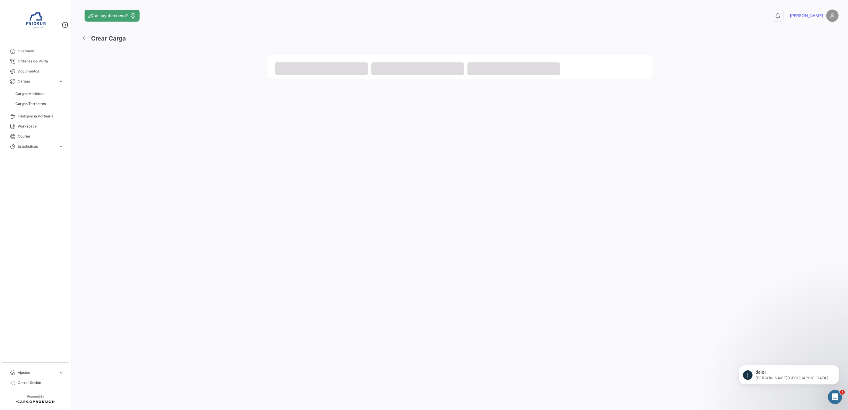
scroll to position [301, 0]
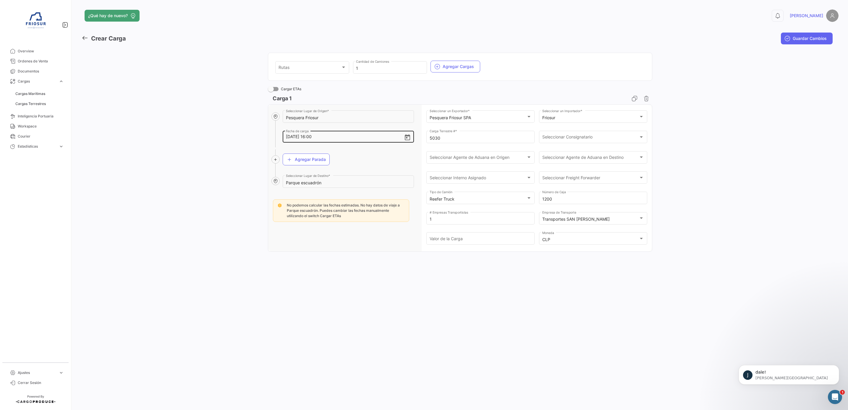
click at [407, 138] on icon "Open calendar" at bounding box center [407, 137] width 7 height 7
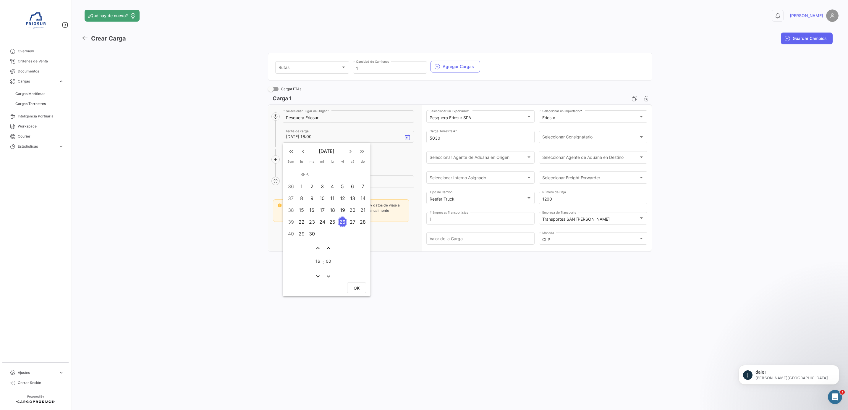
click at [317, 277] on mat-icon "expand_more" at bounding box center [317, 275] width 7 height 7
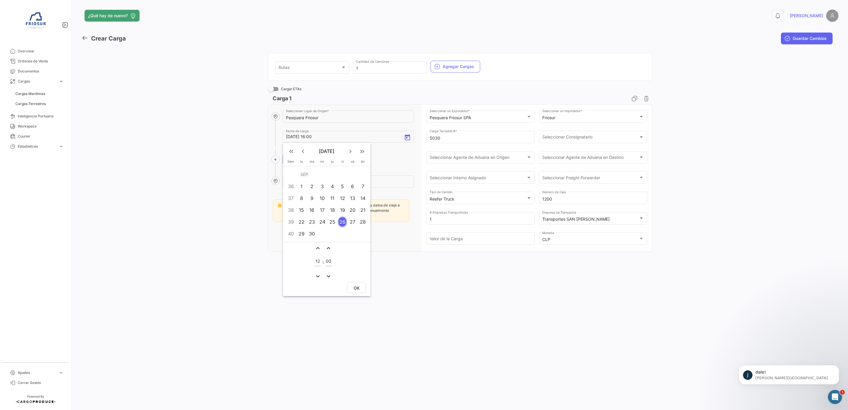
type input "11"
click at [350, 282] on button "OK" at bounding box center [356, 287] width 19 height 11
type input "[DATE] 11:00"
click at [372, 270] on div "¿Qué hay de nuevo? 0 [PERSON_NAME] Carga Guardar Cambios Rutas Rutas 1 Cantidad…" at bounding box center [460, 205] width 776 height 410
click at [270, 88] on span at bounding box center [271, 89] width 6 height 6
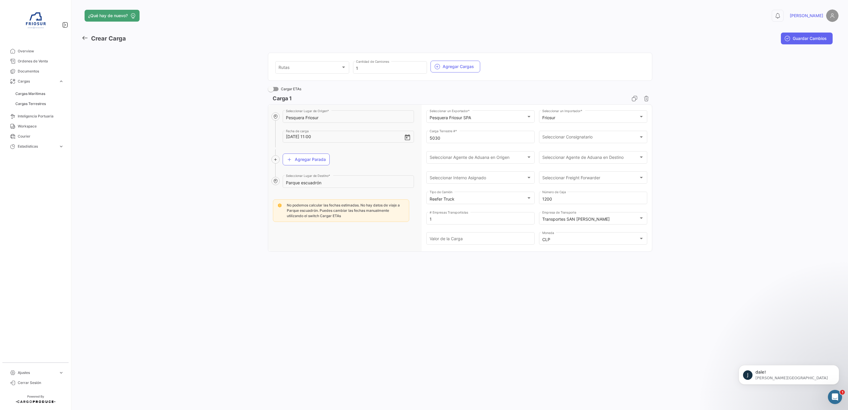
click at [270, 91] on input "Cargar ETAs" at bounding box center [270, 91] width 0 height 0
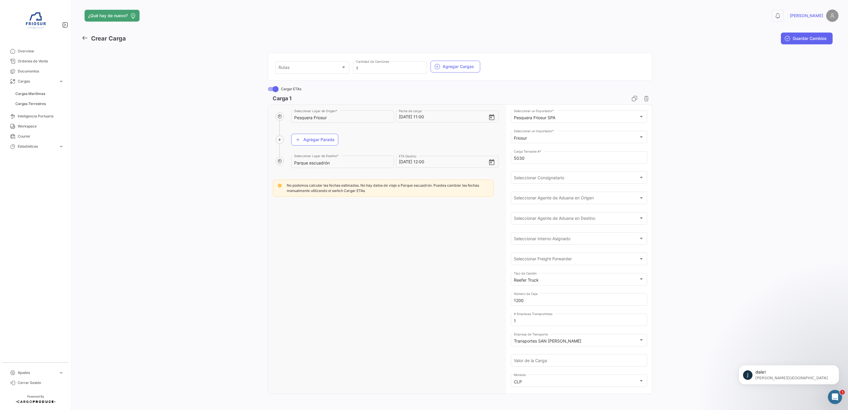
click at [453, 241] on div "Pesquera Friosur Seleccionar Lugar de Origen * [DATE] 11:00 Fecha de carga Agre…" at bounding box center [383, 249] width 230 height 289
click at [431, 266] on div "Pesquera Friosur Seleccionar Lugar de Origen * [DATE] 11:00 Fecha de carga Agre…" at bounding box center [383, 249] width 230 height 289
click at [431, 227] on div "Pesquera Friosur Seleccionar Lugar de Origen * [DATE] 11:00 Fecha de carga Agre…" at bounding box center [383, 249] width 230 height 289
click at [335, 251] on div "Pesquera Friosur Seleccionar Lugar de Origen * [DATE] 11:00 Fecha de carga Agre…" at bounding box center [383, 249] width 230 height 289
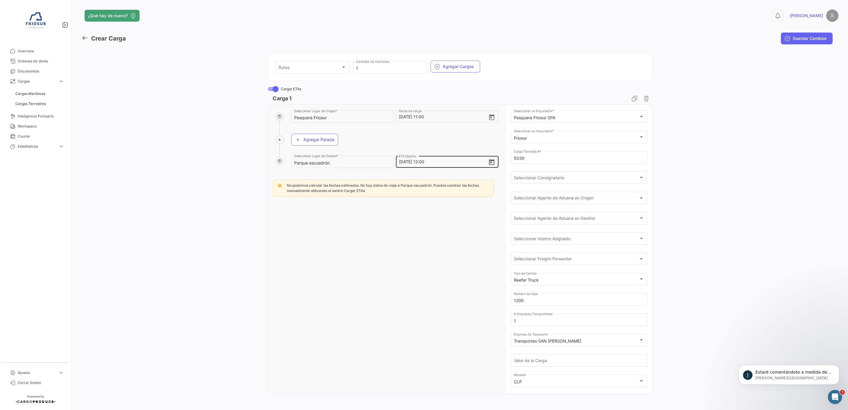
click at [489, 161] on icon "Open calendar" at bounding box center [491, 162] width 5 height 6
click at [470, 313] on button "OK" at bounding box center [467, 312] width 19 height 11
click at [272, 91] on span at bounding box center [275, 89] width 6 height 6
click at [271, 91] on input "Cargar ETAs" at bounding box center [270, 91] width 0 height 0
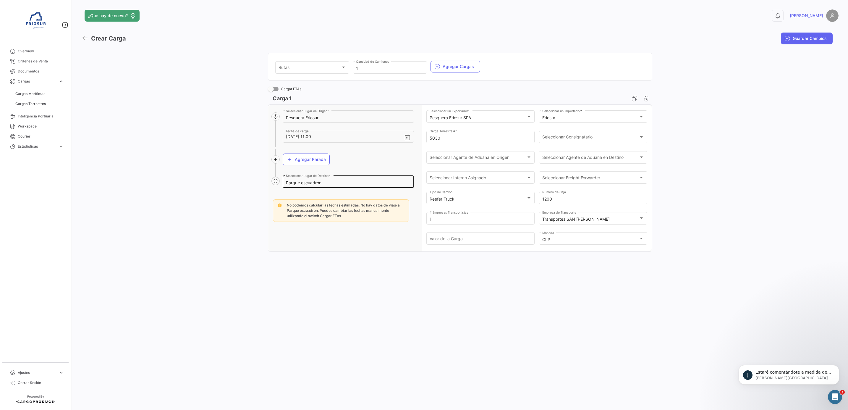
click at [323, 182] on input "Parque escuadrón" at bounding box center [348, 182] width 125 height 5
click at [358, 162] on div "Agregar Parada" at bounding box center [348, 159] width 131 height 20
click at [279, 87] on label "Cargar ETAs" at bounding box center [284, 88] width 33 height 7
click at [271, 91] on input "Cargar ETAs" at bounding box center [270, 91] width 0 height 0
checkbox input "true"
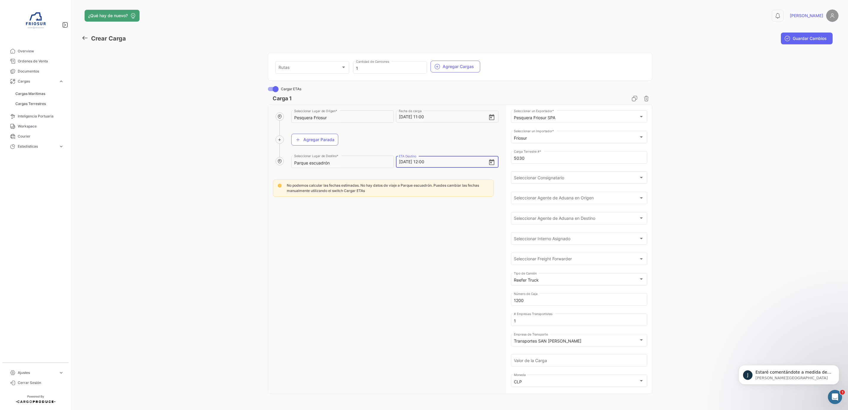
click at [430, 166] on input "[DATE] 12:00" at bounding box center [443, 161] width 89 height 21
click at [492, 165] on icon "Open calendar" at bounding box center [491, 162] width 7 height 7
click at [462, 247] on div "27" at bounding box center [463, 247] width 9 height 11
click at [465, 314] on span "OK" at bounding box center [467, 313] width 6 height 5
type input "[DATE] 12:00"
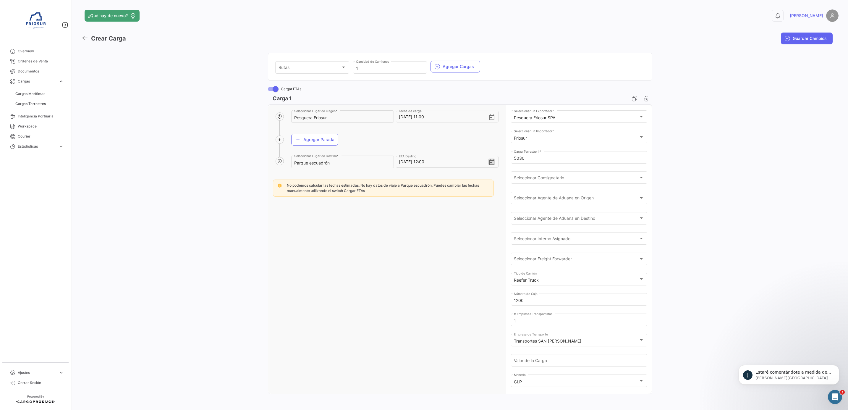
click at [410, 254] on div "Pesquera Friosur Seleccionar Lugar de Origen * [DATE] 11:00 Fecha de carga Agre…" at bounding box center [383, 249] width 230 height 289
click at [272, 91] on span at bounding box center [275, 89] width 6 height 6
click at [270, 91] on input "Cargar ETAs" at bounding box center [270, 91] width 0 height 0
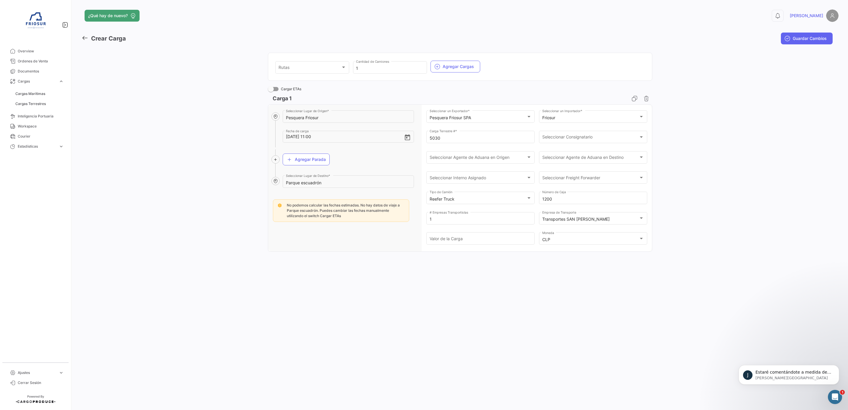
click at [270, 91] on span at bounding box center [271, 89] width 6 height 6
click at [270, 91] on input "Cargar ETAs" at bounding box center [270, 91] width 0 height 0
checkbox input "true"
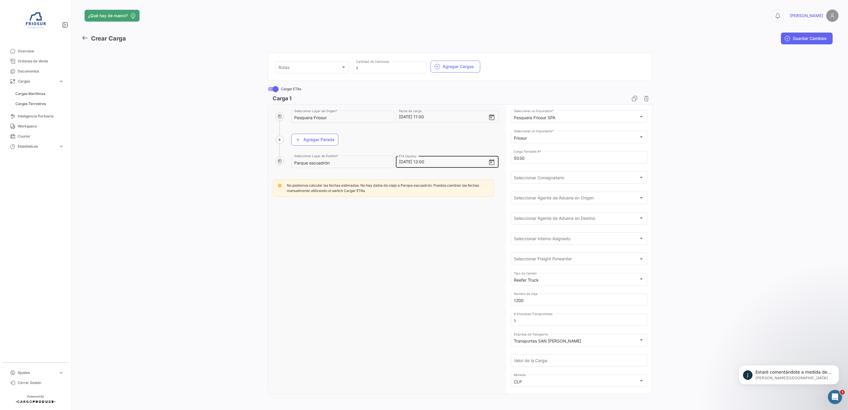
click at [447, 158] on input "[DATE] 12:00" at bounding box center [443, 161] width 89 height 21
click at [441, 216] on div "Pesquera Friosur Seleccionar Lugar de Origen * [DATE] 11:00 Fecha de carga Agre…" at bounding box center [383, 249] width 230 height 289
click at [835, 394] on icon "Abrir Intercom Messenger" at bounding box center [835, 397] width 10 height 10
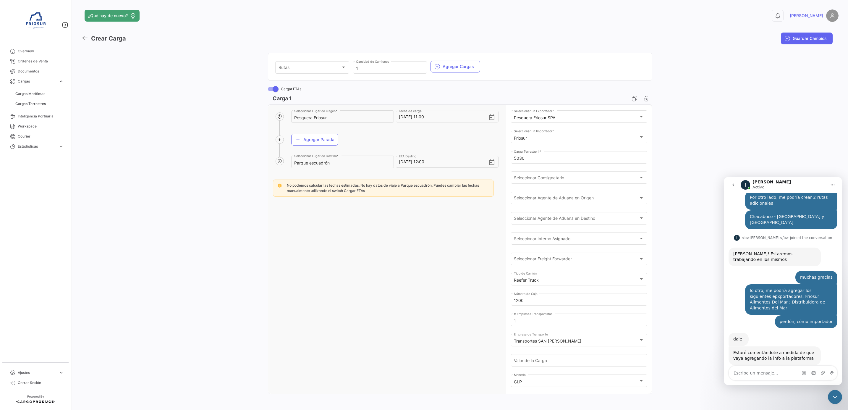
click at [734, 185] on icon "go back" at bounding box center [733, 184] width 5 height 5
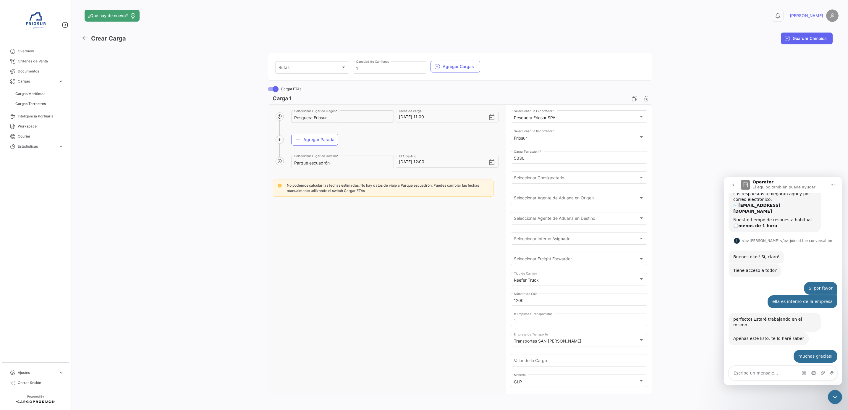
scroll to position [69, 0]
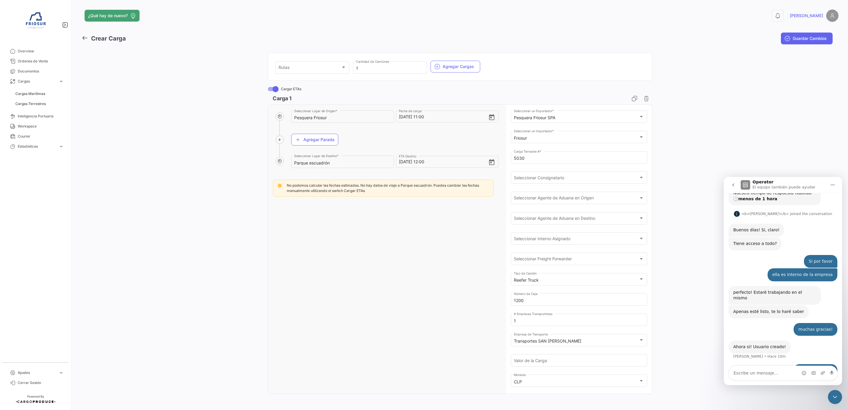
click at [734, 185] on icon "go back" at bounding box center [733, 184] width 5 height 5
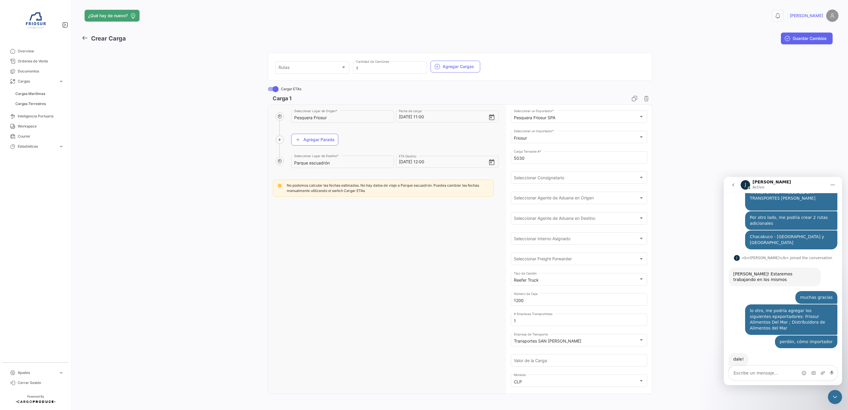
scroll to position [298, 0]
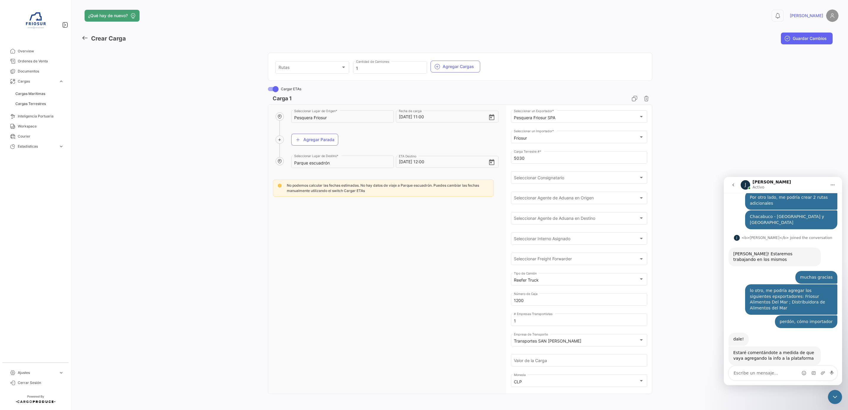
click at [734, 185] on icon "go back" at bounding box center [733, 184] width 5 height 5
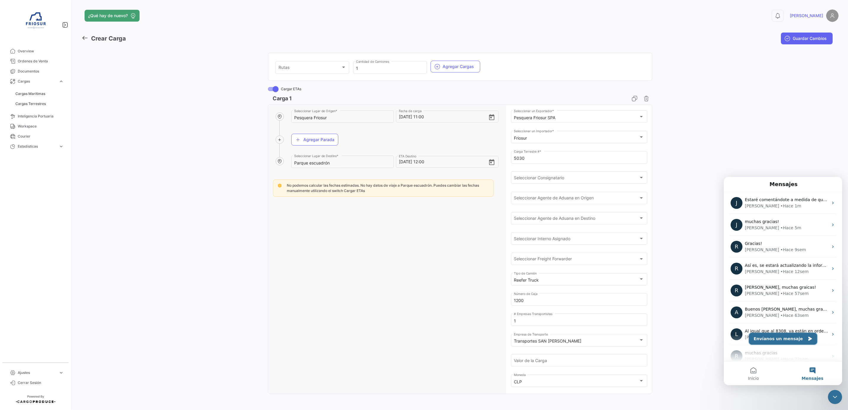
click at [781, 341] on button "Envíanos un mensaje" at bounding box center [783, 338] width 68 height 12
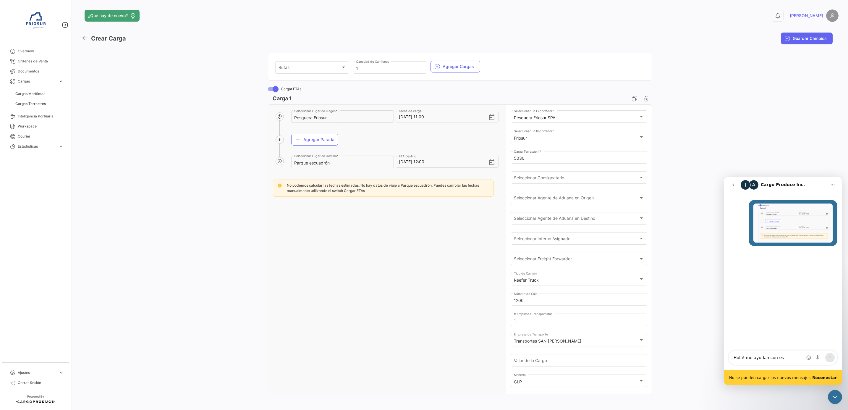
type textarea "Hola! me ayudan con ese"
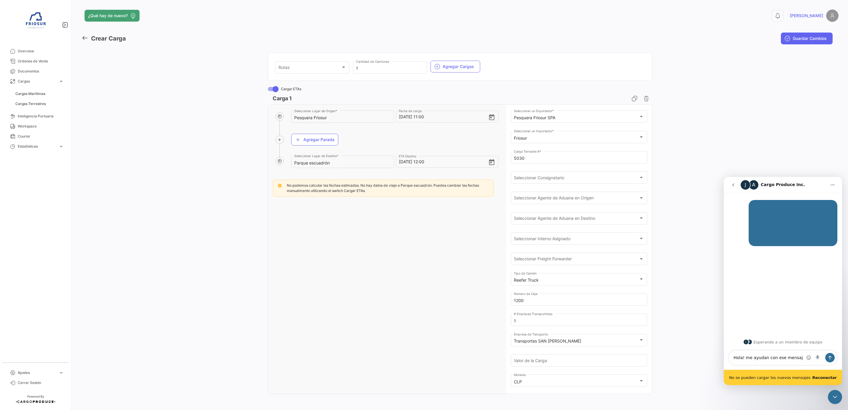
type textarea "Hola! me ayudan con ese mensaje"
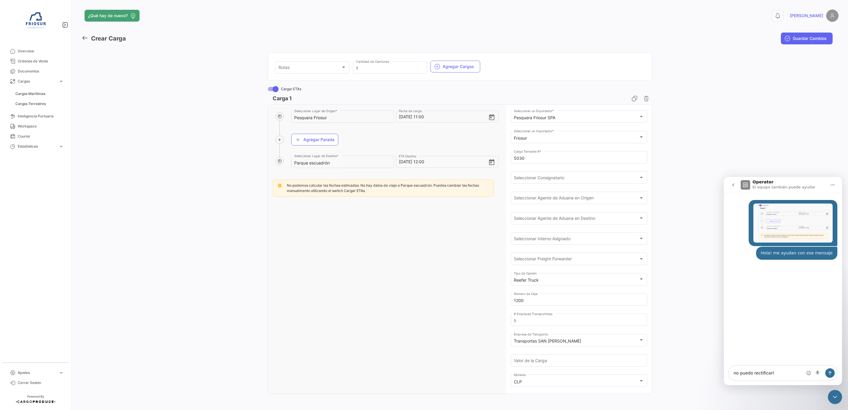
type textarea "no puedo rectificarlo"
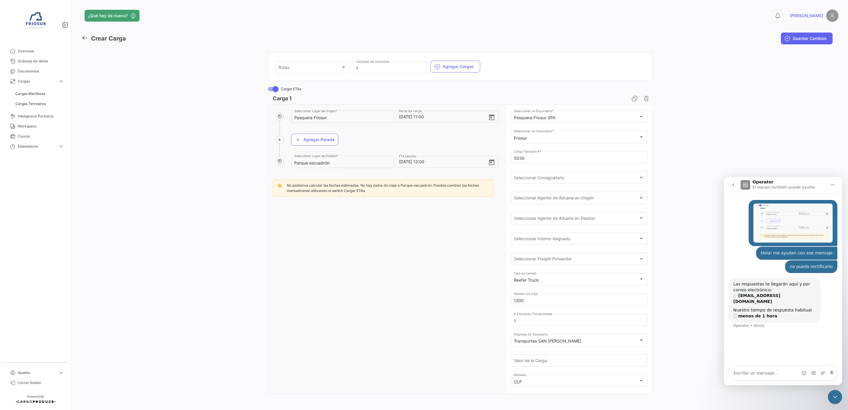
click at [733, 182] on icon "go back" at bounding box center [733, 184] width 5 height 5
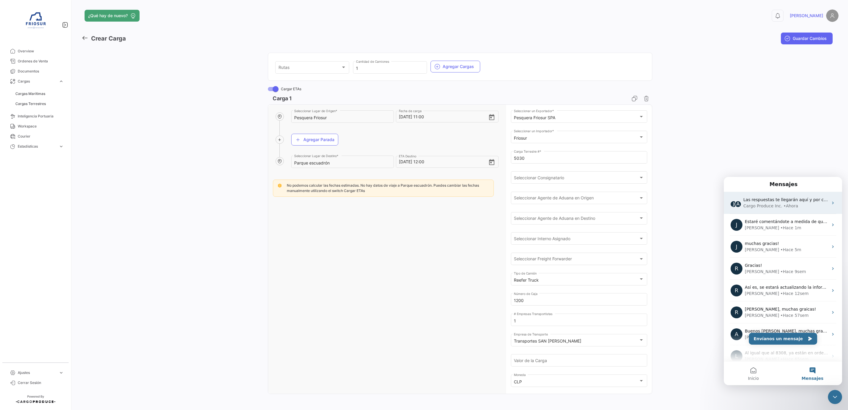
click at [776, 206] on div "Cargo Produce Inc." at bounding box center [762, 206] width 39 height 6
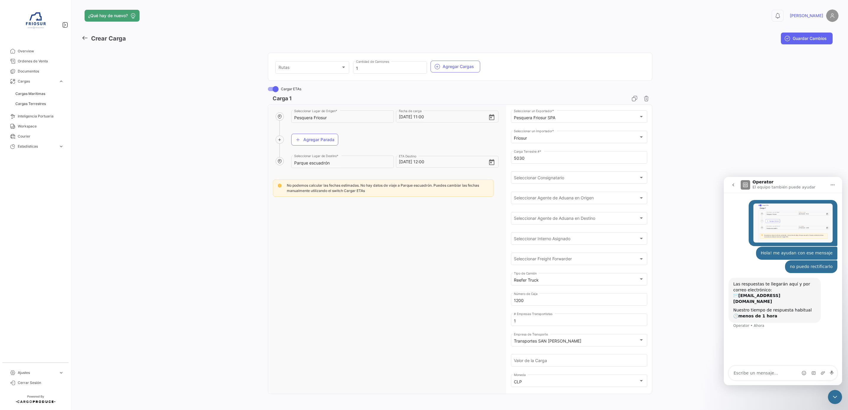
click at [734, 183] on icon "go back" at bounding box center [733, 184] width 5 height 5
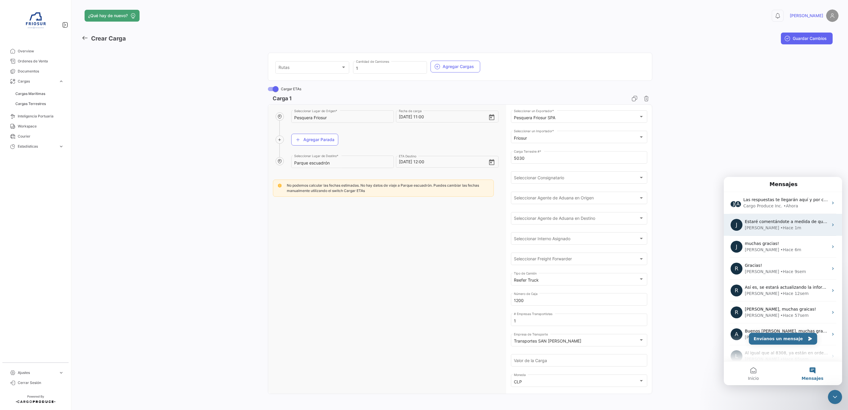
click at [773, 227] on div "[PERSON_NAME] 1m" at bounding box center [785, 228] width 83 height 6
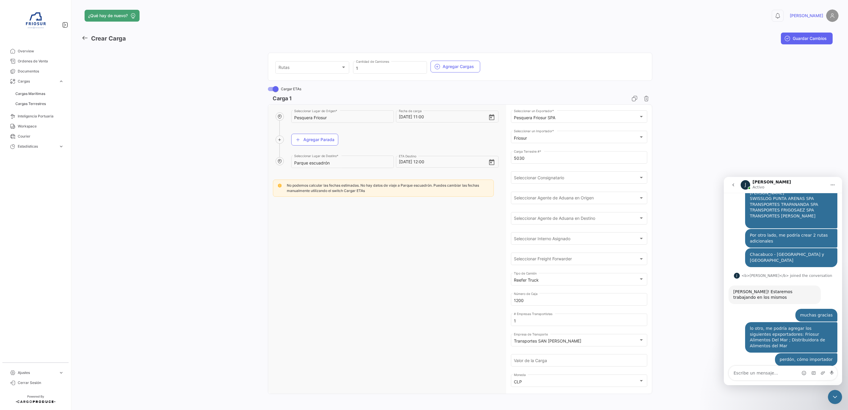
scroll to position [298, 0]
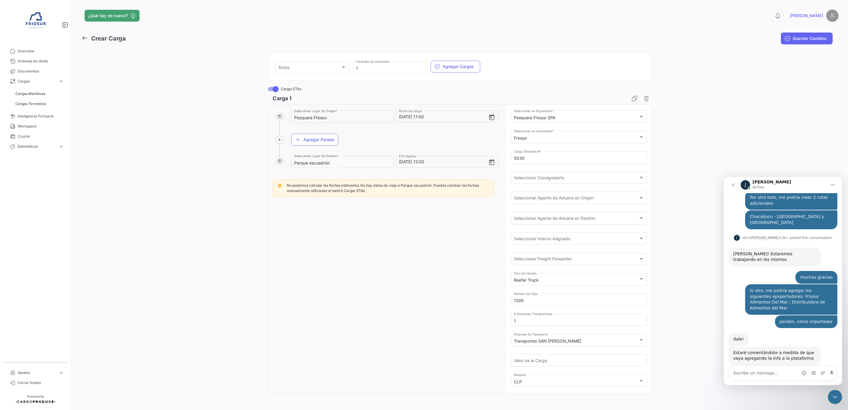
click at [768, 371] on textarea "Escribe un mensaje..." at bounding box center [783, 373] width 108 height 14
type textarea "muchas gracias!"
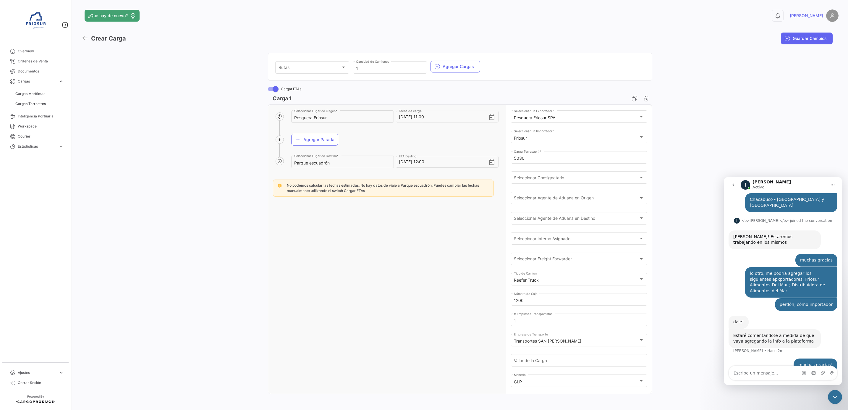
click at [369, 237] on div "Pesquera Friosur Seleccionar Lugar de Origen * [DATE] 11:00 Fecha de carga Agre…" at bounding box center [383, 249] width 230 height 289
click at [275, 87] on span at bounding box center [275, 89] width 6 height 6
click at [271, 91] on input "Cargar ETAs" at bounding box center [270, 91] width 0 height 0
checkbox input "false"
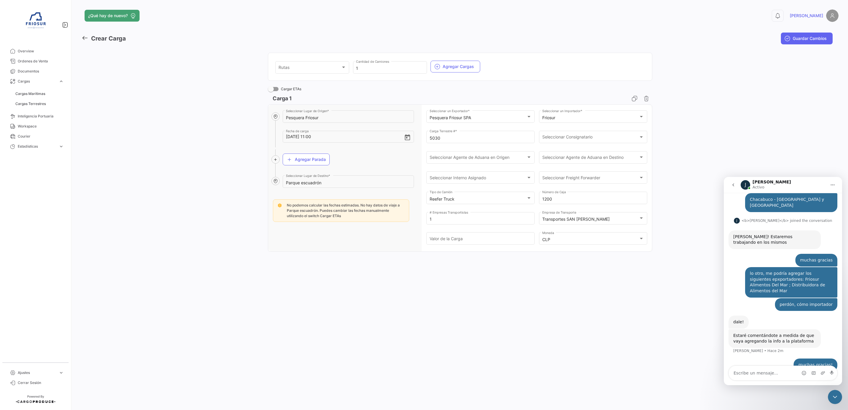
click at [836, 183] on button "Inicio" at bounding box center [832, 184] width 11 height 11
drag, startPoint x: 1654, startPoint y: 783, endPoint x: 834, endPoint y: 395, distance: 907.7
click at [835, 396] on icon "Cerrar Intercom Messenger" at bounding box center [834, 396] width 7 height 7
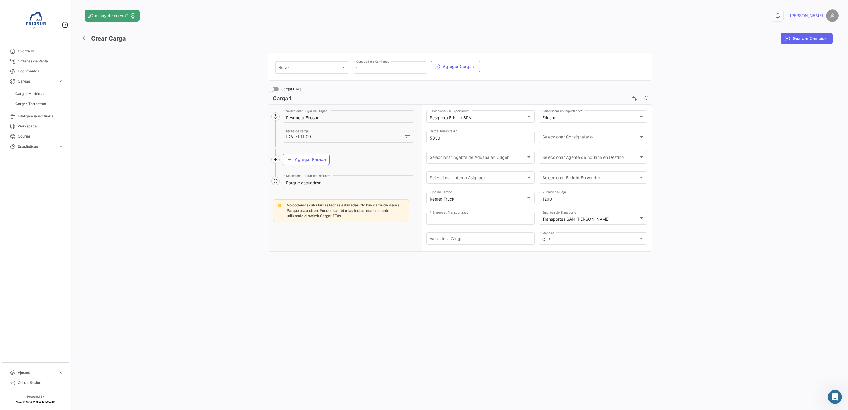
click at [454, 285] on div "¿Qué hay de nuevo? 0 [PERSON_NAME] Carga Guardar Cambios Rutas Rutas 1 Cantidad…" at bounding box center [460, 205] width 776 height 410
click at [796, 40] on span "Guardar Cambios" at bounding box center [809, 38] width 34 height 6
click at [275, 93] on div "Carga 1" at bounding box center [391, 99] width 246 height 12
click at [274, 88] on span at bounding box center [273, 89] width 11 height 4
click at [271, 91] on input "Cargar ETAs" at bounding box center [270, 91] width 0 height 0
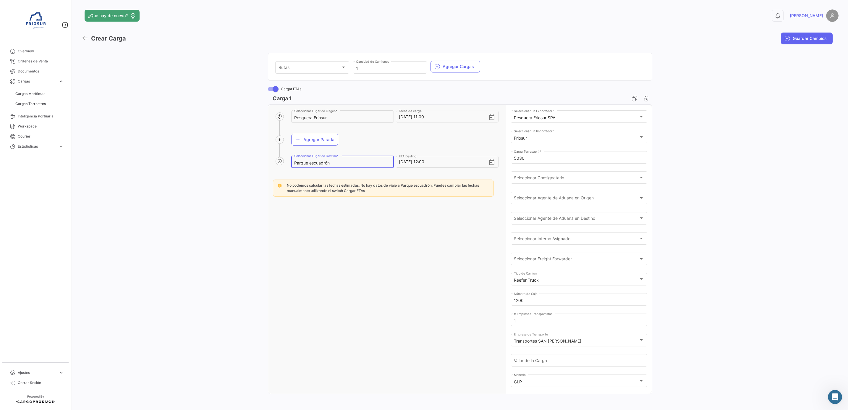
click at [300, 162] on input "Parque escuadrón" at bounding box center [342, 162] width 96 height 5
click at [493, 163] on div "[DATE] 12:00 ETA Destino" at bounding box center [447, 161] width 103 height 13
click at [441, 293] on div "Pesquera Friosur Seleccionar Lugar de Origen * [DATE] 11:00 Fecha de carga Agre…" at bounding box center [383, 249] width 230 height 289
click at [333, 193] on span "No podemos calcular las fechas estimadas. No hay datos de viaje a Parque escuad…" at bounding box center [383, 188] width 192 height 10
click at [328, 222] on div "Pesquera Friosur Seleccionar Lugar de Origen * [DATE] 11:00 Fecha de carga Agre…" at bounding box center [383, 249] width 230 height 289
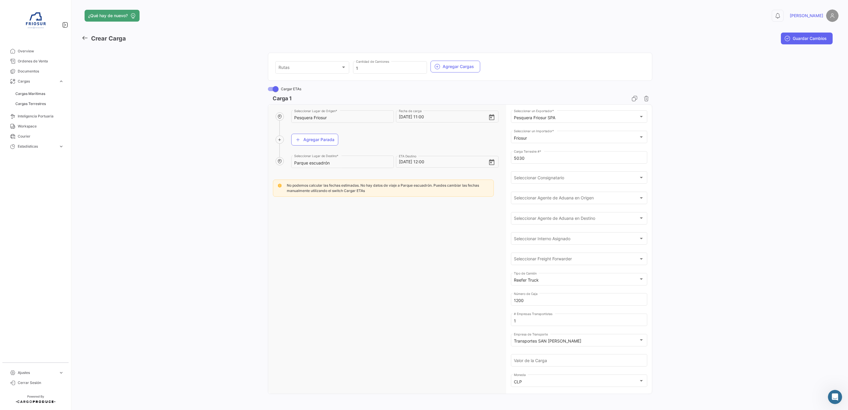
click at [369, 255] on div "Pesquera Friosur Seleccionar Lugar de Origen * [DATE] 11:00 Fecha de carga Agre…" at bounding box center [383, 249] width 230 height 289
click at [274, 86] on span at bounding box center [275, 86] width 6 height 6
click at [271, 88] on input "Cargar ETAs" at bounding box center [270, 88] width 0 height 0
checkbox input "false"
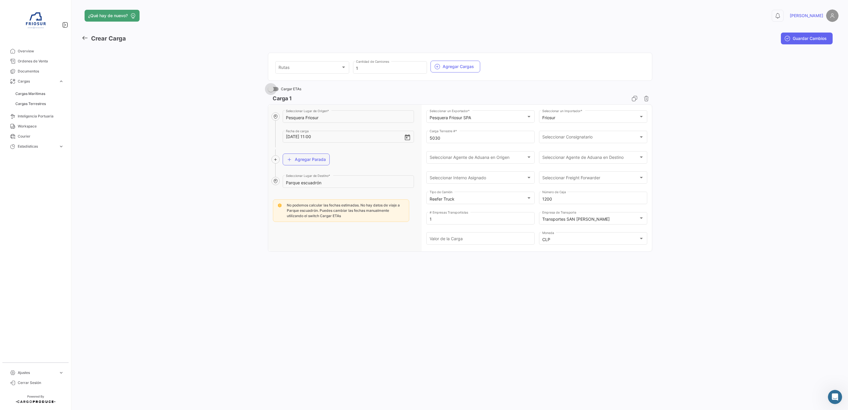
scroll to position [0, 0]
click at [794, 35] on span "Guardar Cambios" at bounding box center [809, 38] width 34 height 6
click at [369, 285] on div "¿Qué hay de nuevo? 0 [PERSON_NAME] Carga Guardar Cambios Rutas Rutas 1 Cantidad…" at bounding box center [460, 205] width 776 height 410
drag, startPoint x: 458, startPoint y: 328, endPoint x: 452, endPoint y: 324, distance: 7.2
click at [458, 328] on div "¿Qué hay de nuevo? 0 [PERSON_NAME] Carga Guardar Cambios Rutas Rutas 1 Cantidad…" at bounding box center [460, 205] width 776 height 410
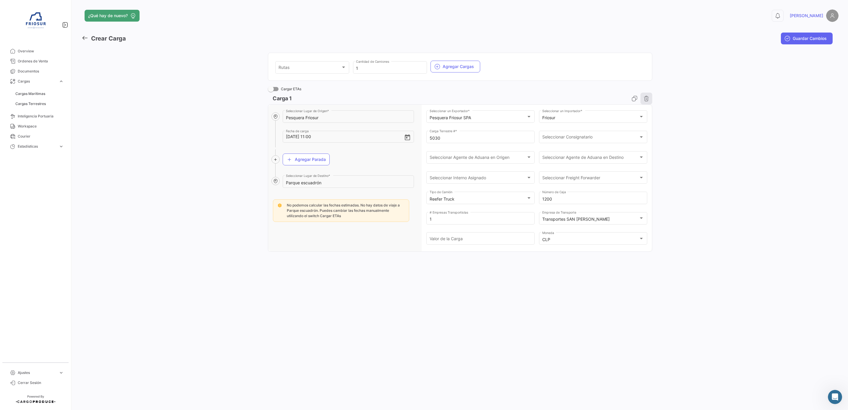
click at [648, 98] on icon "button" at bounding box center [646, 98] width 6 height 6
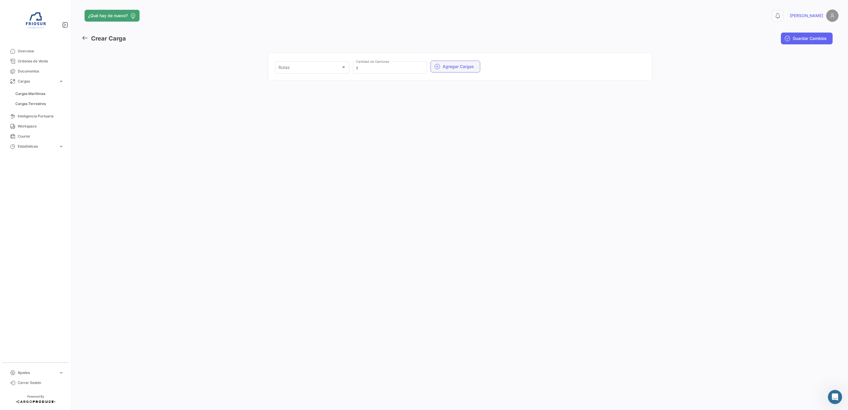
click at [454, 63] on button "Agregar Cargas" at bounding box center [455, 67] width 50 height 12
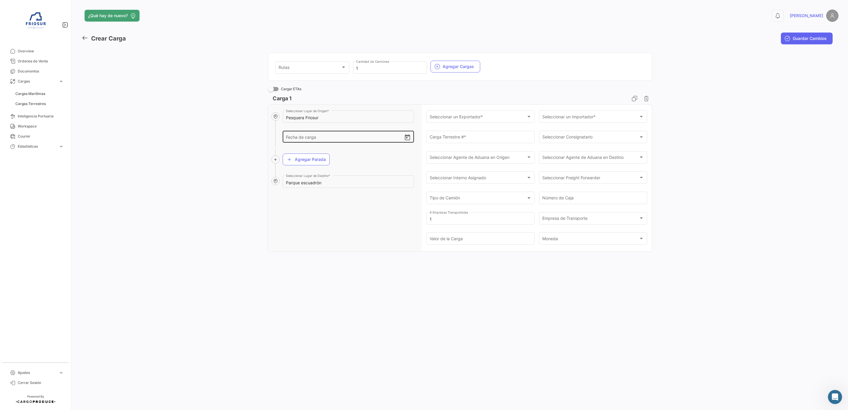
click at [410, 137] on icon "Open calendar" at bounding box center [407, 137] width 7 height 7
click at [341, 221] on div "26" at bounding box center [342, 221] width 9 height 11
click at [318, 247] on mat-icon "expand_less" at bounding box center [317, 247] width 7 height 7
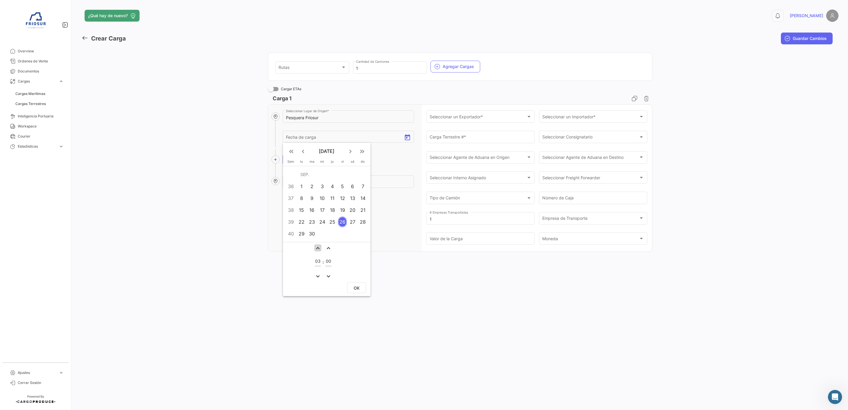
click at [318, 247] on mat-icon "expand_less" at bounding box center [317, 247] width 7 height 7
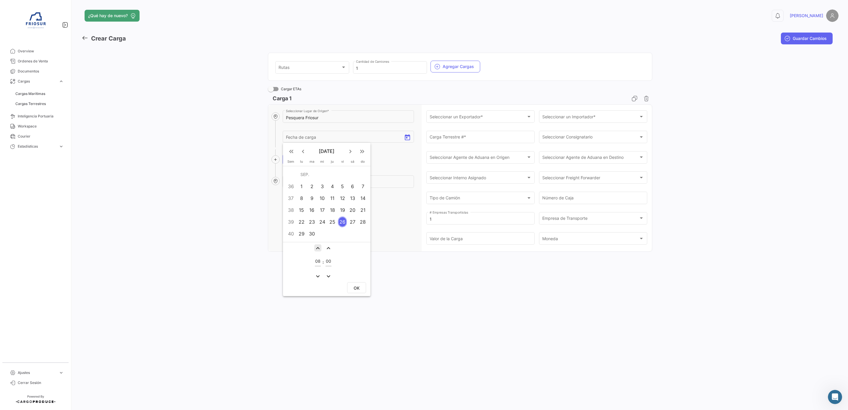
click at [318, 247] on mat-icon "expand_less" at bounding box center [317, 247] width 7 height 7
type input "12"
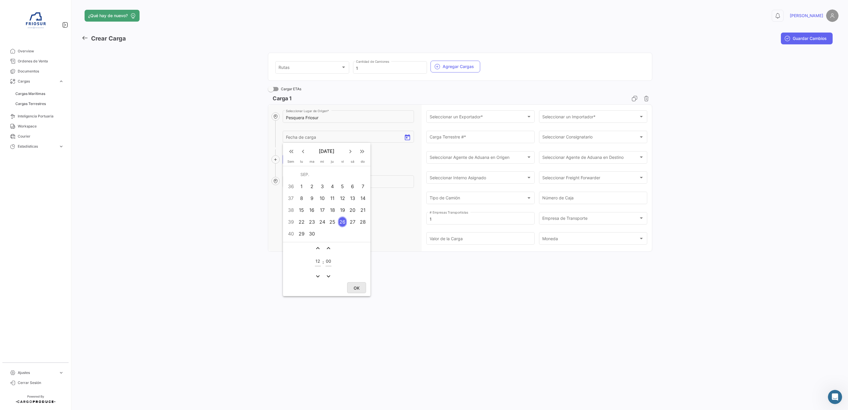
click at [356, 287] on span "OK" at bounding box center [356, 287] width 6 height 5
type input "[DATE] 12:00"
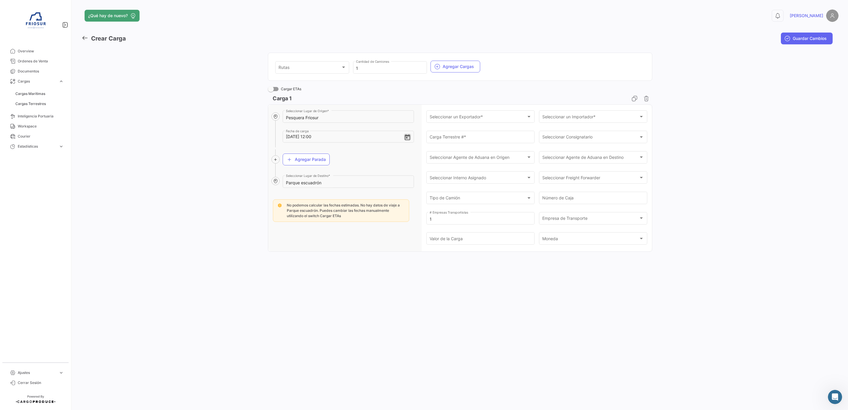
click at [364, 283] on div "¿Qué hay de nuevo? 0 [PERSON_NAME] Carga Guardar Cambios Rutas Rutas 1 Cantidad…" at bounding box center [460, 205] width 776 height 410
click at [326, 184] on input "Parque escuadrón" at bounding box center [348, 182] width 125 height 5
click at [348, 66] on div "Rutas Rutas 1 Cantidad de Camiones Agregar Cargas" at bounding box center [459, 70] width 369 height 20
drag, startPoint x: 348, startPoint y: 66, endPoint x: 343, endPoint y: 66, distance: 4.7
click at [343, 66] on div at bounding box center [343, 67] width 5 height 5
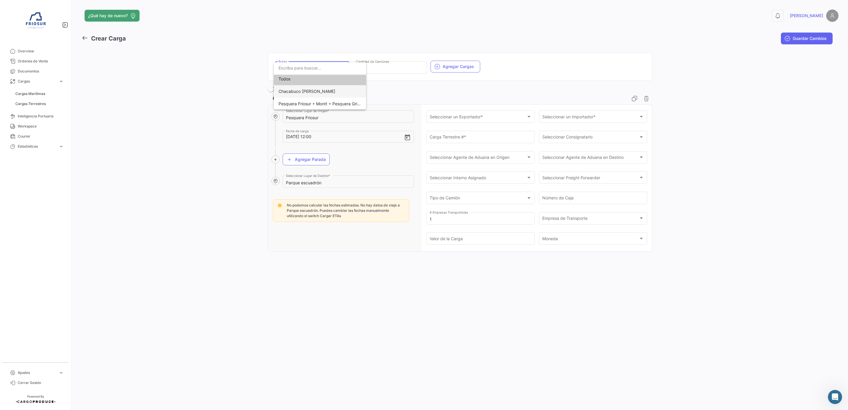
scroll to position [3, 0]
click at [335, 98] on span "Pesquera Friosur + Montt + Pesquera Grimar + Friofort" at bounding box center [319, 103] width 83 height 12
click at [322, 184] on input "Parque escuadrón" at bounding box center [348, 182] width 125 height 5
click at [250, 116] on div "Pesquera Friosur + Montt + Pesquera Grimar + Friofort Rutas 1 Cantidad de Camio…" at bounding box center [460, 152] width 757 height 208
click at [343, 70] on div "Pesquera Friosur + Montt + Pesquera Grimar + Friofort" at bounding box center [312, 68] width 68 height 5
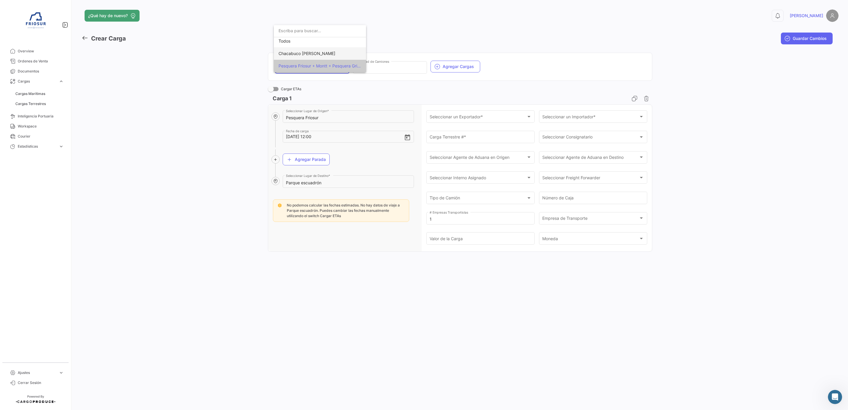
click at [325, 53] on span "Chacabuco [PERSON_NAME]" at bounding box center [319, 53] width 83 height 12
click at [429, 90] on div "Cargar ETAs" at bounding box center [460, 88] width 384 height 7
click at [44, 93] on span "Cargas Marítimas" at bounding box center [30, 93] width 30 height 5
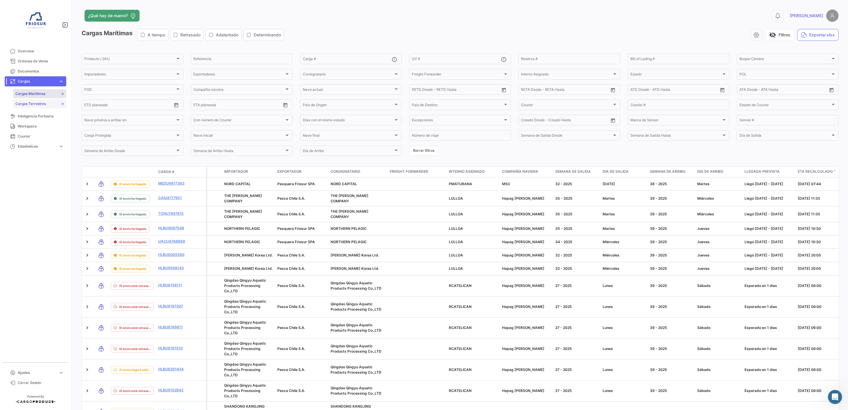
click at [38, 104] on span "Cargas Terrestres" at bounding box center [30, 103] width 30 height 5
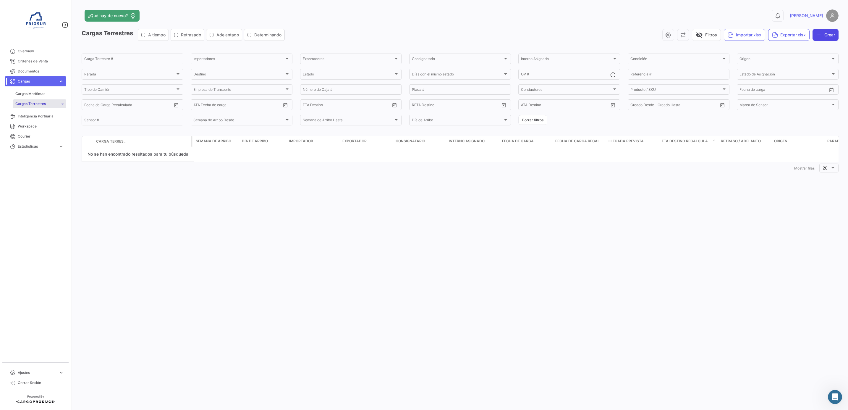
click at [819, 35] on icon "button" at bounding box center [819, 35] width 6 height 6
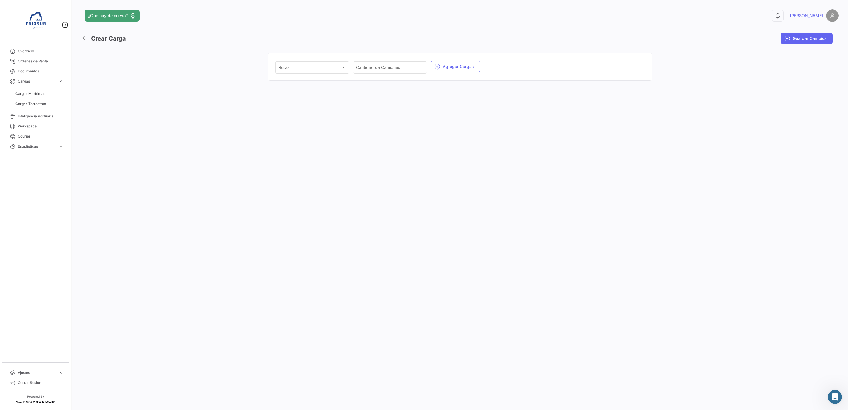
click at [305, 91] on div "¿Qué hay de nuevo? 0 [PERSON_NAME] Carga Guardar Cambios Rutas Rutas Cantidad d…" at bounding box center [460, 205] width 776 height 410
click at [341, 71] on div "Rutas" at bounding box center [309, 68] width 62 height 5
click at [323, 96] on span "Chacabuco [PERSON_NAME]" at bounding box center [319, 93] width 83 height 12
click at [401, 68] on input "Cantidad de Camiones" at bounding box center [390, 68] width 68 height 5
type input "1"
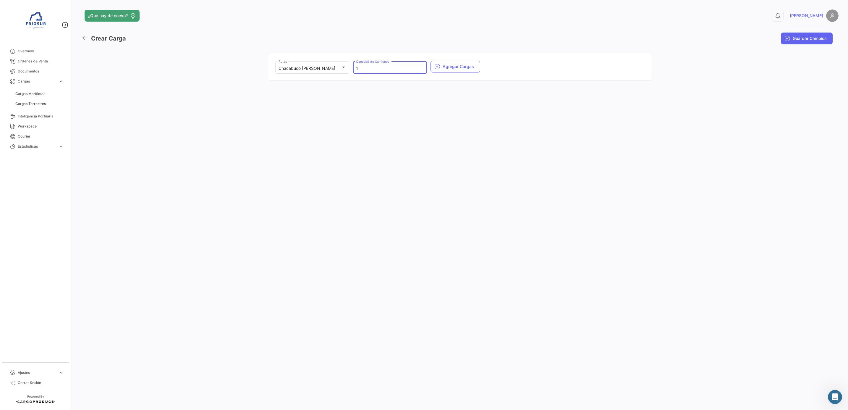
click at [440, 104] on div "¿Qué hay de nuevo? 0 [PERSON_NAME] Carga Guardar Cambios Chacabuco [PERSON_NAME…" at bounding box center [460, 205] width 776 height 410
click at [455, 63] on button "Agregar Cargas" at bounding box center [455, 67] width 50 height 12
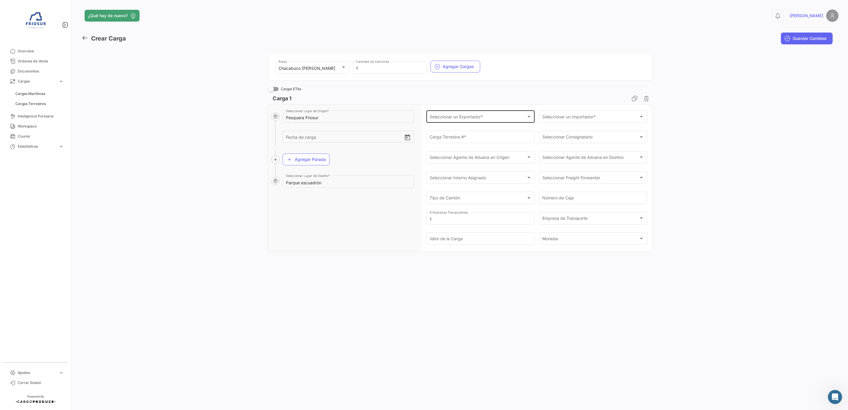
click at [452, 121] on div "Seleccionar un Exportador * Seleccionar un Exportador *" at bounding box center [480, 116] width 102 height 14
click at [460, 152] on span "Pesquera Friosur SPA" at bounding box center [480, 155] width 102 height 12
click at [677, 154] on div "Chacabuco [PERSON_NAME] Rutas 1 Cantidad de Camiones Agregar Cargas Cargar ETAs…" at bounding box center [460, 152] width 757 height 208
click at [481, 136] on input "Carga Terrestre # *" at bounding box center [480, 138] width 102 height 5
type input "5033"
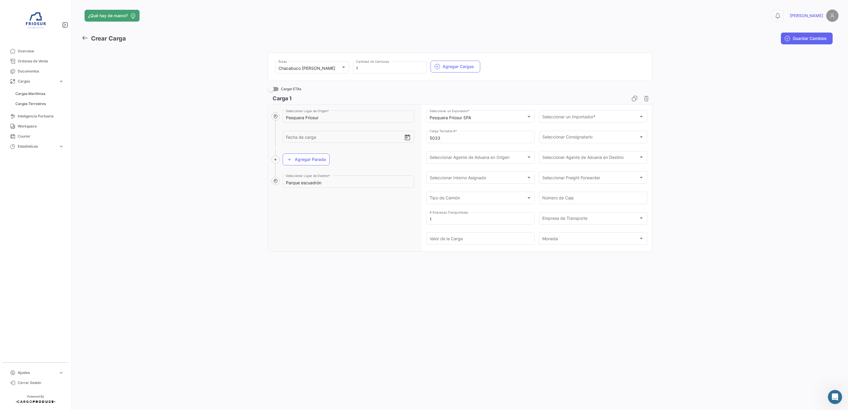
click at [449, 306] on div "¿Qué hay de nuevo? 0 [PERSON_NAME] Carga Guardar Cambios Chacabuco [PERSON_NAME…" at bounding box center [460, 205] width 776 height 410
click at [498, 223] on div "1 # Empresas Transportistas" at bounding box center [480, 218] width 102 height 14
click at [550, 221] on span "Empresa de Transporte" at bounding box center [564, 218] width 45 height 5
click at [557, 256] on span "Transportes SAN [PERSON_NAME]" at bounding box center [575, 256] width 67 height 5
click at [465, 239] on input "Valor de la Carga" at bounding box center [480, 239] width 102 height 5
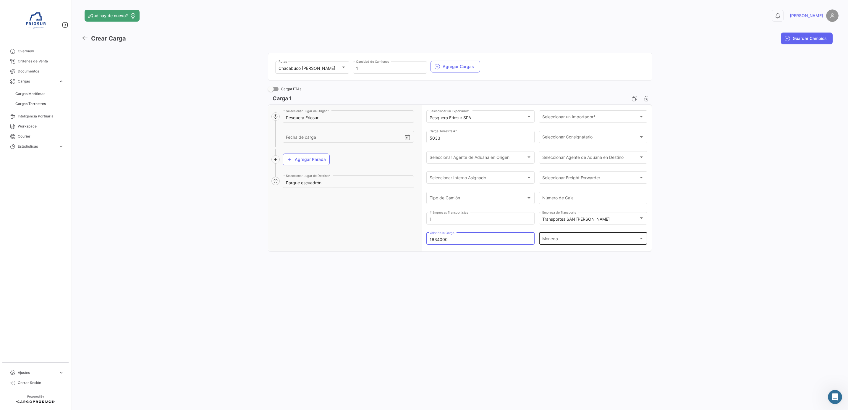
type input "1634000"
click at [555, 241] on span "Moneda" at bounding box center [550, 239] width 16 height 5
click at [555, 288] on span "CLP" at bounding box center [593, 289] width 102 height 12
click at [538, 288] on div "¿Qué hay de nuevo? 0 [PERSON_NAME] Carga Guardar Cambios Chacabuco [PERSON_NAME…" at bounding box center [460, 205] width 776 height 410
click at [793, 40] on span "Guardar Cambios" at bounding box center [809, 38] width 34 height 6
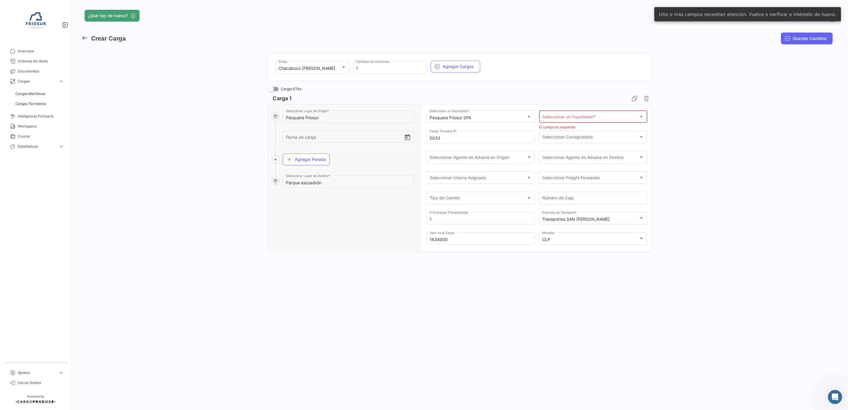
click at [757, 85] on div "Chacabuco [PERSON_NAME] Rutas 1 Cantidad de Camiones Agregar Cargas Cargar ETAs…" at bounding box center [460, 152] width 757 height 208
click at [606, 115] on div "Seleccionar un Importador * Seleccionar un Importador *" at bounding box center [593, 116] width 102 height 14
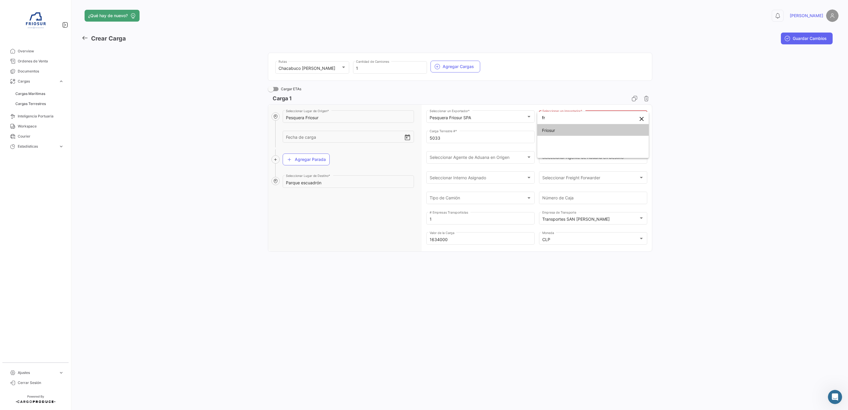
type input "f"
type input "p"
type input "frio"
click at [583, 133] on span "Friosur" at bounding box center [593, 130] width 102 height 12
click at [740, 145] on div "Chacabuco [PERSON_NAME] Rutas 1 Cantidad de Camiones Agregar Cargas Cargar ETAs…" at bounding box center [460, 152] width 757 height 208
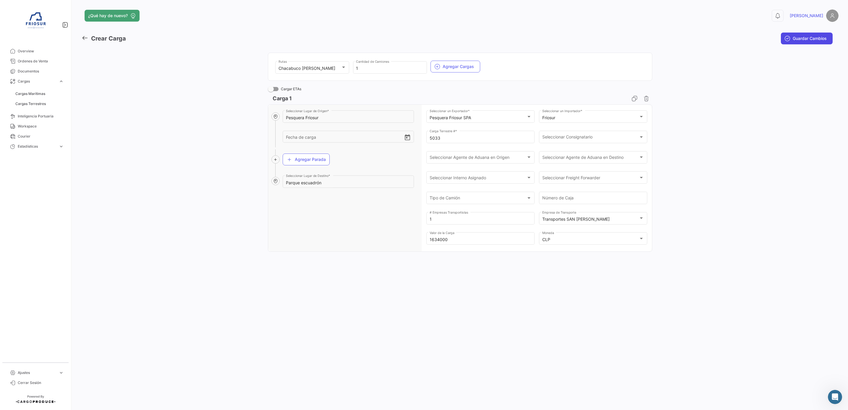
click at [797, 36] on span "Guardar Cambios" at bounding box center [809, 38] width 34 height 6
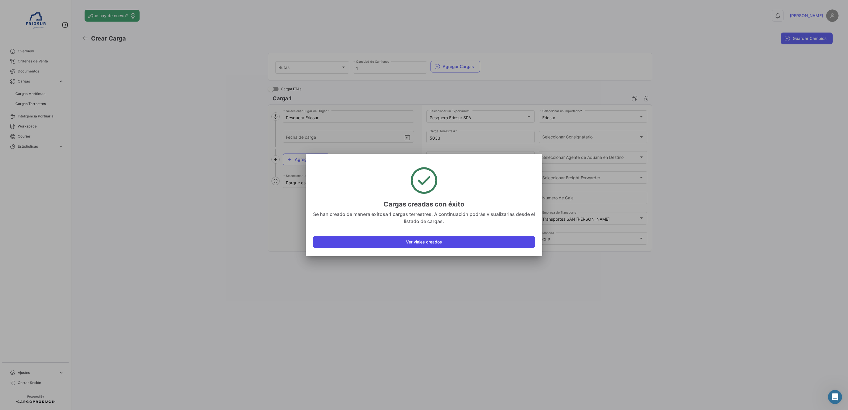
click at [455, 239] on button "Ver viajes creados" at bounding box center [424, 242] width 222 height 12
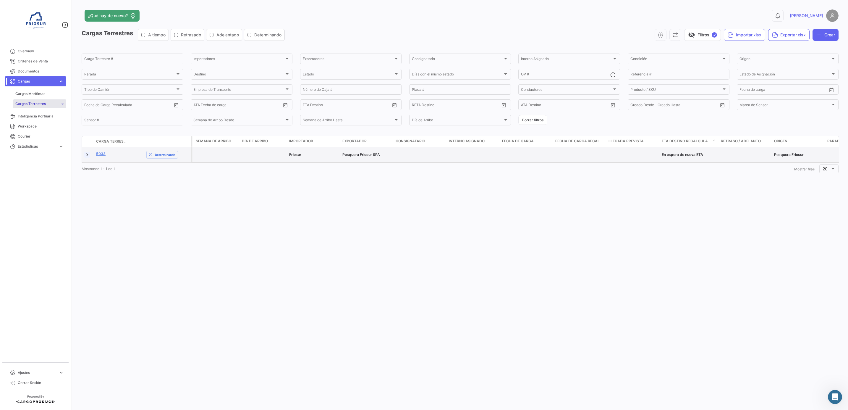
click at [87, 155] on link at bounding box center [87, 155] width 6 height 6
click at [100, 155] on link "5033" at bounding box center [100, 153] width 9 height 5
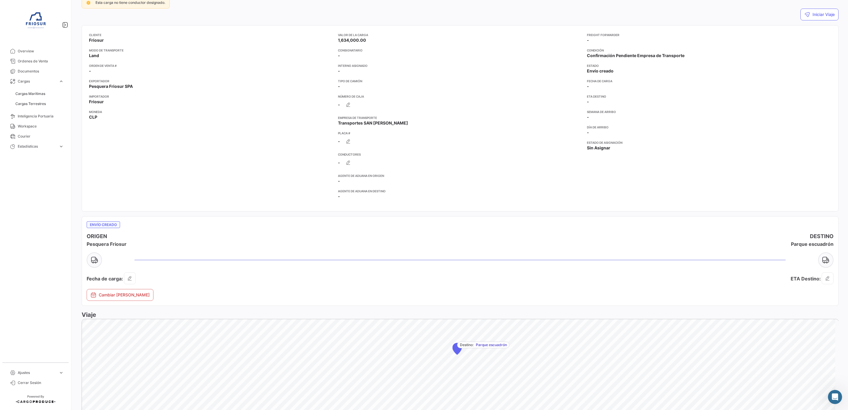
scroll to position [44, 0]
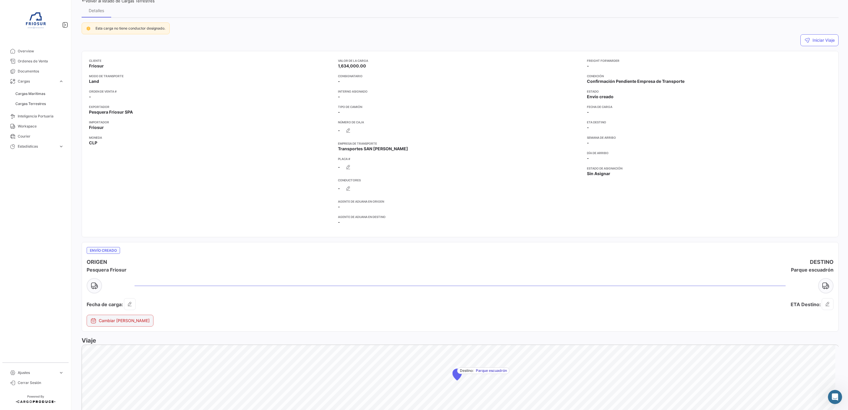
click at [110, 324] on button "Cambiar [PERSON_NAME]" at bounding box center [120, 320] width 67 height 12
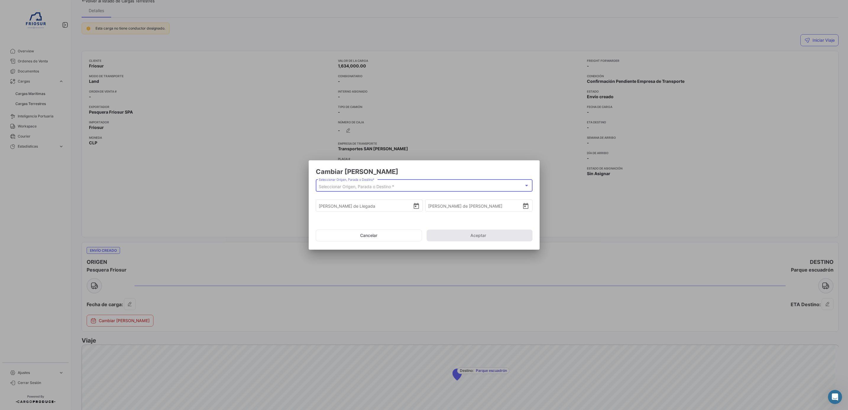
click at [394, 189] on span "Seleccionar Origen, Parada o Destino *" at bounding box center [356, 186] width 75 height 5
click at [440, 171] on div at bounding box center [424, 205] width 848 height 410
click at [368, 186] on span "Seleccionar Origen, Parada o Destino *" at bounding box center [421, 186] width 205 height 5
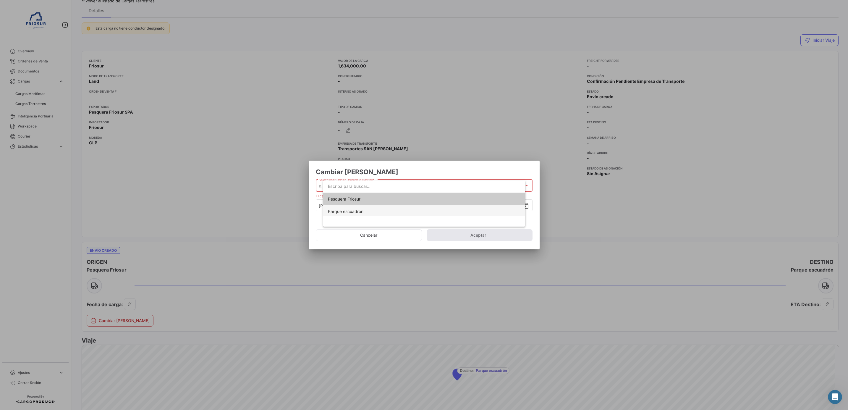
scroll to position [2, 0]
click at [357, 195] on span "Pesquera Friosur" at bounding box center [344, 196] width 33 height 5
click at [359, 202] on input "[PERSON_NAME] de Llegada" at bounding box center [366, 205] width 94 height 21
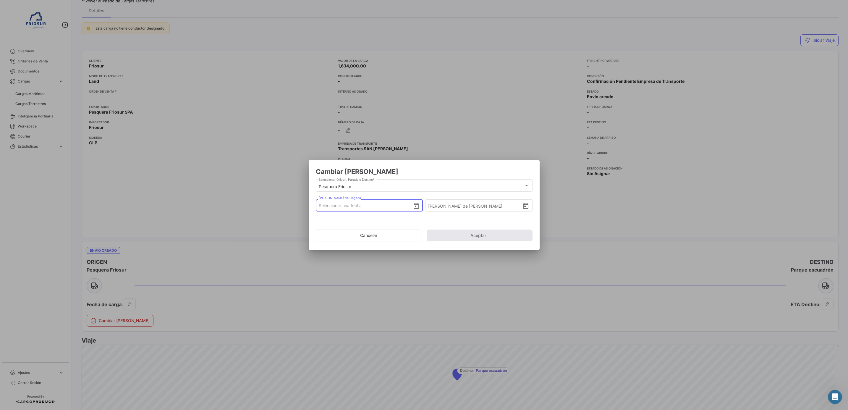
click at [416, 207] on icon "Open calendar" at bounding box center [416, 205] width 7 height 7
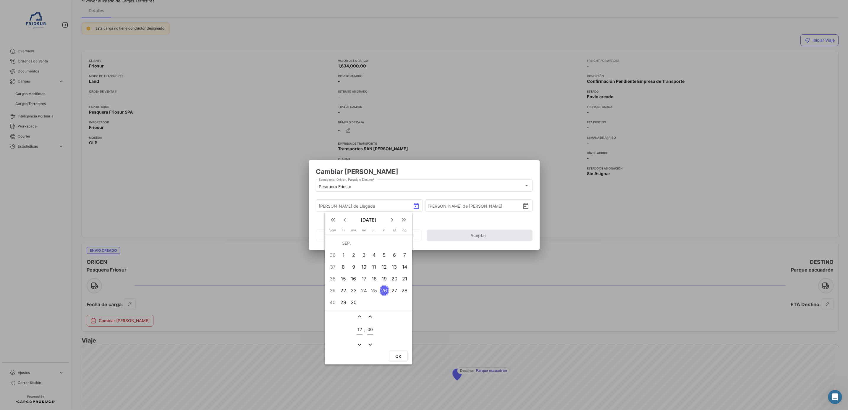
click at [342, 301] on div "29" at bounding box center [343, 302] width 9 height 11
click at [451, 213] on div at bounding box center [424, 205] width 848 height 410
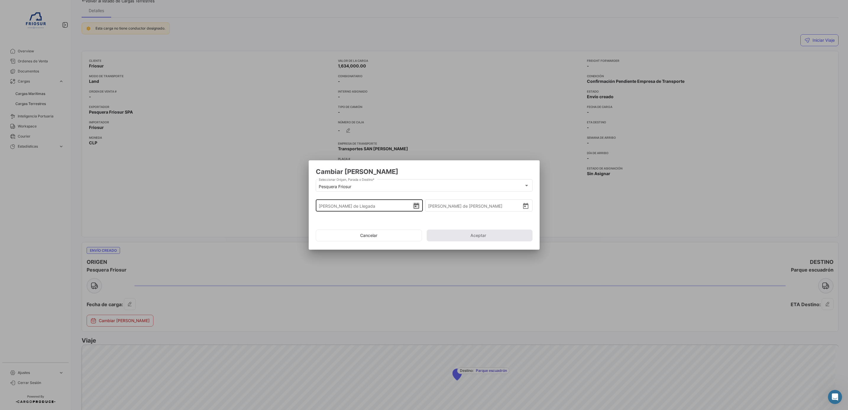
click at [417, 209] on icon "Open calendar" at bounding box center [416, 205] width 7 height 7
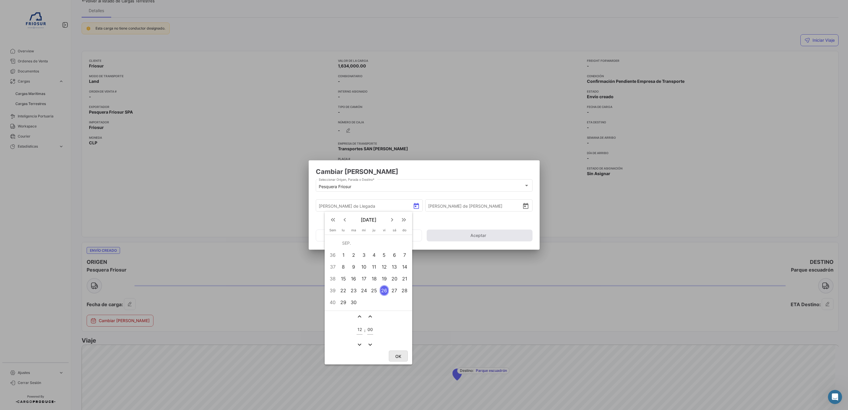
click at [400, 354] on span "OK" at bounding box center [398, 355] width 6 height 5
type input "[DATE] 12:00"
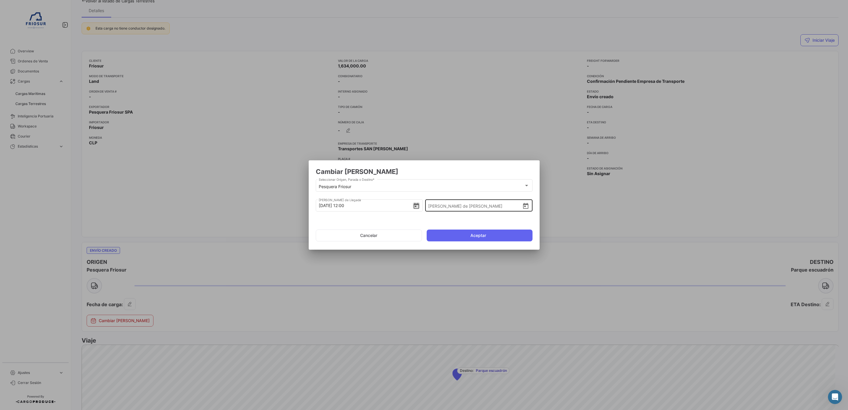
click at [522, 207] on icon "Open calendar" at bounding box center [525, 205] width 7 height 7
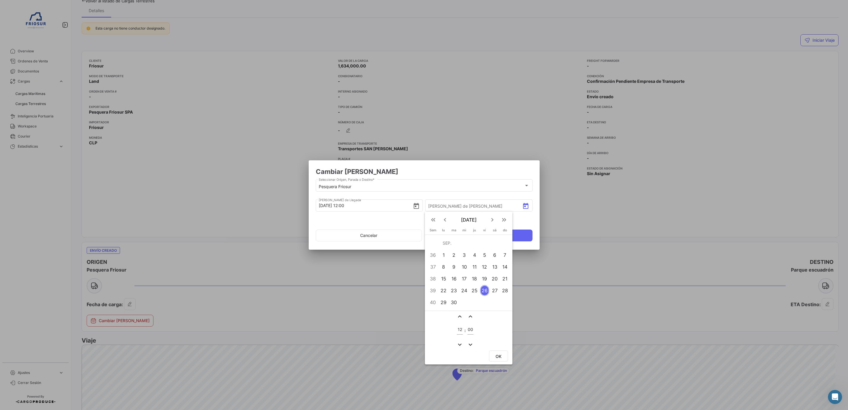
click at [451, 301] on div "30" at bounding box center [453, 302] width 9 height 11
click at [494, 356] on button "OK" at bounding box center [498, 355] width 19 height 11
type input "[DATE] 12:00"
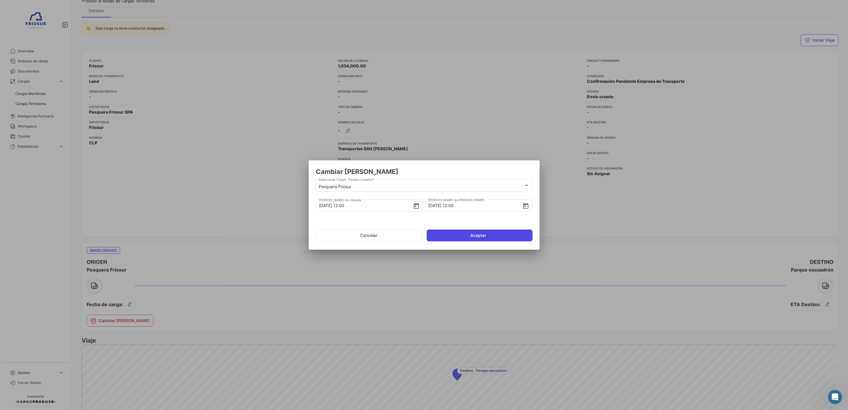
click at [492, 233] on button "Aceptar" at bounding box center [479, 235] width 106 height 12
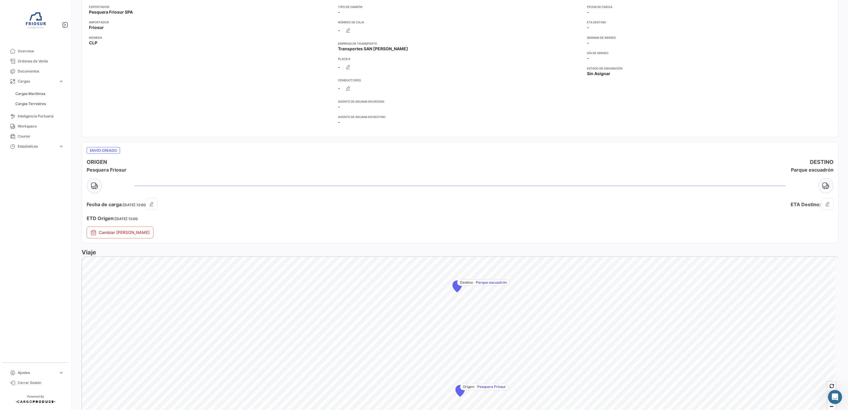
scroll to position [177, 0]
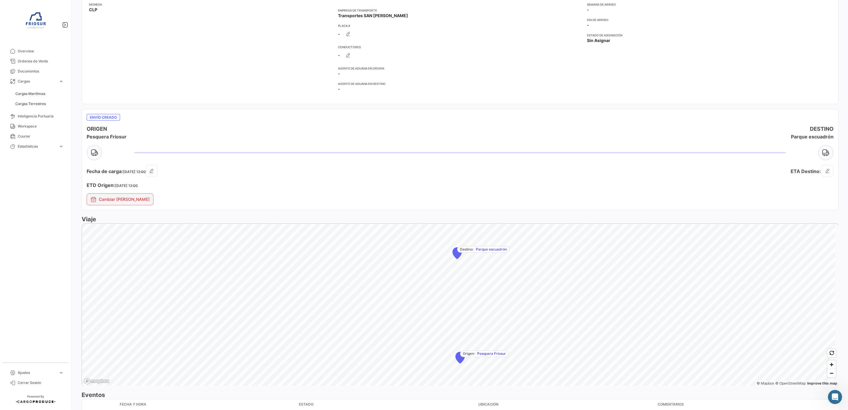
click at [90, 200] on button "Cambiar [PERSON_NAME]" at bounding box center [120, 199] width 67 height 12
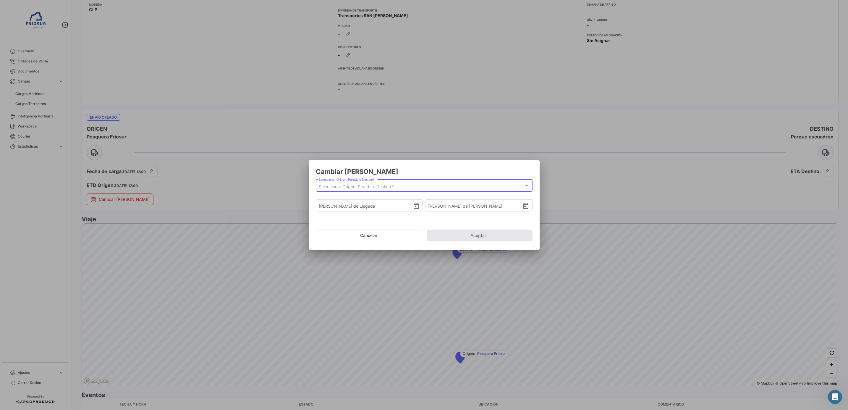
click at [374, 186] on span "Seleccionar Origen, Parada o Destino *" at bounding box center [356, 186] width 75 height 5
click at [369, 199] on span "Pesquera Friosur" at bounding box center [424, 199] width 192 height 12
type input "[DATE] 12:00"
click at [523, 206] on icon "Open calendar" at bounding box center [525, 206] width 5 height 6
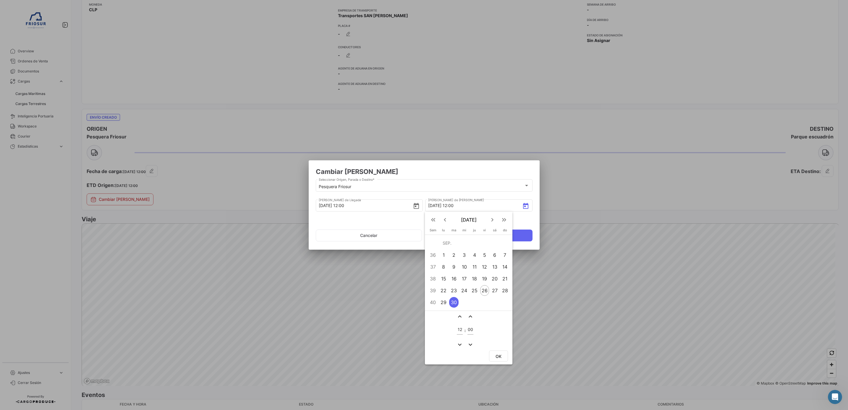
click at [484, 289] on div "26" at bounding box center [484, 290] width 9 height 11
click at [457, 319] on mat-icon "expand_less" at bounding box center [459, 316] width 7 height 7
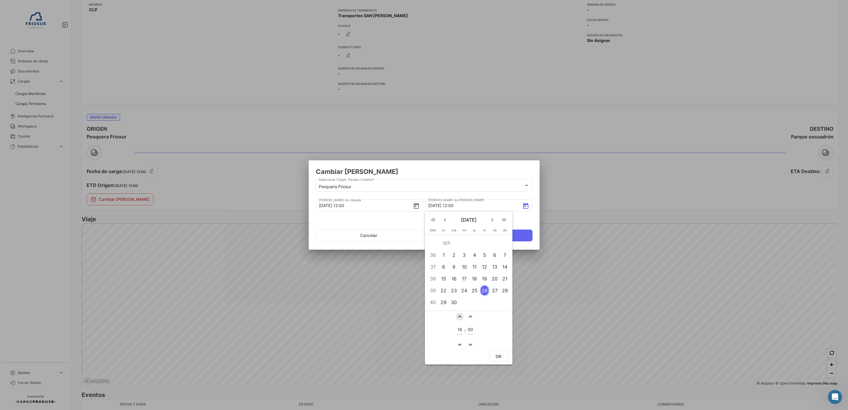
click at [457, 319] on mat-icon "expand_less" at bounding box center [459, 316] width 7 height 7
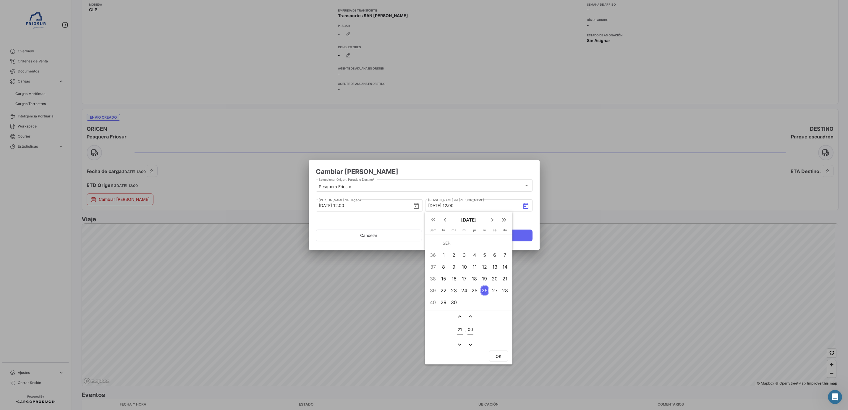
click at [457, 319] on mat-icon "expand_less" at bounding box center [459, 316] width 7 height 7
type input "22"
click at [493, 353] on button "OK" at bounding box center [498, 355] width 19 height 11
type input "[DATE] 22:00"
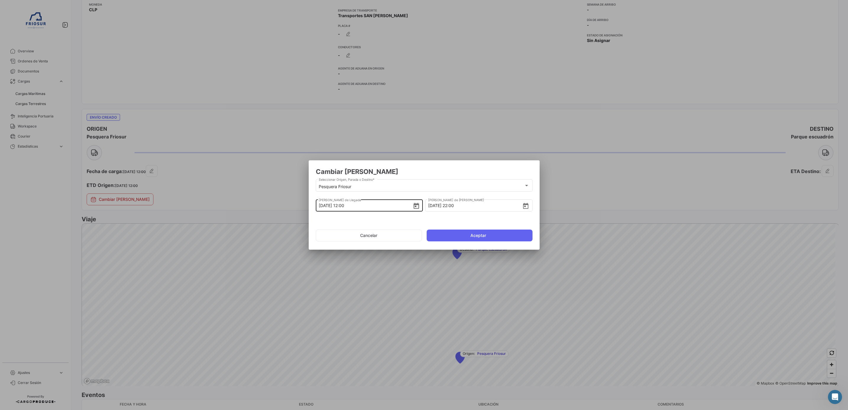
click at [415, 206] on icon "Open calendar" at bounding box center [415, 206] width 5 height 6
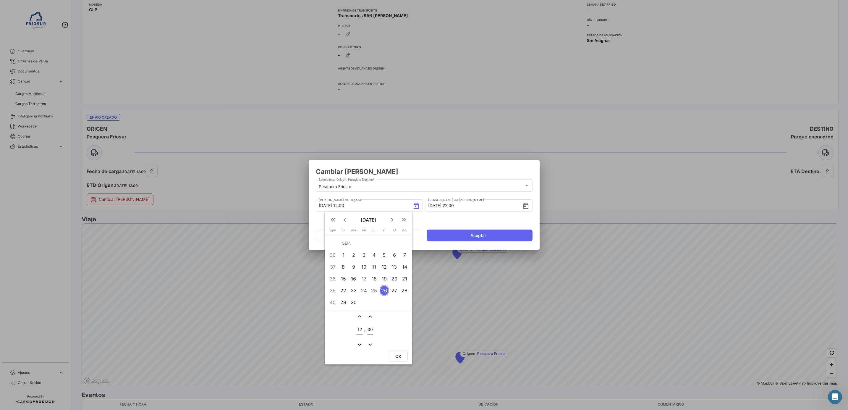
click at [345, 301] on div "29" at bounding box center [343, 302] width 9 height 11
click at [405, 289] on div "28" at bounding box center [404, 290] width 9 height 11
click at [394, 356] on button "OK" at bounding box center [398, 355] width 19 height 11
type input "[DATE] 12:00"
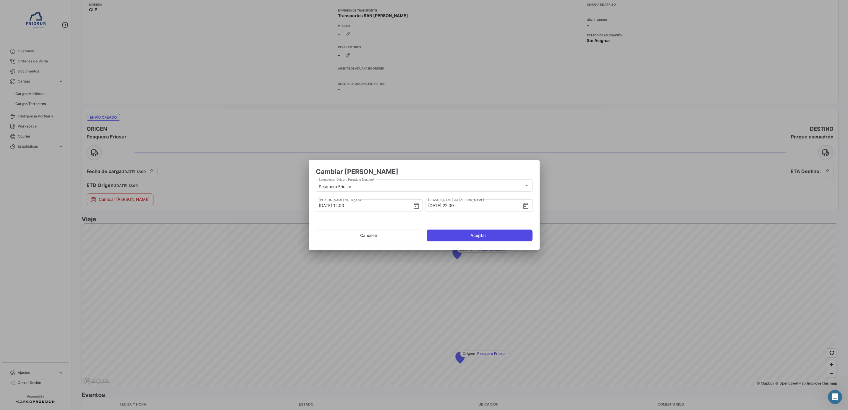
click at [461, 238] on button "Aceptar" at bounding box center [479, 235] width 106 height 12
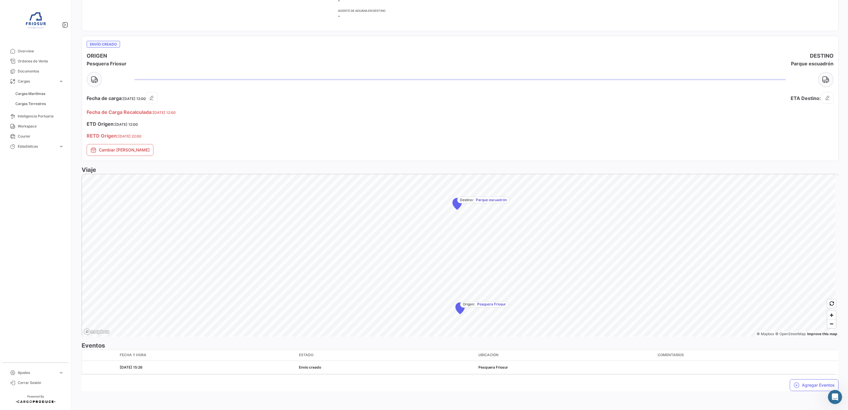
scroll to position [0, 0]
click at [133, 144] on button "Cambiar [PERSON_NAME]" at bounding box center [120, 150] width 67 height 12
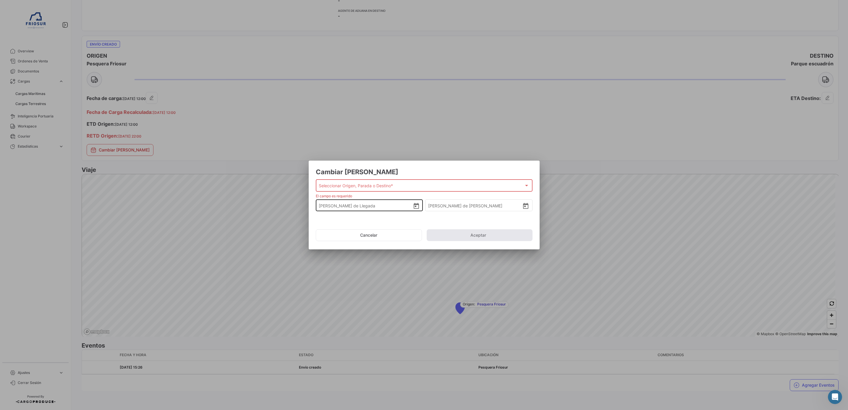
click at [389, 190] on div "[PERSON_NAME] de Llegada" at bounding box center [369, 200] width 101 height 22
click at [388, 186] on span "Seleccionar Origen, Parada o Destino *" at bounding box center [356, 186] width 75 height 5
click at [350, 197] on span "Pesquera Friosur" at bounding box center [344, 198] width 33 height 5
type input "[DATE] 12:00"
type input "[DATE] 22:00"
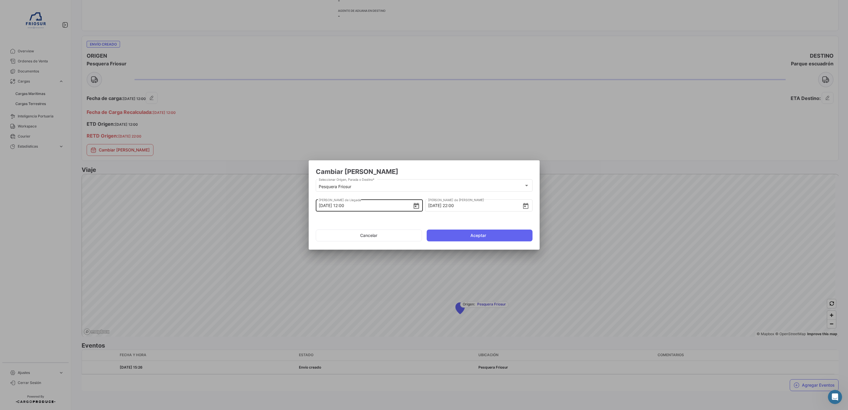
click at [413, 206] on icon "Open calendar" at bounding box center [416, 205] width 7 height 7
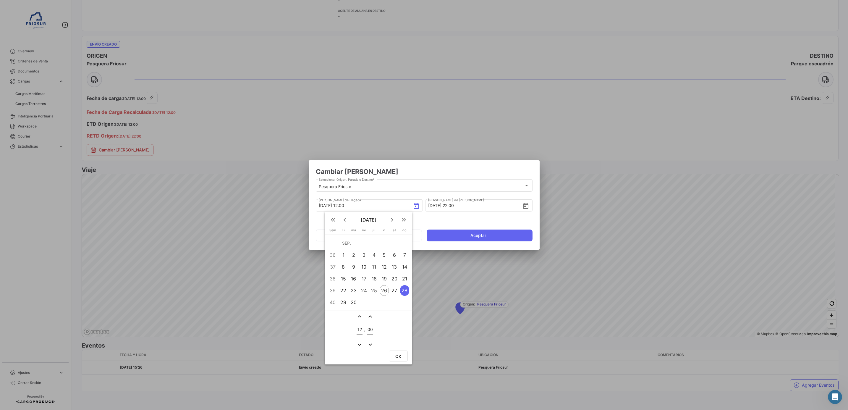
click at [345, 300] on div "29" at bounding box center [343, 302] width 9 height 11
click at [393, 350] on button "OK" at bounding box center [398, 355] width 19 height 11
type input "[DATE] 12:00"
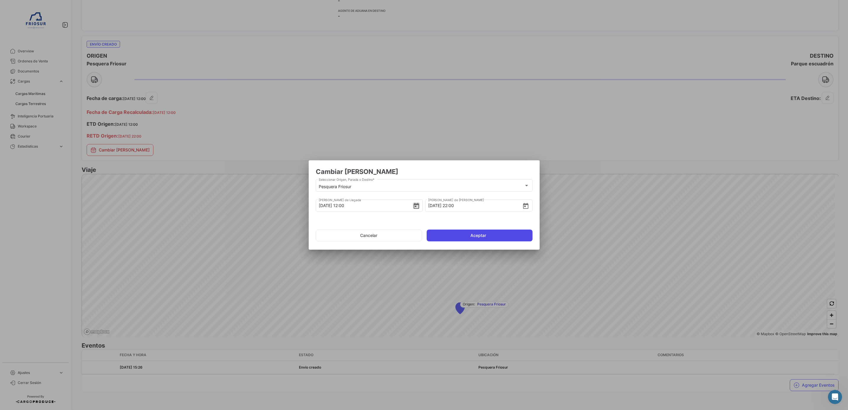
click at [447, 231] on button "Aceptar" at bounding box center [479, 235] width 106 height 12
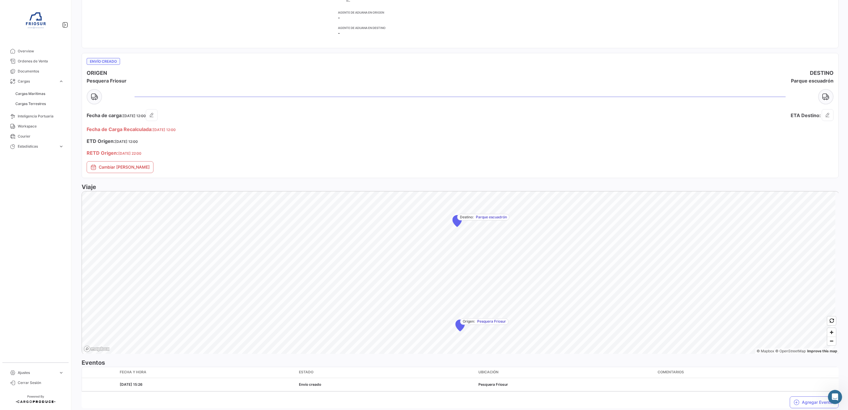
scroll to position [212, 0]
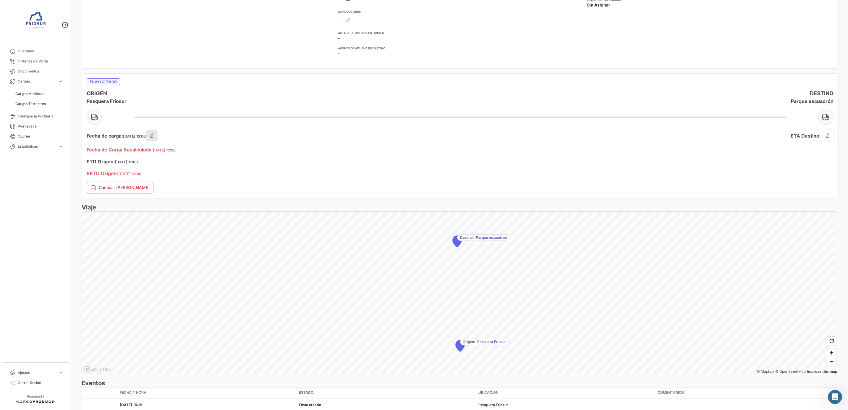
click at [155, 132] on icon "button" at bounding box center [152, 135] width 6 height 6
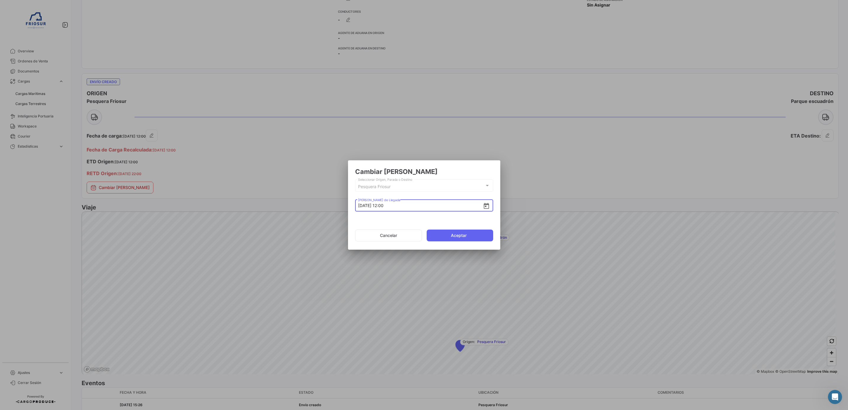
click at [483, 207] on icon "Open calendar" at bounding box center [486, 205] width 7 height 7
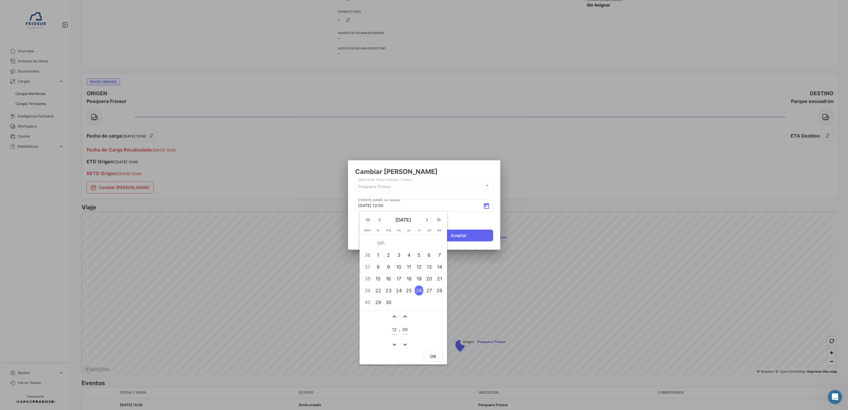
click at [376, 302] on div "29" at bounding box center [377, 302] width 9 height 11
click at [431, 355] on span "OK" at bounding box center [433, 355] width 6 height 5
type input "[DATE] 12:00"
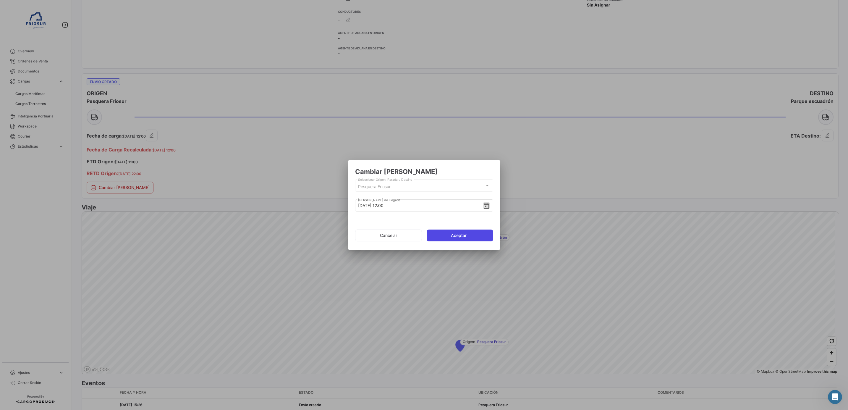
click at [448, 232] on button "Aceptar" at bounding box center [459, 235] width 66 height 12
click at [446, 188] on div "Pesquera Friosur" at bounding box center [421, 186] width 126 height 5
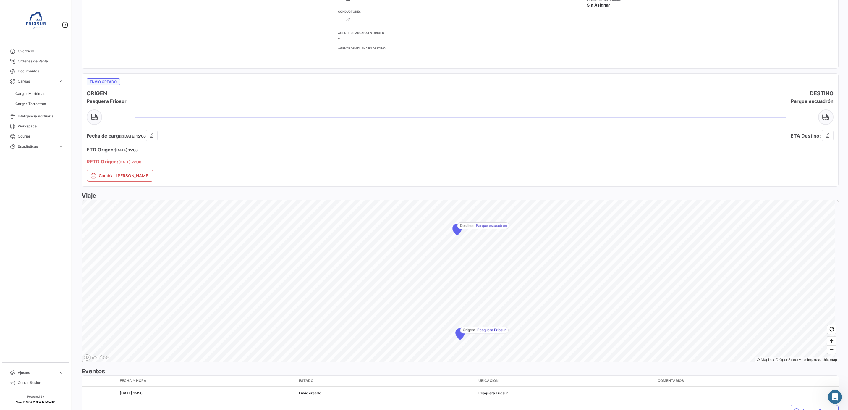
click at [186, 146] on h5 "ETD Origen: [DATE] 12:00" at bounding box center [273, 149] width 373 height 7
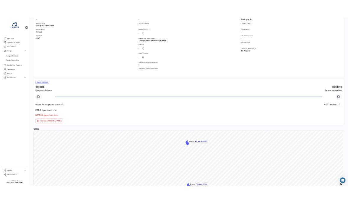
scroll to position [124, 0]
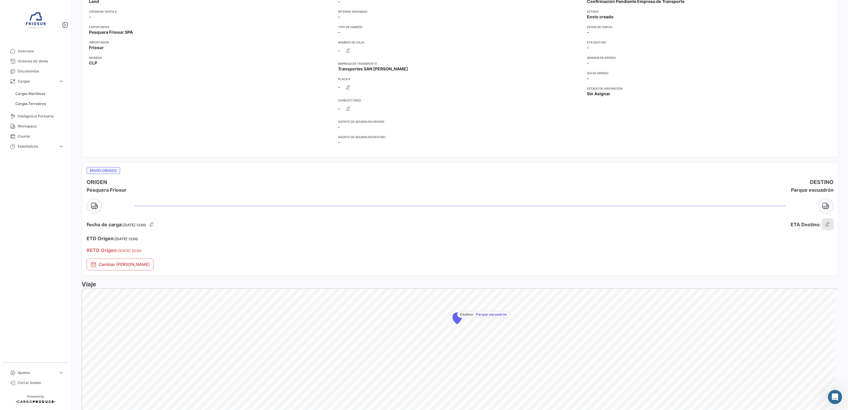
click at [824, 222] on icon "button" at bounding box center [827, 224] width 6 height 6
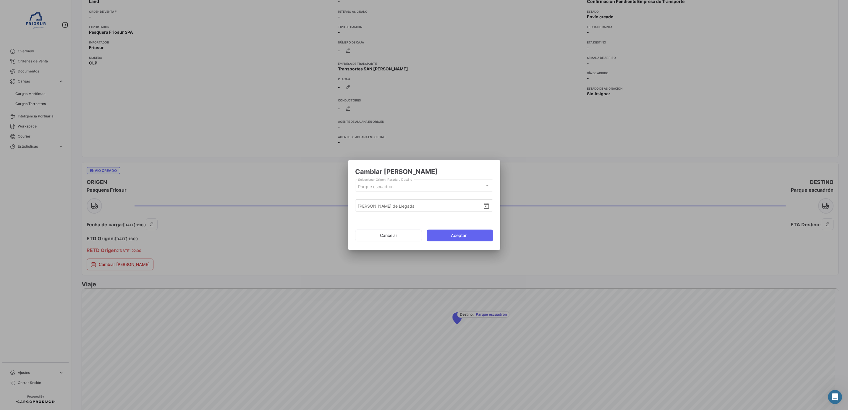
click at [409, 186] on div "Parque escuadrón" at bounding box center [421, 186] width 126 height 5
click at [410, 206] on input "[PERSON_NAME] de Llegada" at bounding box center [420, 205] width 125 height 21
click at [487, 207] on div "[PERSON_NAME] de Llegada" at bounding box center [424, 204] width 138 height 13
click at [484, 205] on icon "Open calendar" at bounding box center [486, 206] width 5 height 6
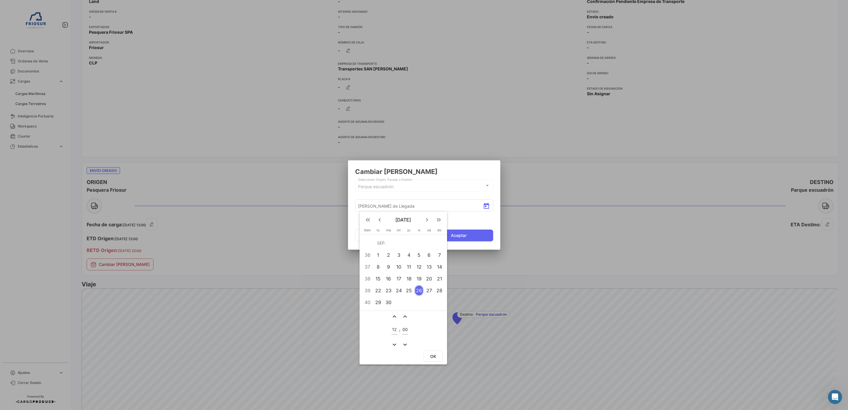
click at [379, 302] on div "29" at bounding box center [377, 302] width 9 height 11
click at [437, 353] on button "OK" at bounding box center [433, 355] width 19 height 11
type input "[DATE] 12:00"
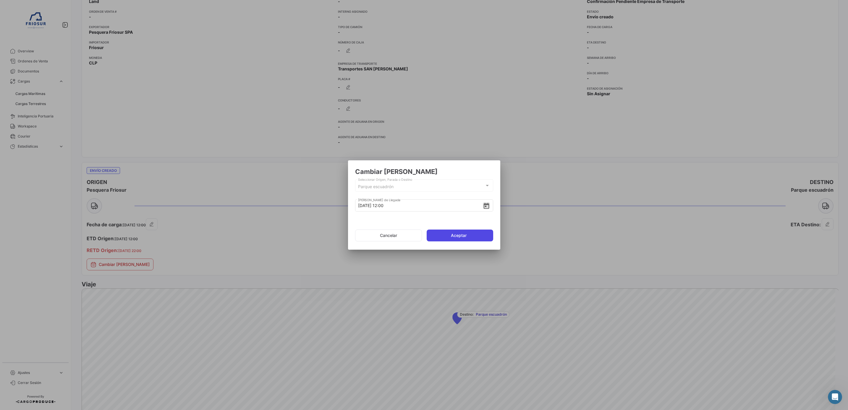
click at [461, 237] on button "Aceptar" at bounding box center [459, 235] width 66 height 12
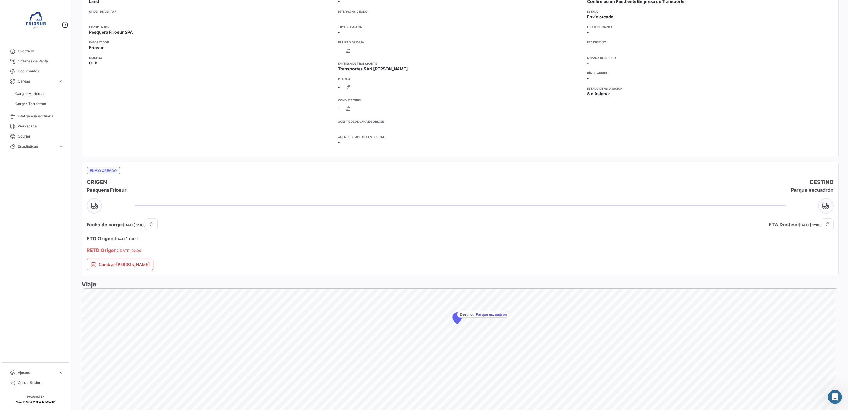
click at [766, 236] on div "ETA Destino: [DATE] 12:00" at bounding box center [646, 238] width 373 height 40
click at [158, 225] on button "button" at bounding box center [152, 224] width 12 height 12
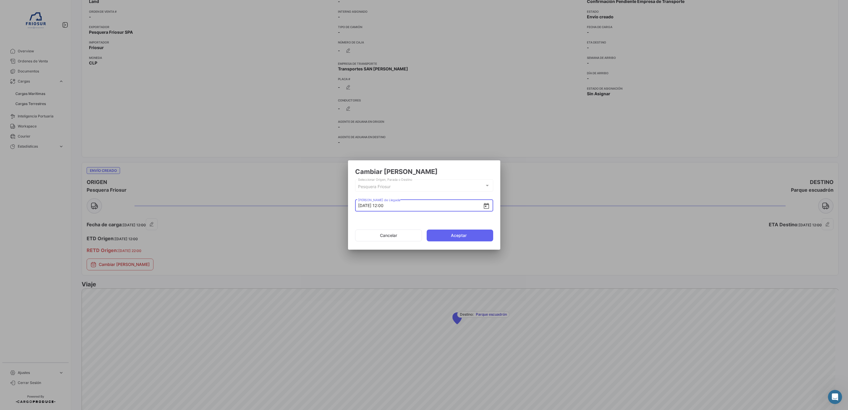
click at [483, 207] on icon "Open calendar" at bounding box center [486, 205] width 7 height 7
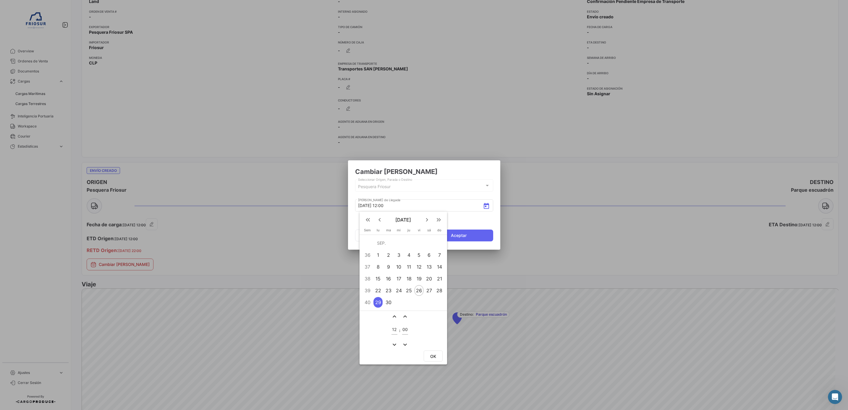
click at [418, 289] on div "26" at bounding box center [418, 290] width 9 height 11
click at [434, 355] on span "OK" at bounding box center [433, 355] width 6 height 5
type input "[DATE] 12:00"
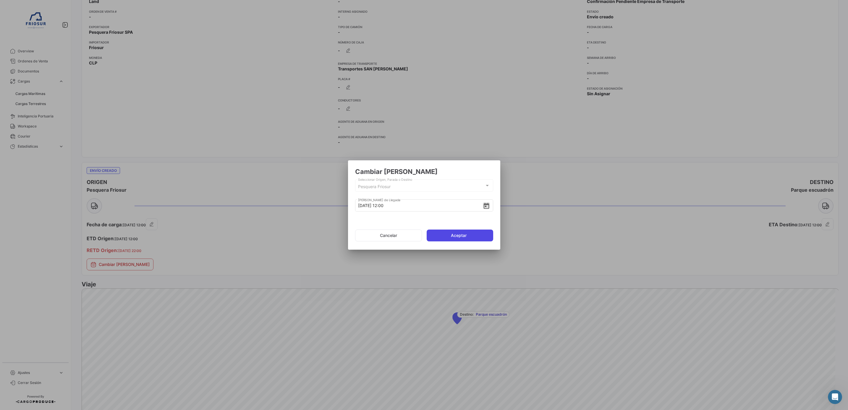
click at [458, 235] on button "Aceptar" at bounding box center [459, 235] width 66 height 12
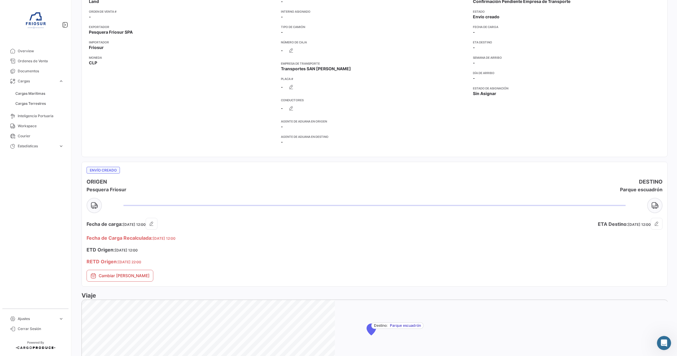
scroll to position [316, 0]
